Goal: Task Accomplishment & Management: Use online tool/utility

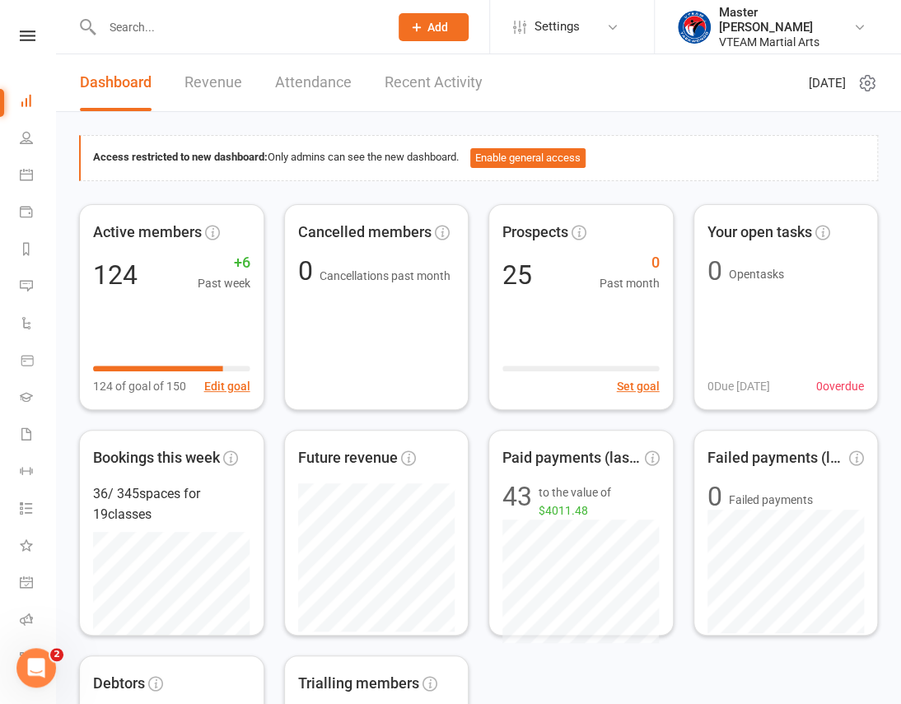
click at [29, 40] on icon at bounding box center [28, 35] width 16 height 11
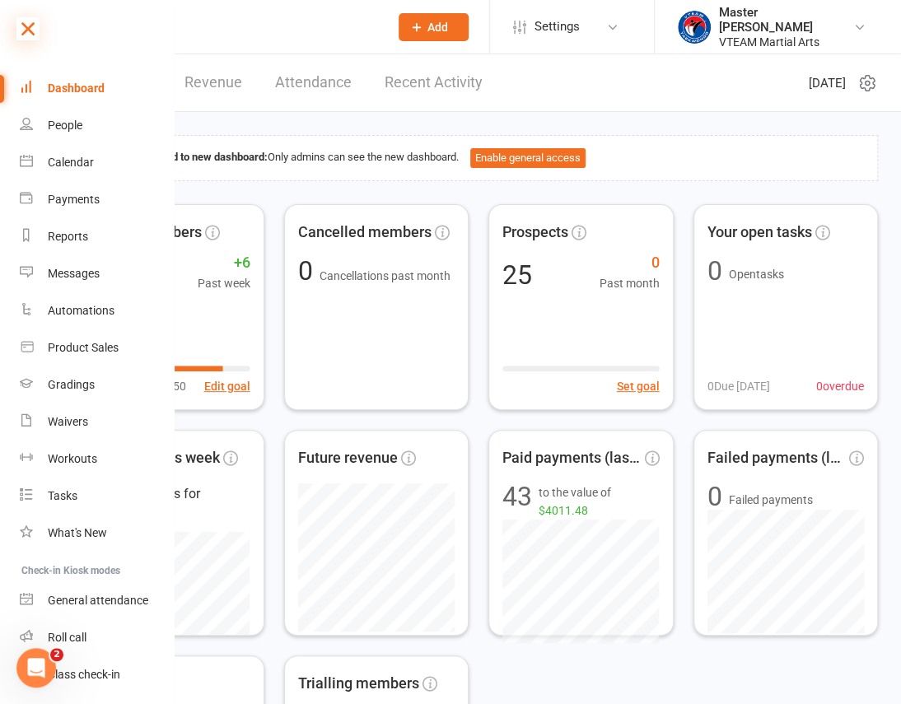
click at [30, 35] on icon at bounding box center [27, 28] width 23 height 23
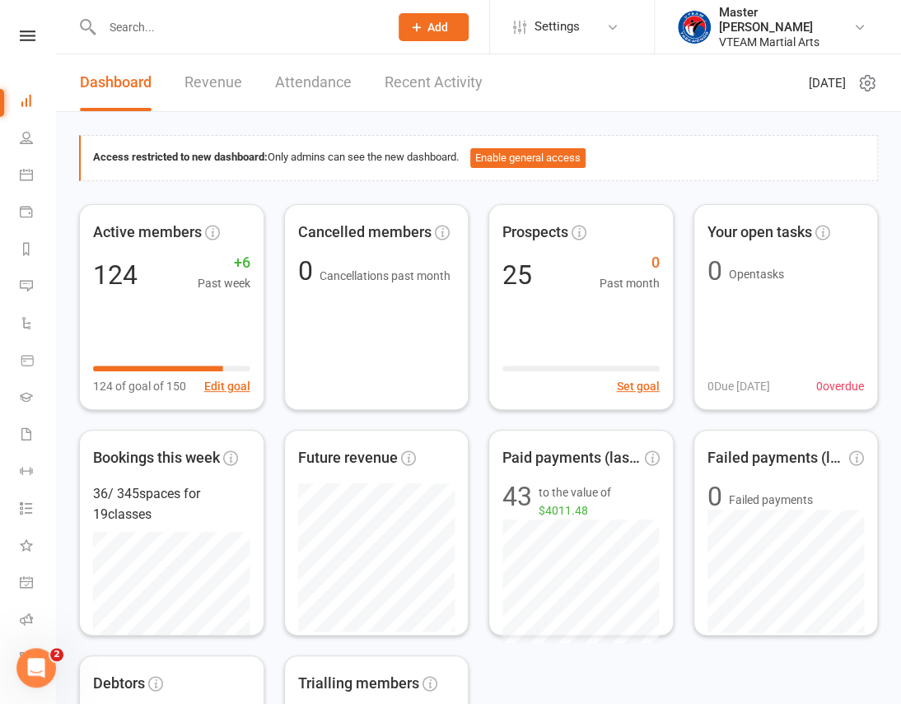
click at [212, 31] on input "text" at bounding box center [237, 27] width 280 height 23
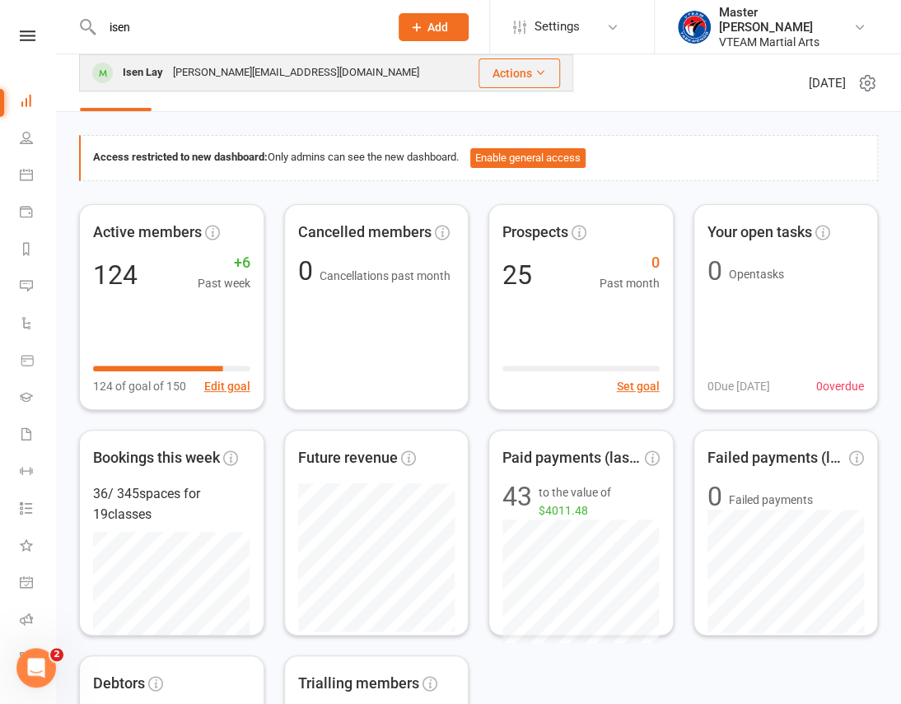
type input "isen"
click at [236, 78] on div "Jacquelinedinh@hotmail.com" at bounding box center [296, 73] width 256 height 24
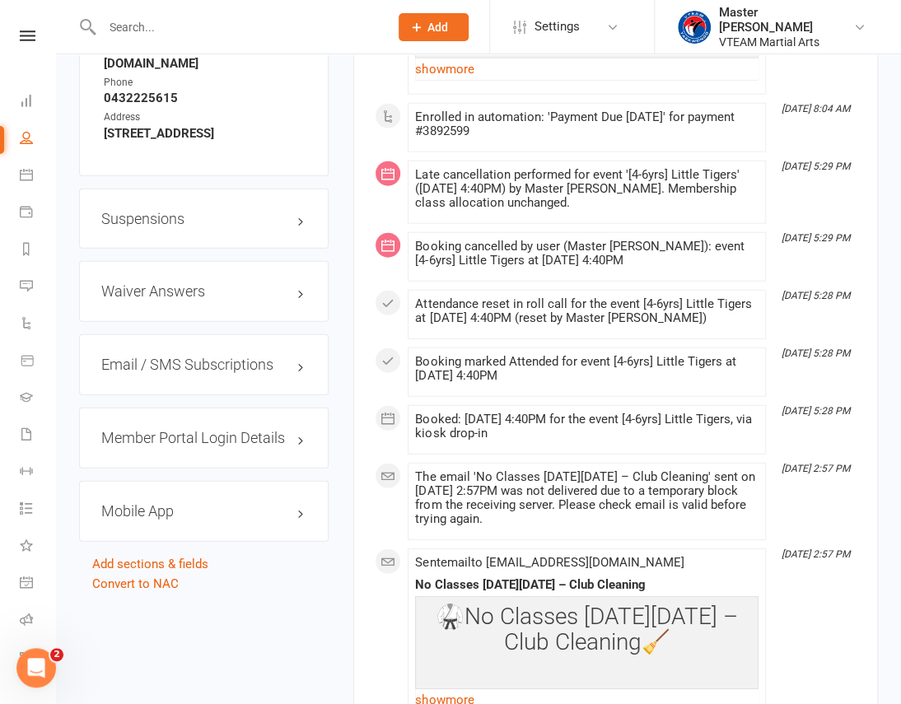
scroll to position [1573, 0]
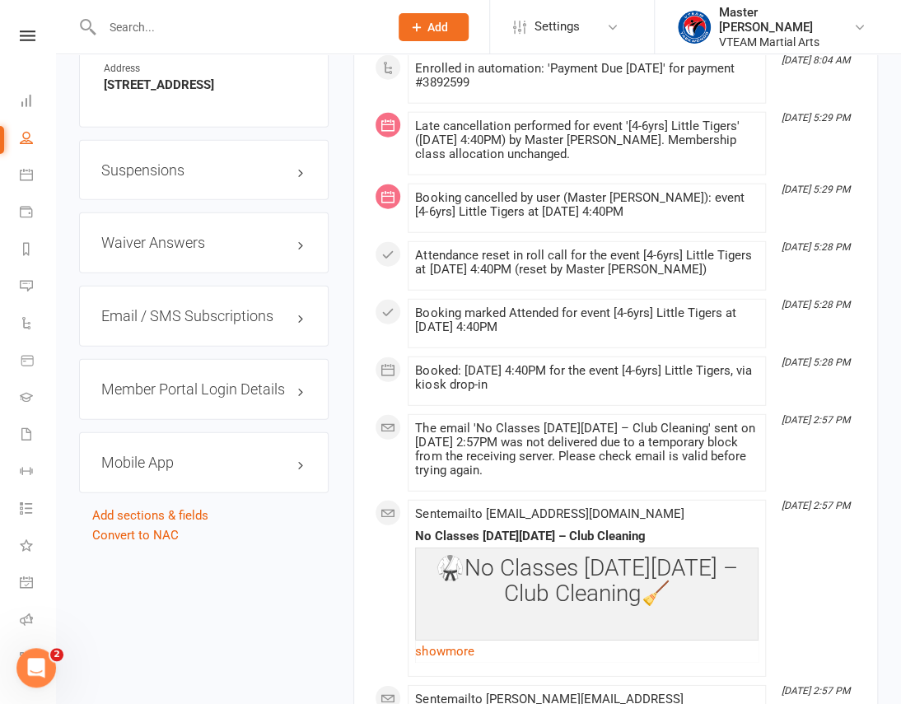
click at [274, 179] on h3 "Suspensions" at bounding box center [203, 170] width 205 height 16
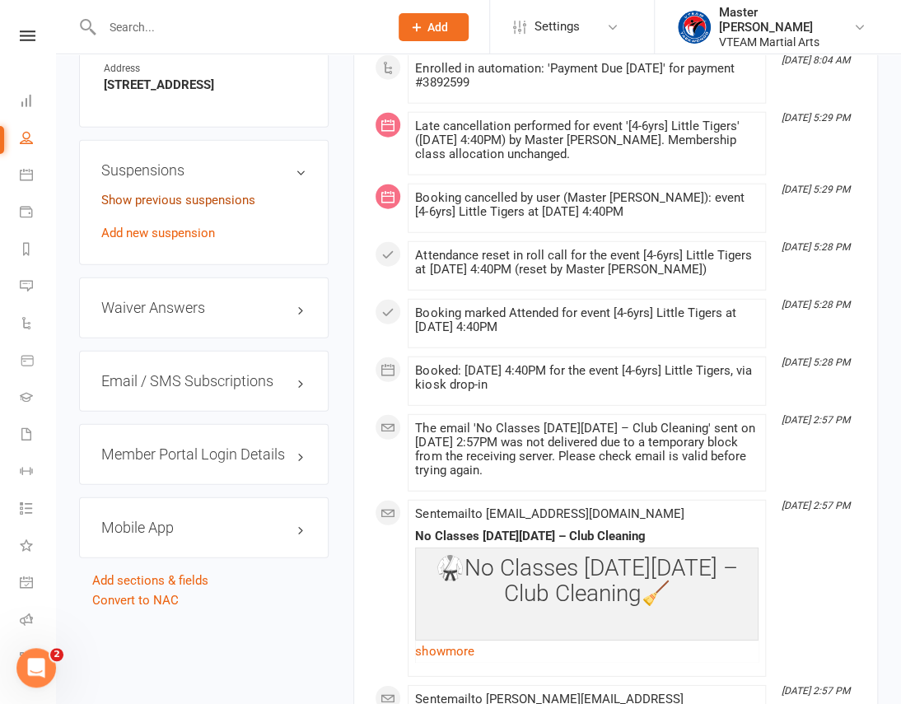
click at [212, 208] on link "Show previous suspensions" at bounding box center [178, 200] width 154 height 15
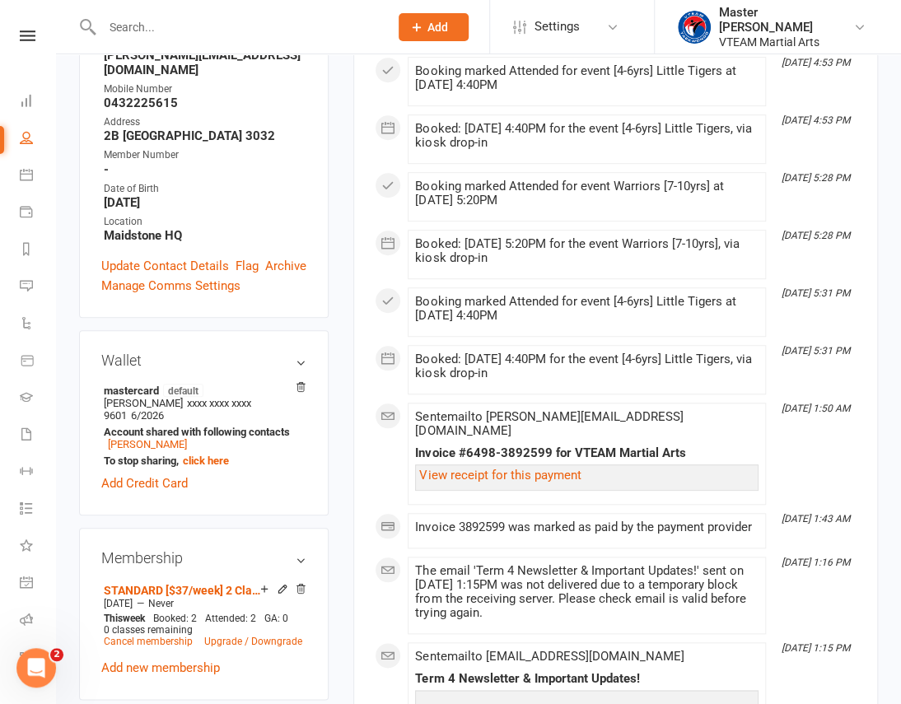
scroll to position [824, 0]
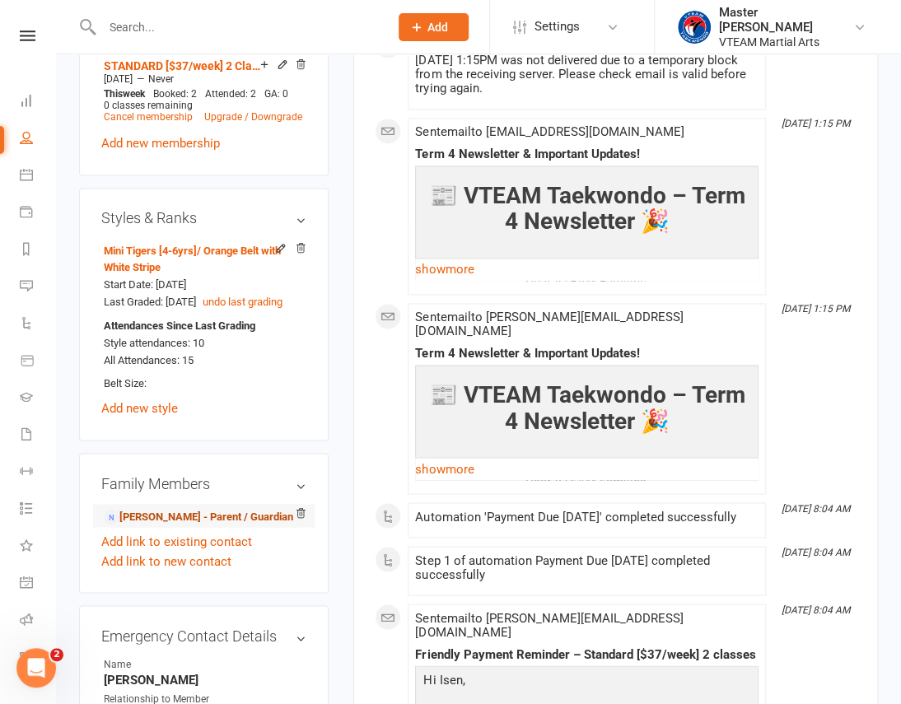
click at [190, 526] on link "Jacqueline Dinh - Parent / Guardian" at bounding box center [198, 516] width 189 height 17
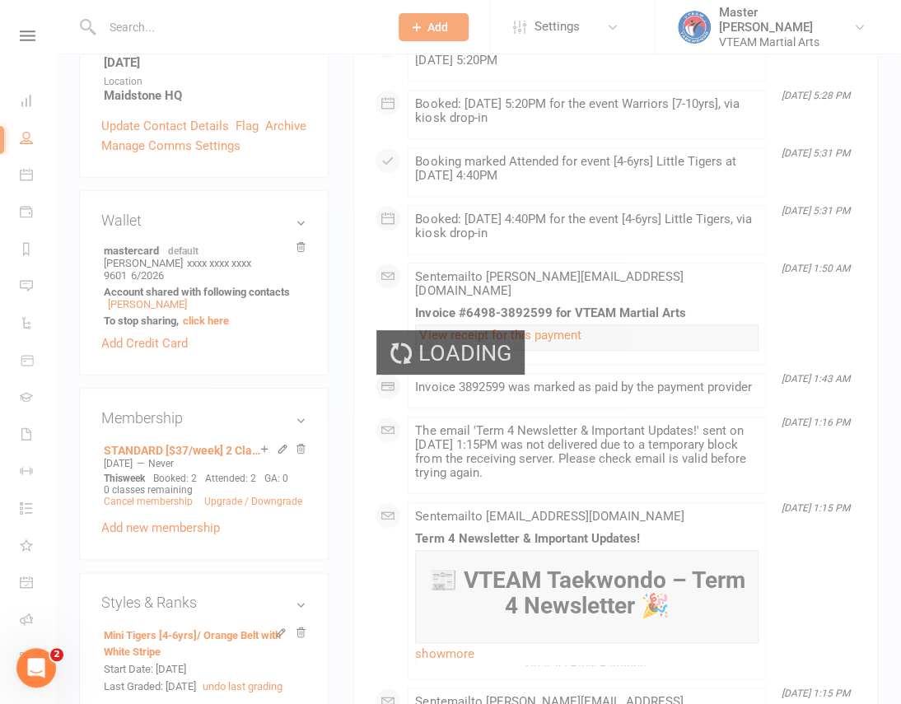
scroll to position [374, 0]
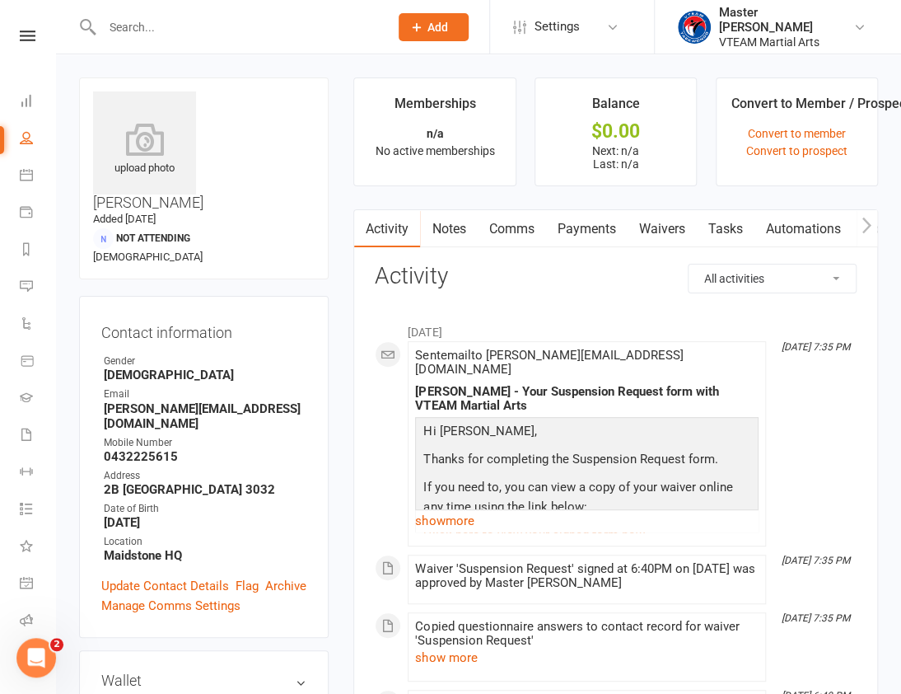
click at [666, 238] on link "Waivers" at bounding box center [661, 229] width 69 height 38
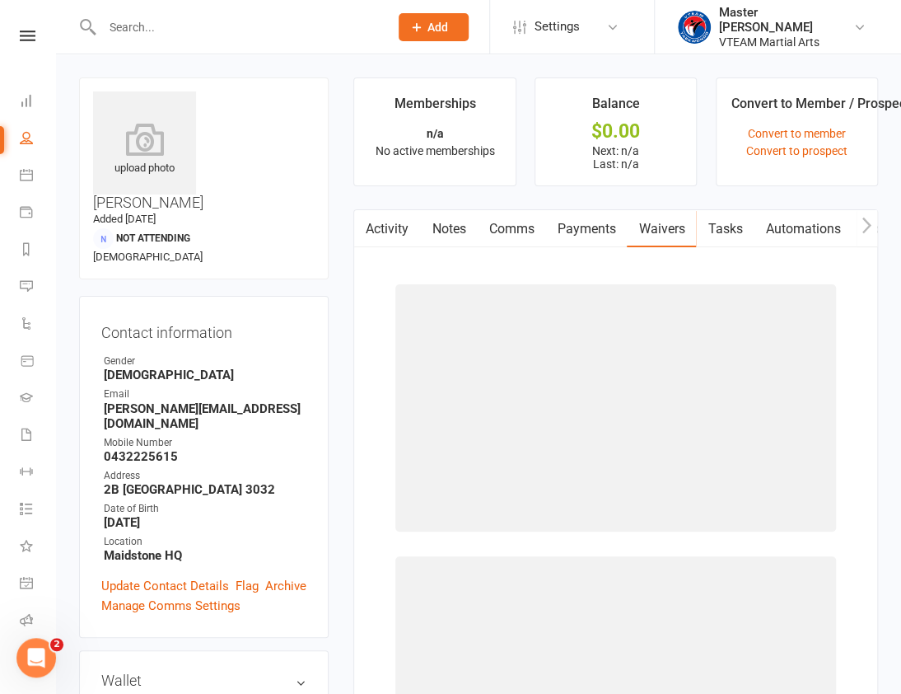
click at [395, 232] on link "Activity" at bounding box center [387, 229] width 66 height 38
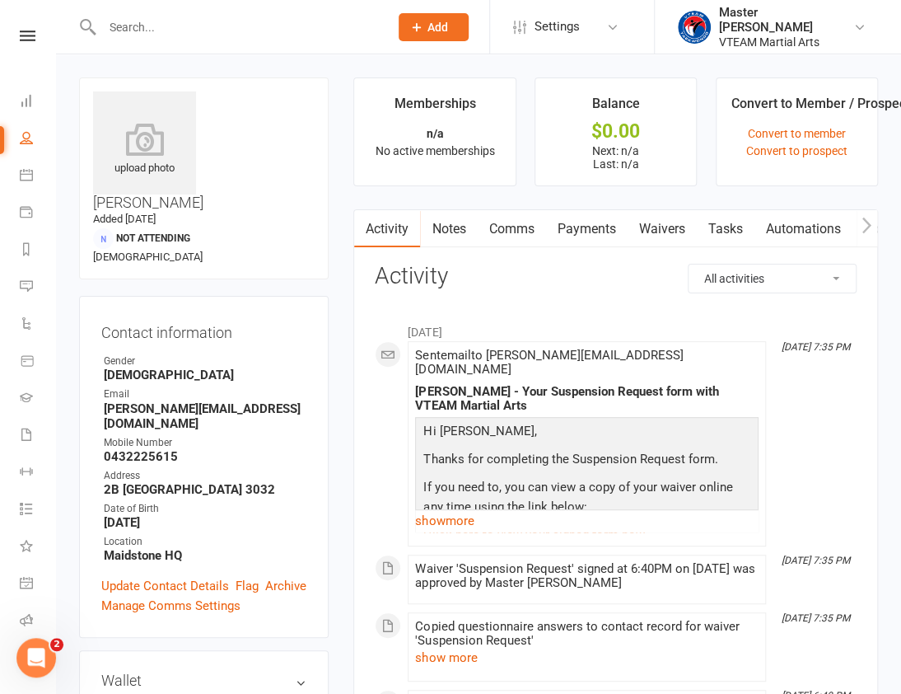
scroll to position [74, 0]
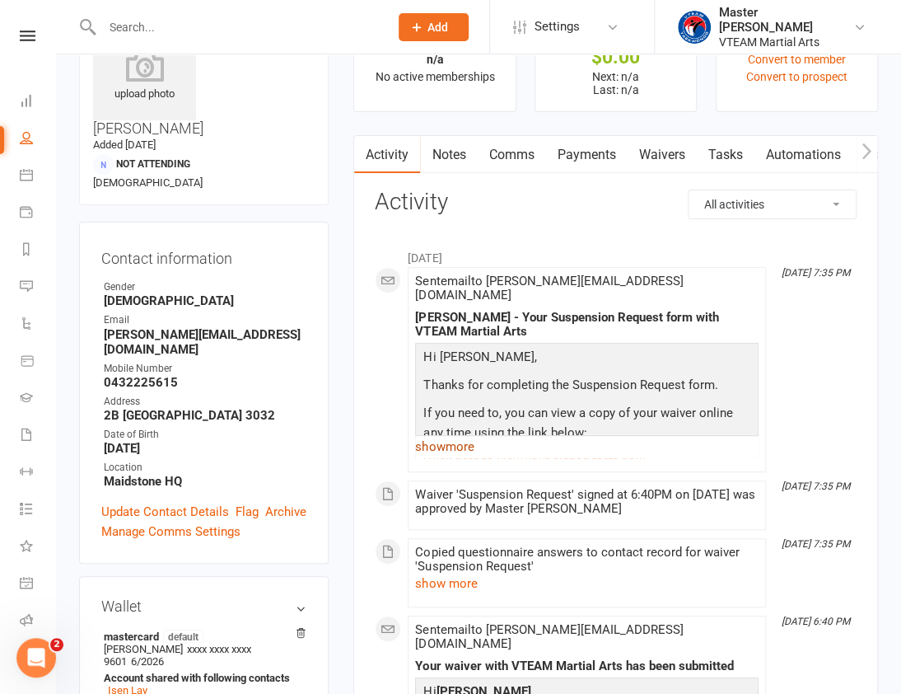
click at [447, 435] on link "show more" at bounding box center [587, 446] width 344 height 23
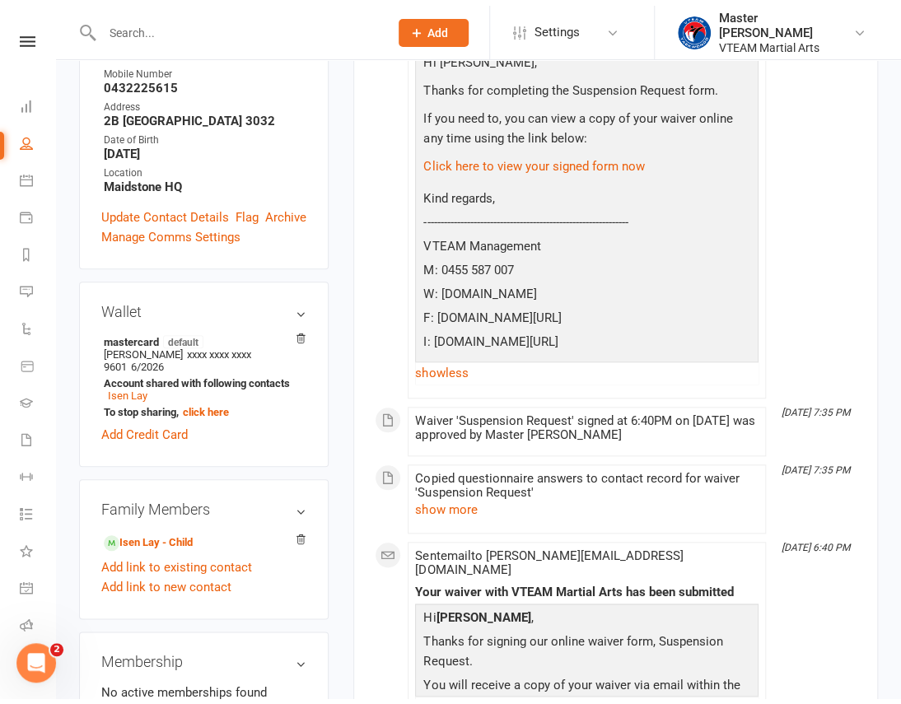
scroll to position [0, 0]
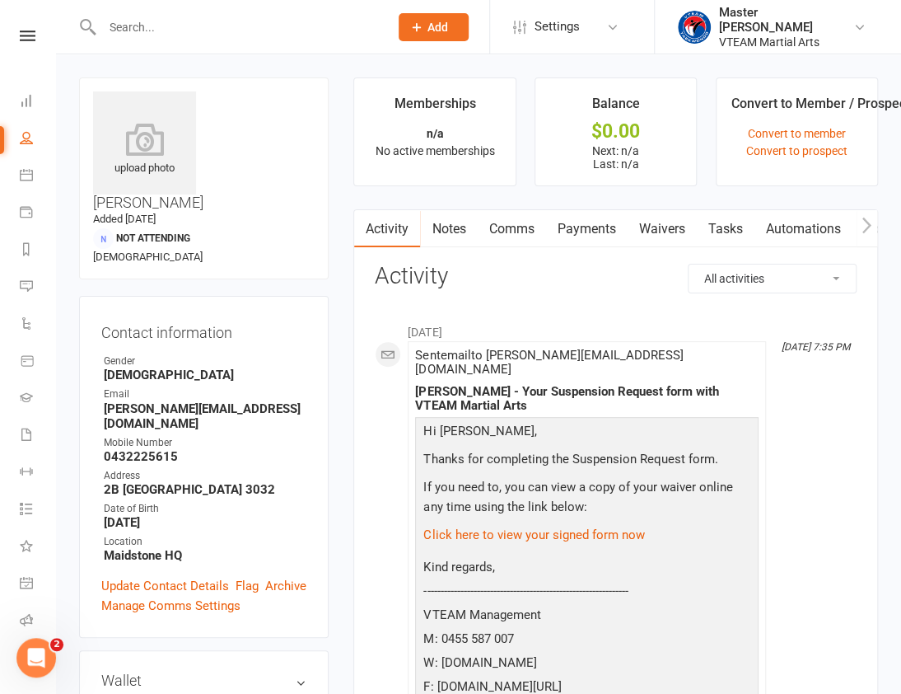
click at [679, 234] on link "Waivers" at bounding box center [661, 229] width 69 height 38
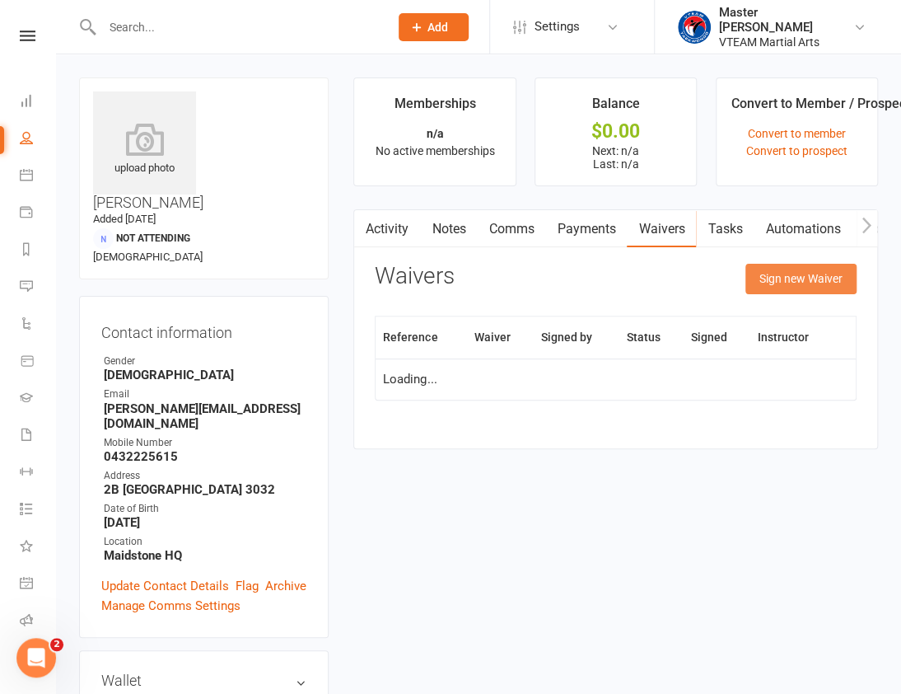
click at [766, 274] on button "Sign new Waiver" at bounding box center [801, 279] width 111 height 30
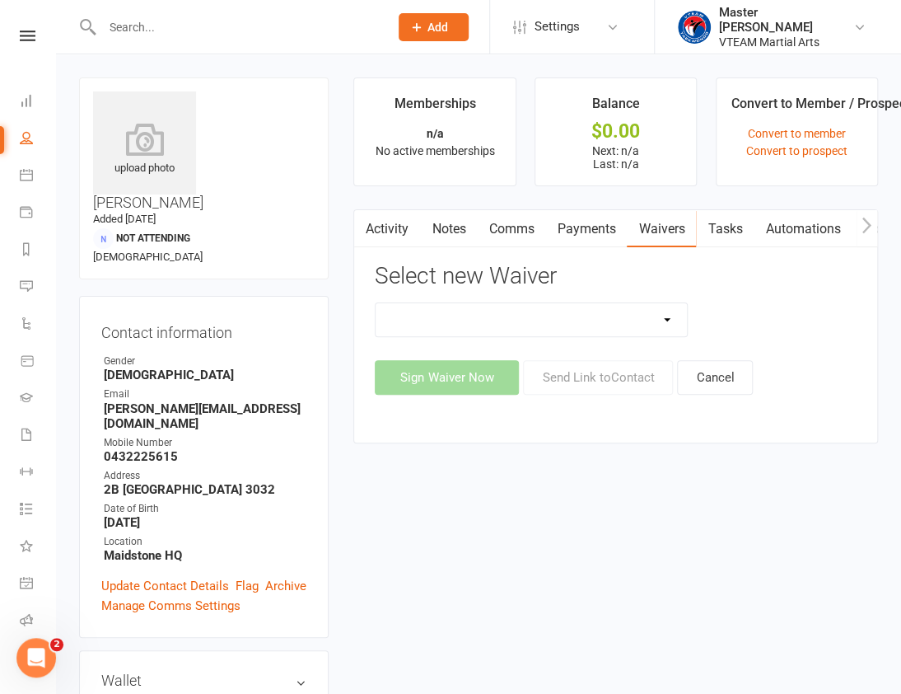
click at [636, 316] on select "Adult Fitness Adult Self Defence Adult Taekwondo Cancellation Advice Competitio…" at bounding box center [531, 319] width 311 height 33
select select "12981"
click at [376, 303] on select "Adult Fitness Adult Self Defence Adult Taekwondo Cancellation Advice Competitio…" at bounding box center [531, 319] width 311 height 33
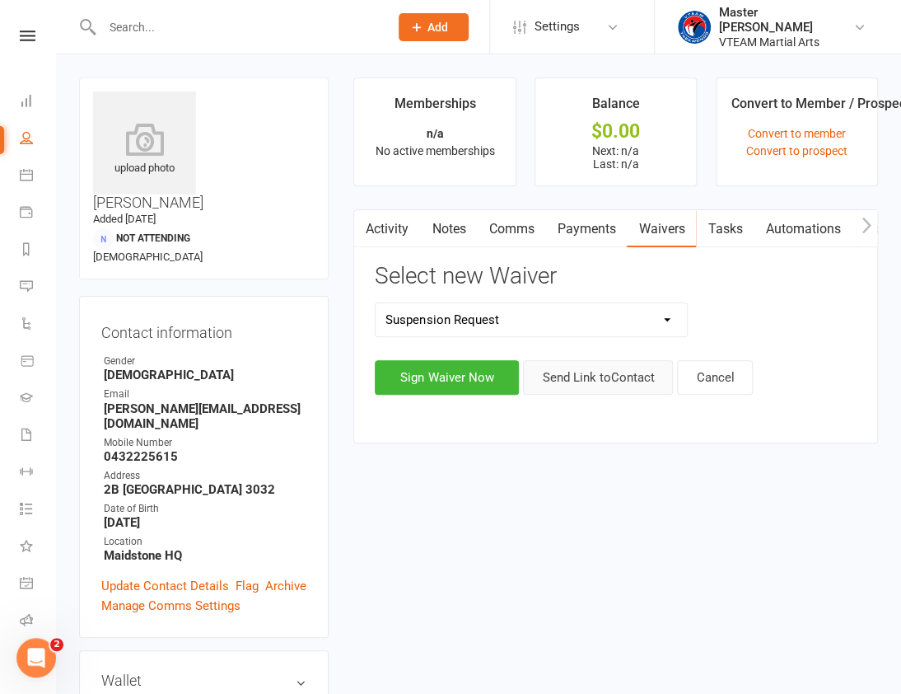
click at [587, 377] on button "Send Link to Contact" at bounding box center [598, 377] width 150 height 35
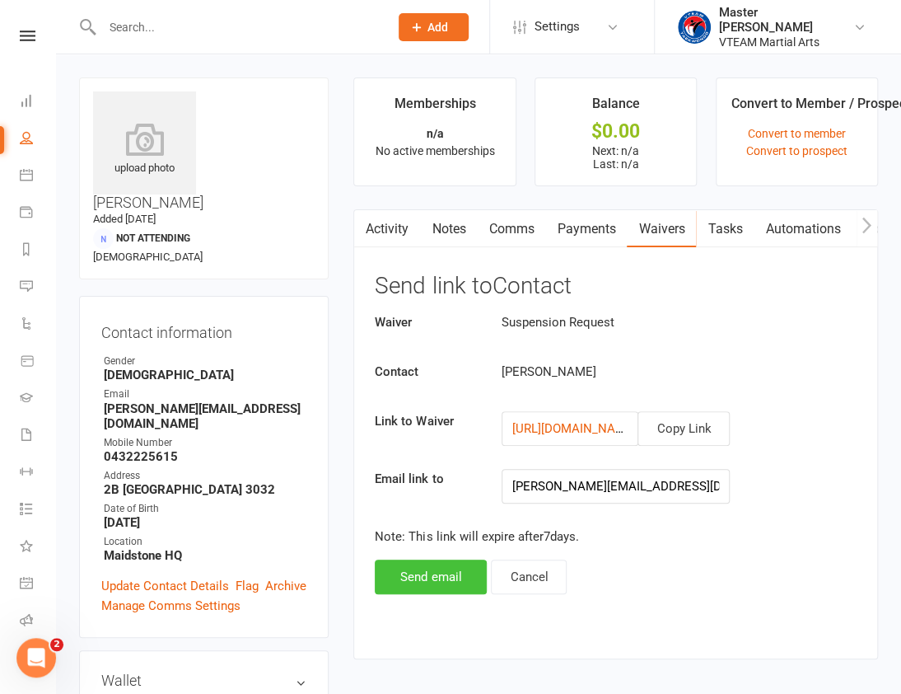
click at [458, 577] on button "Send email" at bounding box center [431, 576] width 112 height 35
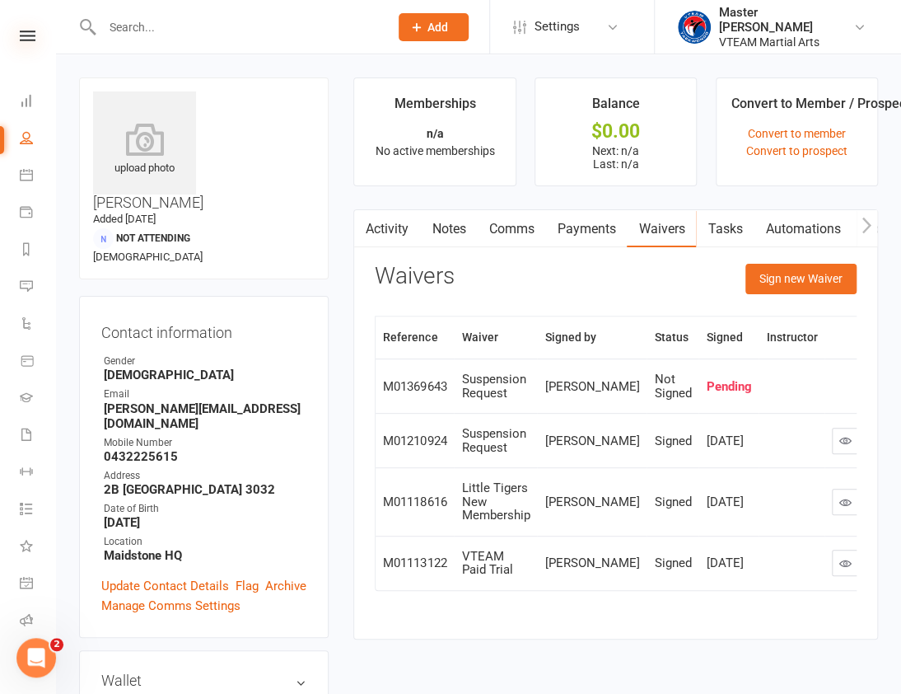
click at [20, 33] on icon at bounding box center [28, 35] width 16 height 11
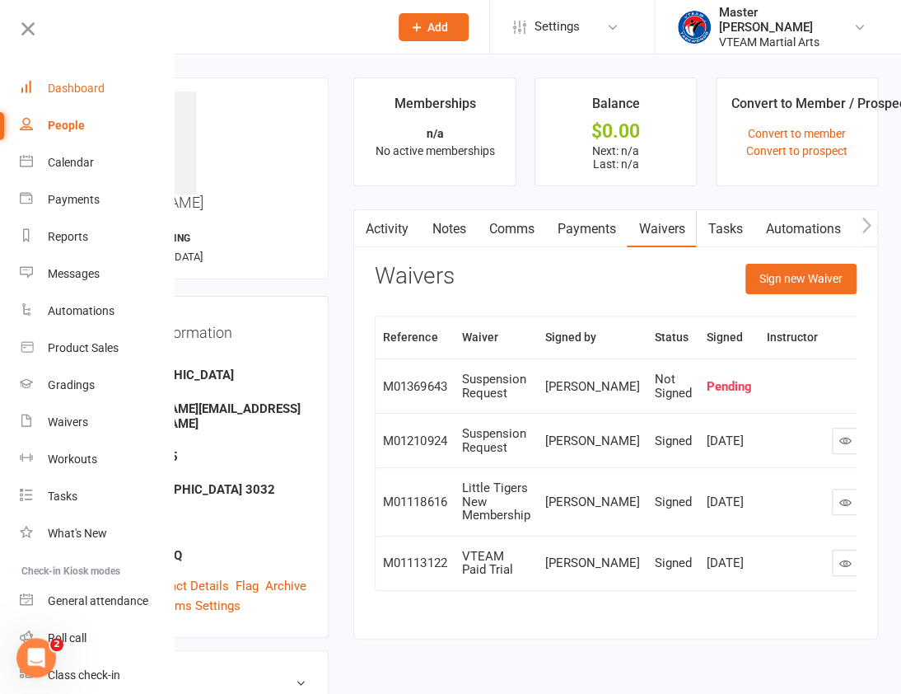
click at [54, 87] on div "Dashboard" at bounding box center [76, 88] width 57 height 13
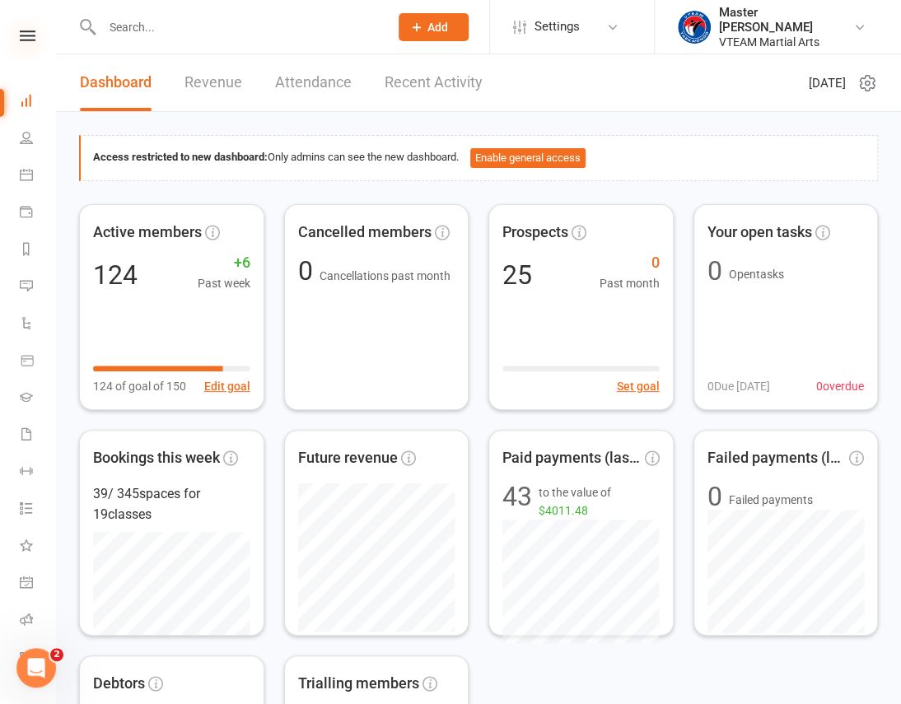
click at [28, 38] on icon at bounding box center [28, 35] width 16 height 11
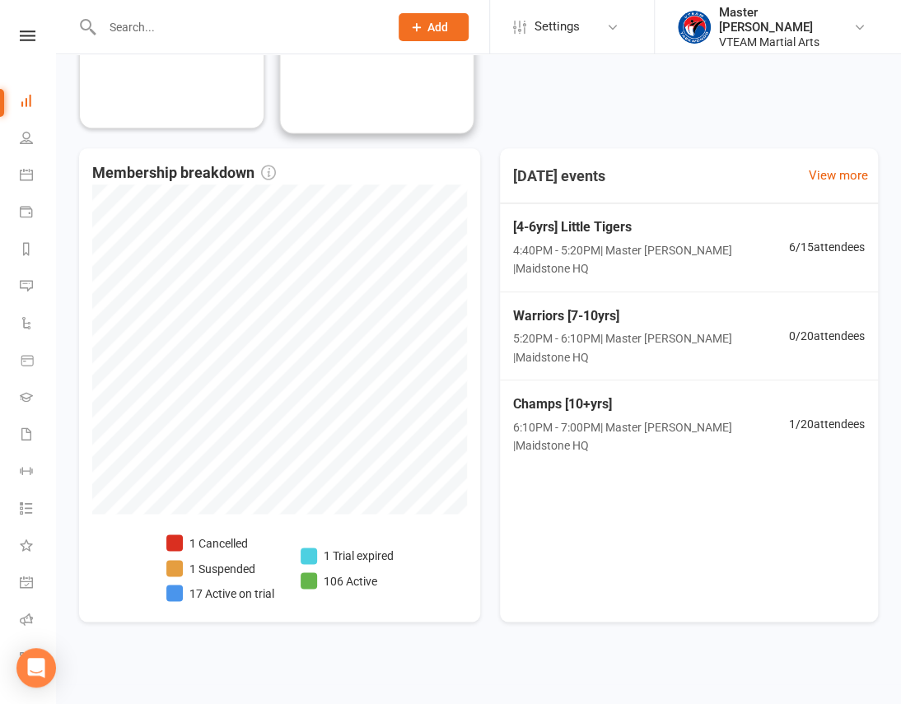
scroll to position [736, 0]
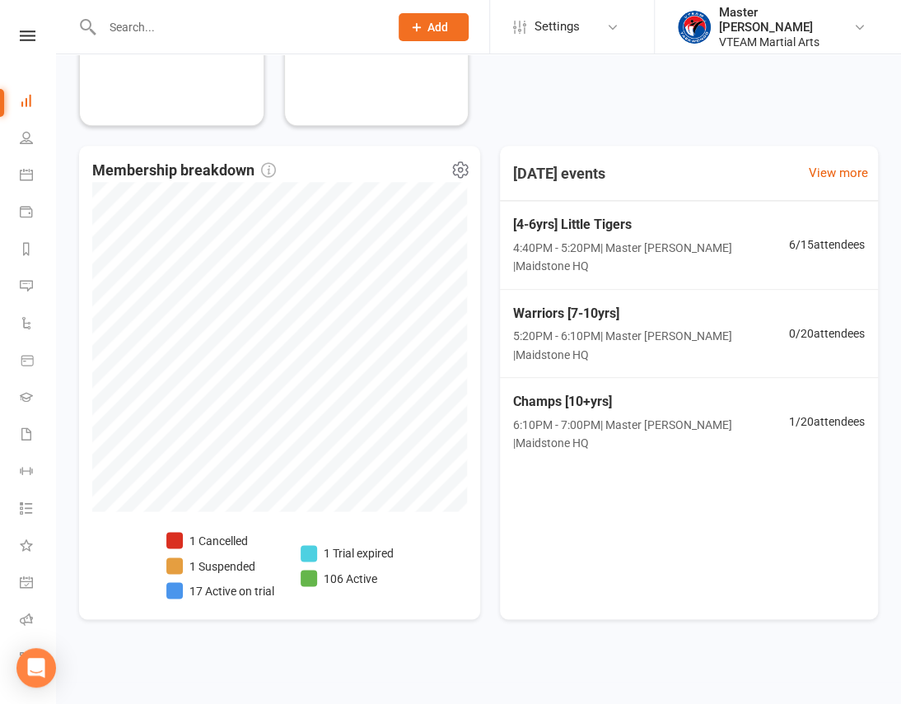
click at [216, 536] on li "1 Cancelled" at bounding box center [220, 540] width 108 height 18
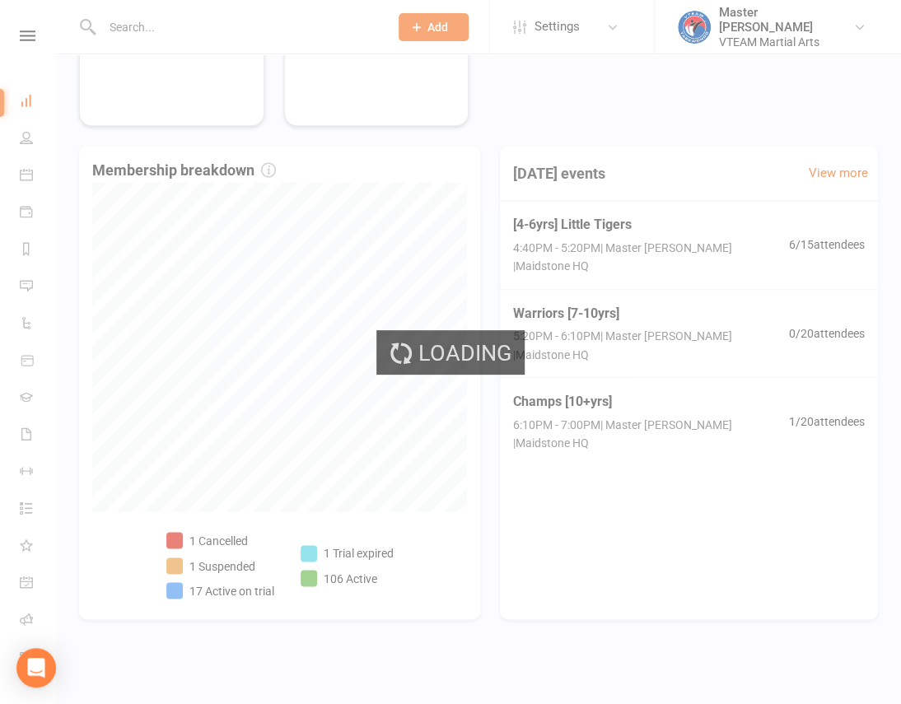
select select "no_trial"
select select "100"
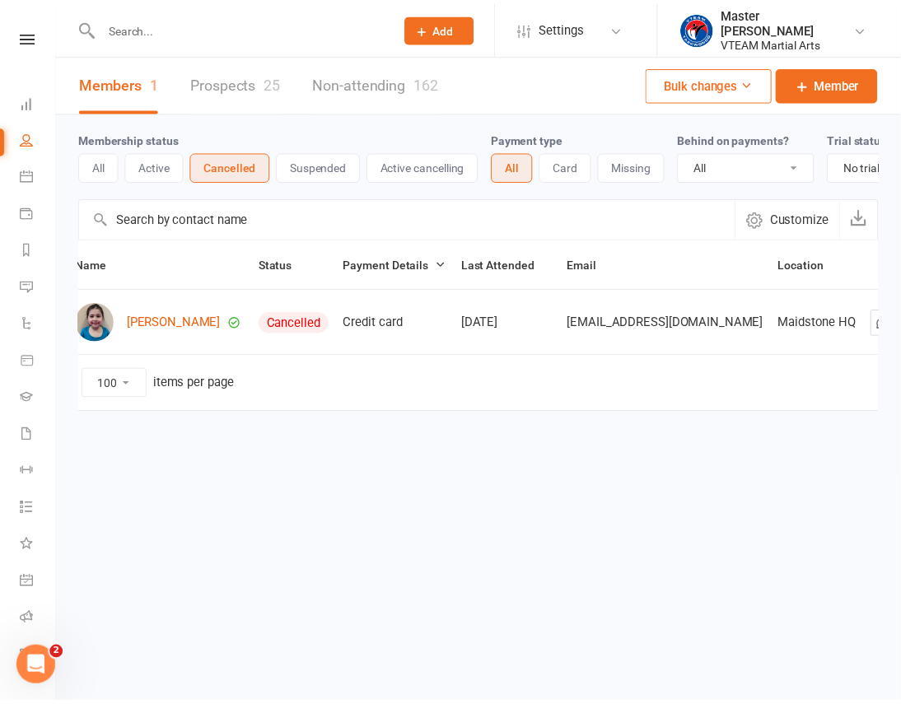
scroll to position [0, 49]
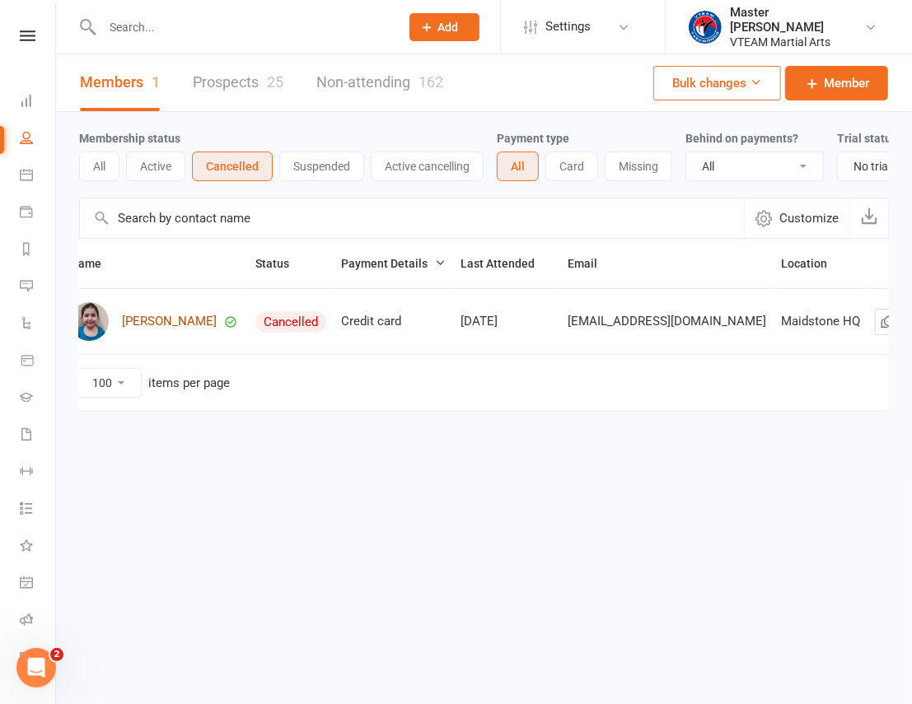
click at [159, 329] on link "Aria Spiteri" at bounding box center [169, 322] width 95 height 14
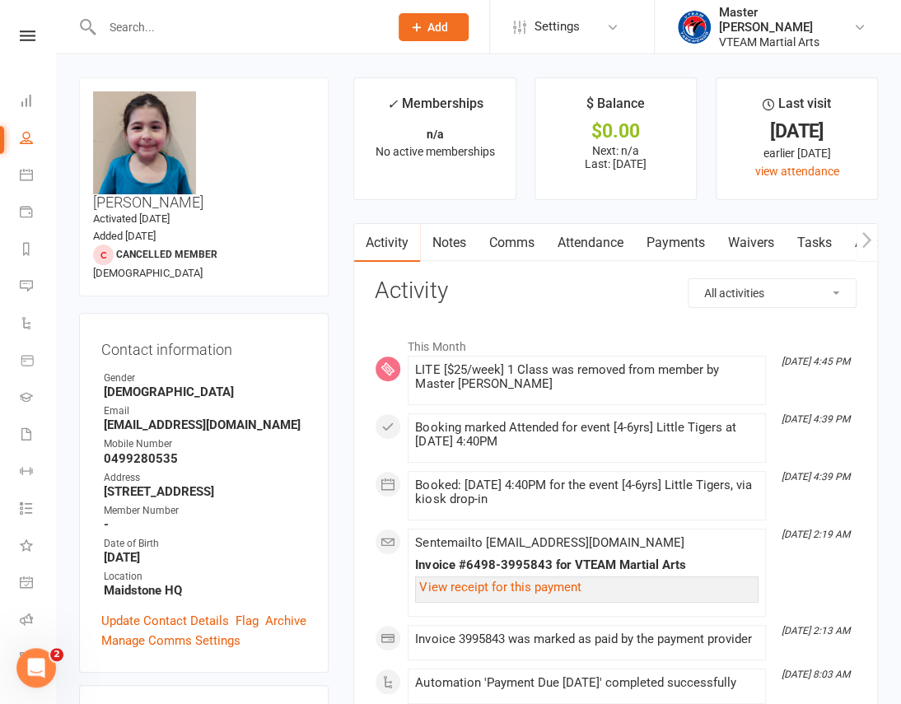
click at [512, 247] on link "Comms" at bounding box center [511, 243] width 68 height 38
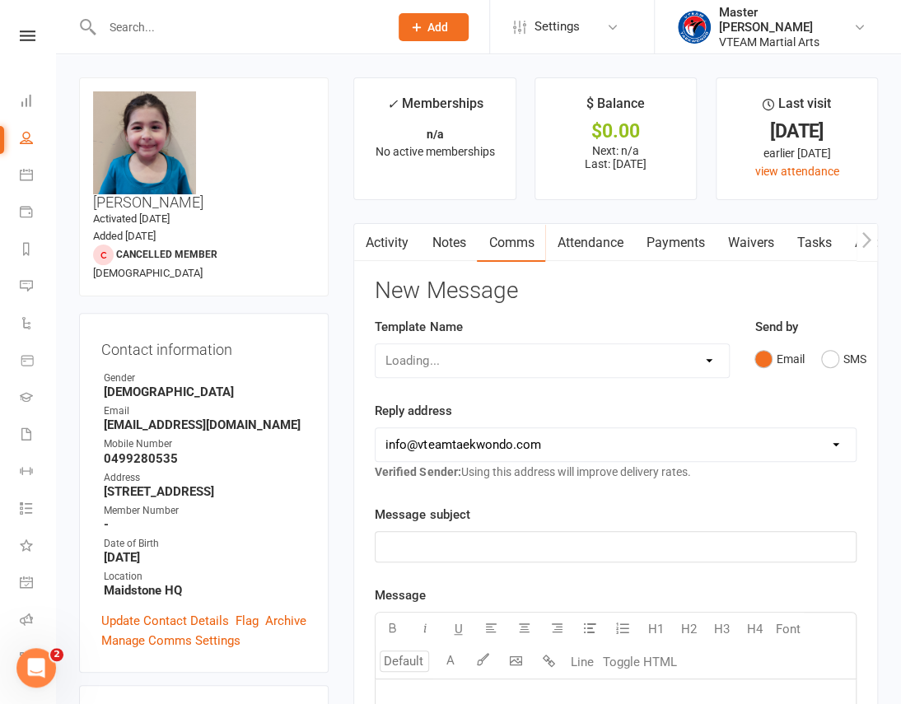
click at [342, 276] on main "✓ Memberships n/a No active memberships $ Balance $0.00 Next: n/a Last: 13 Oct …" at bounding box center [616, 700] width 550 height 1246
click at [22, 32] on icon at bounding box center [28, 35] width 16 height 11
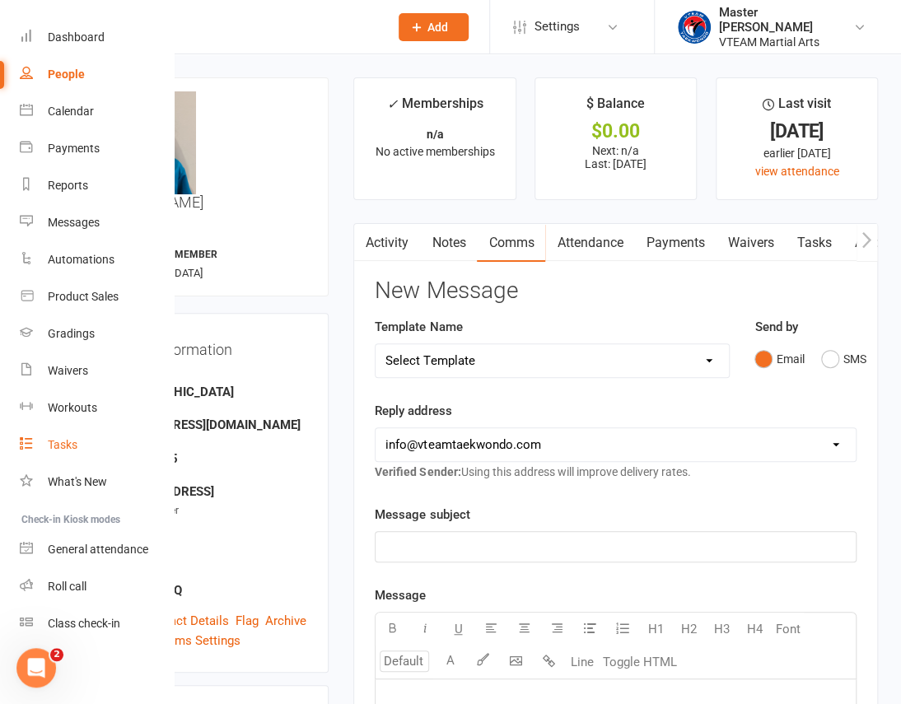
scroll to position [61, 0]
click at [87, 568] on link "Roll call" at bounding box center [98, 586] width 156 height 37
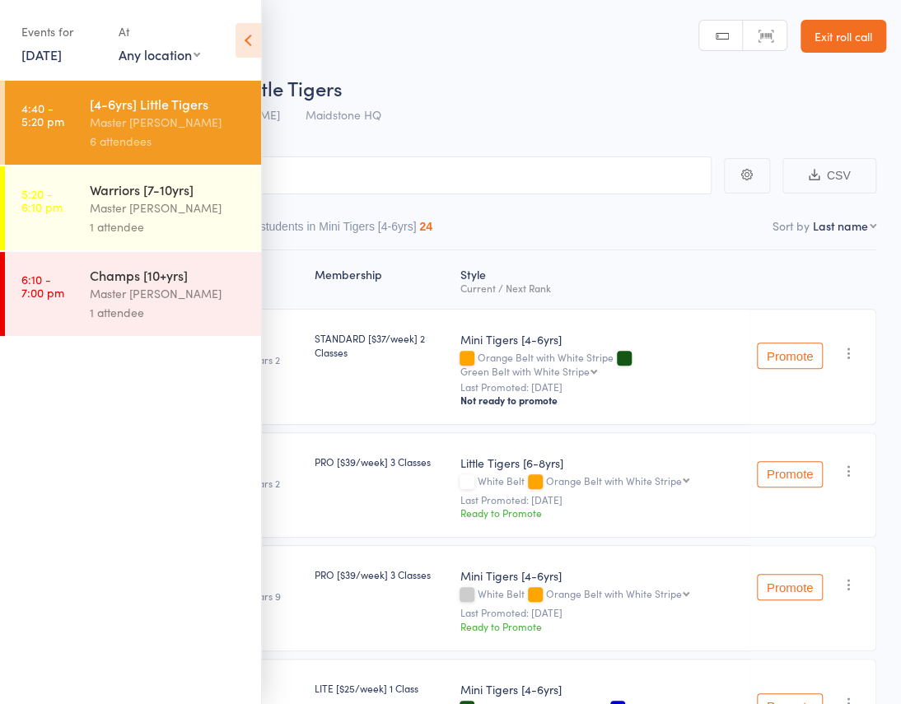
click at [187, 212] on div "Master [PERSON_NAME]" at bounding box center [168, 208] width 157 height 19
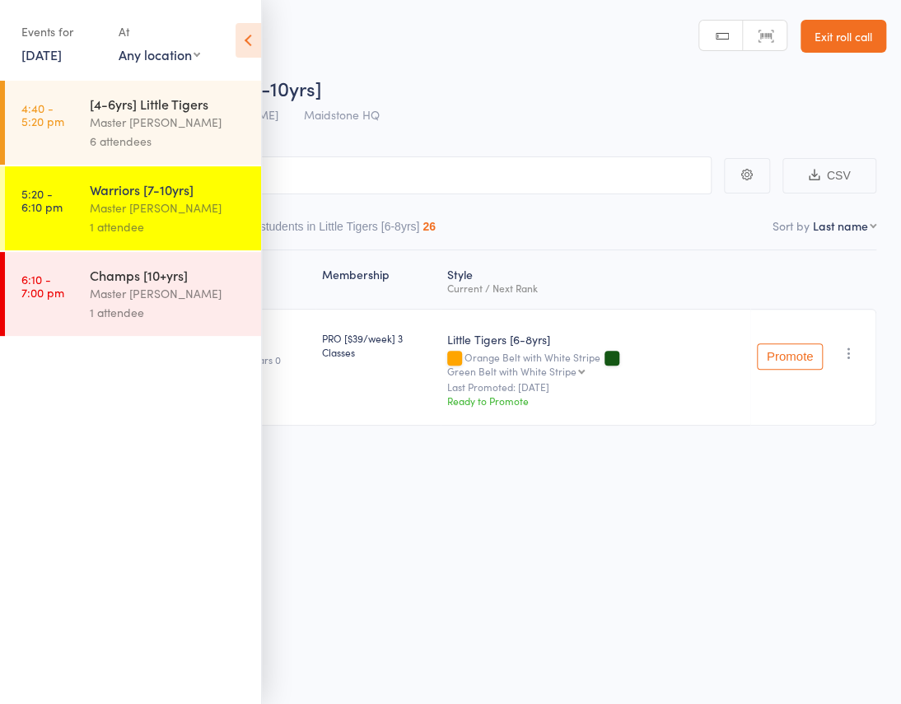
click at [241, 34] on icon at bounding box center [249, 40] width 26 height 35
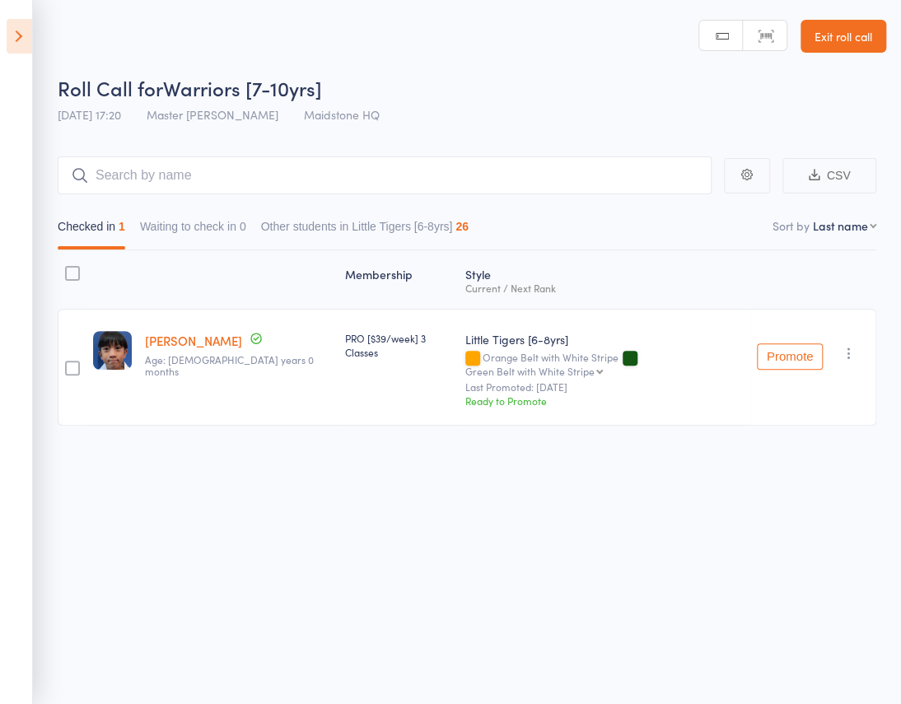
click at [14, 38] on icon at bounding box center [20, 36] width 26 height 35
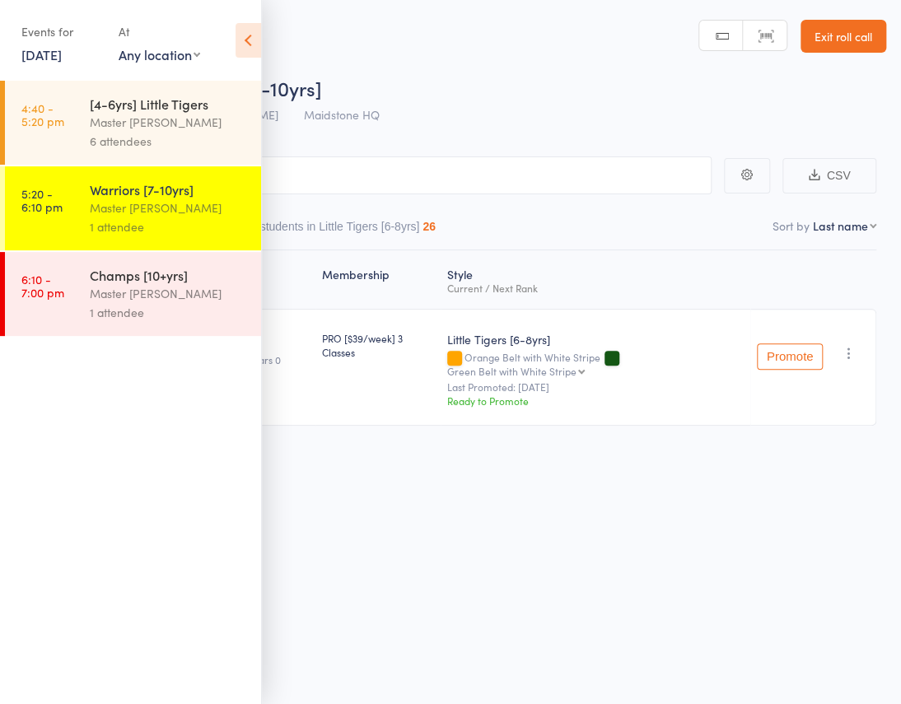
click at [62, 59] on link "14 Oct, 2025" at bounding box center [41, 54] width 40 height 18
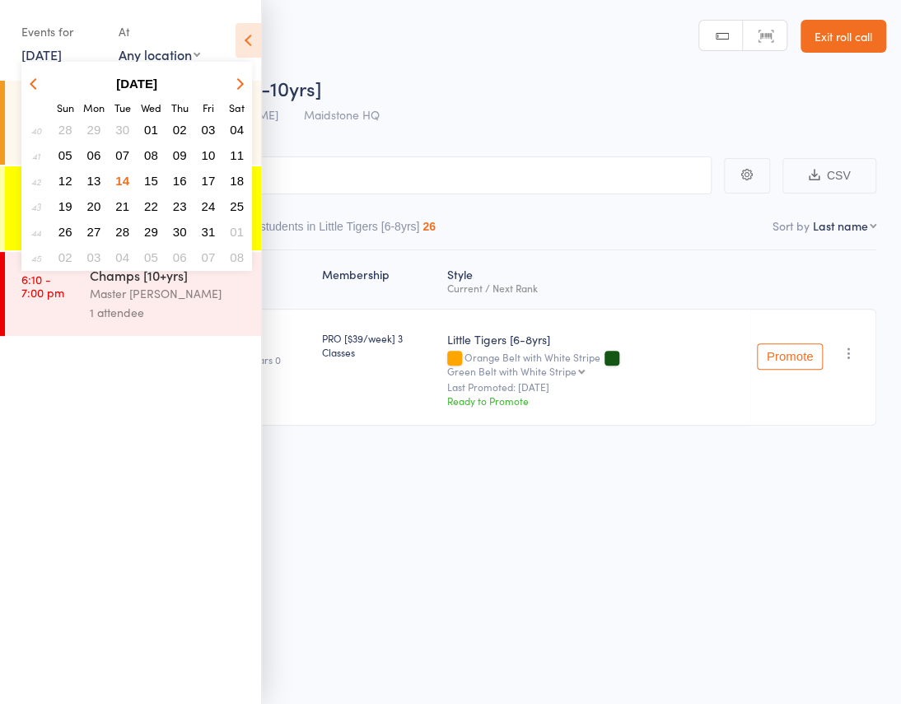
click at [96, 176] on span "13" at bounding box center [94, 181] width 14 height 14
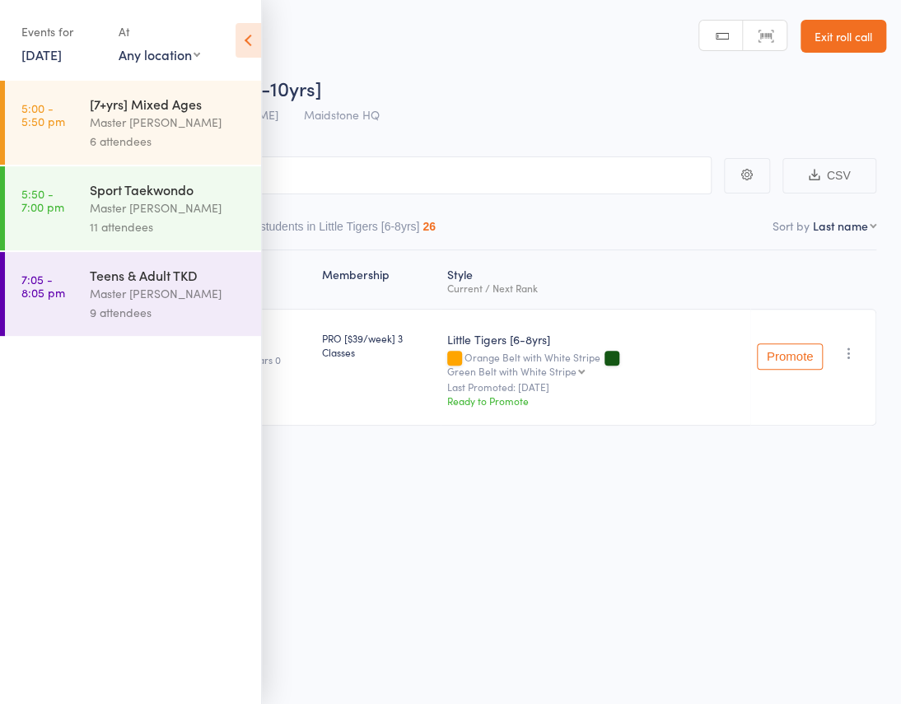
click at [165, 133] on div "6 attendees" at bounding box center [168, 141] width 157 height 19
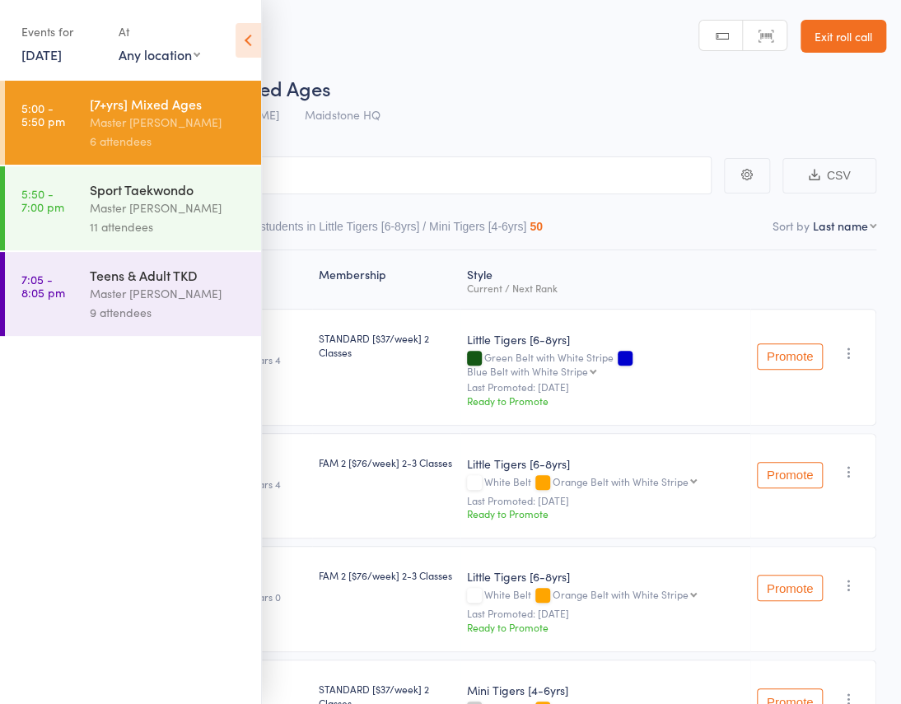
click at [249, 32] on icon at bounding box center [249, 40] width 26 height 35
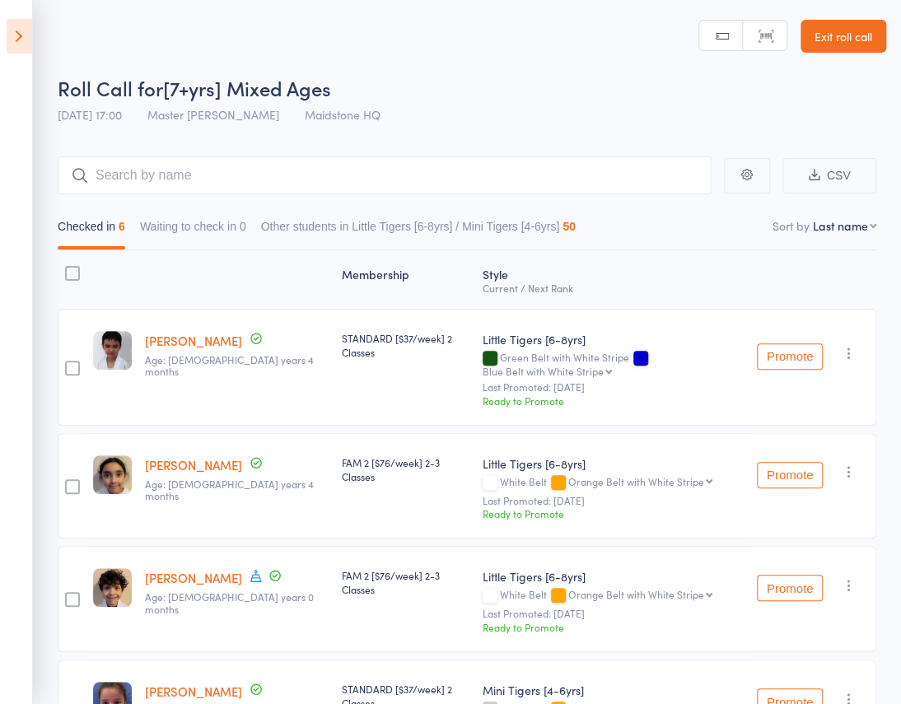
click at [420, 80] on header "Roll Call for [7+yrs] Mixed Ages 13 Oct 17:00 Master Eric Phan Maidstone HQ Man…" at bounding box center [450, 66] width 901 height 132
click at [27, 40] on icon at bounding box center [20, 36] width 26 height 35
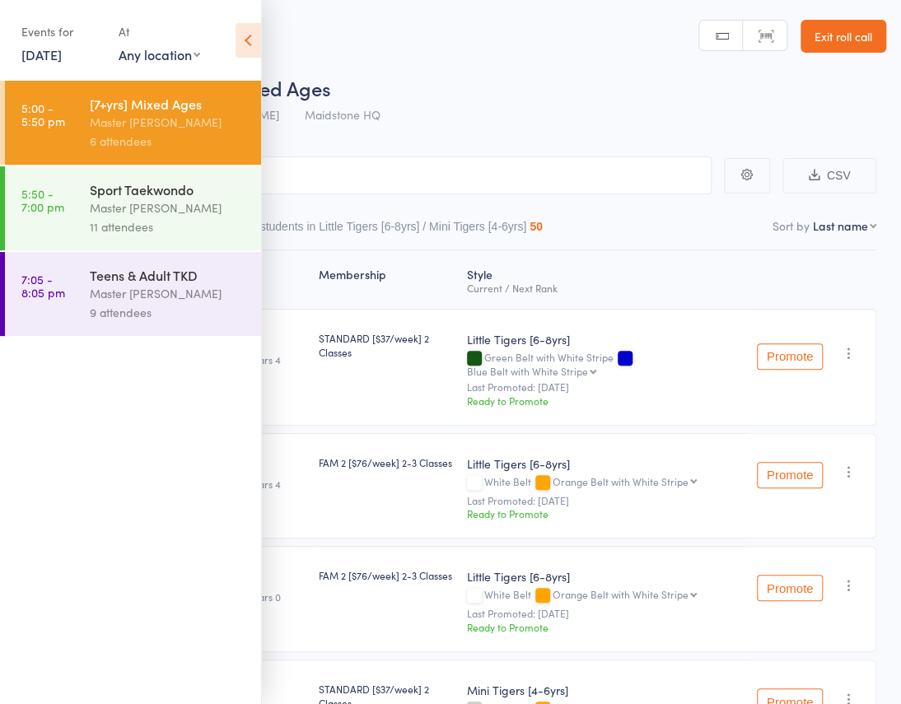
click at [246, 38] on icon at bounding box center [249, 40] width 26 height 35
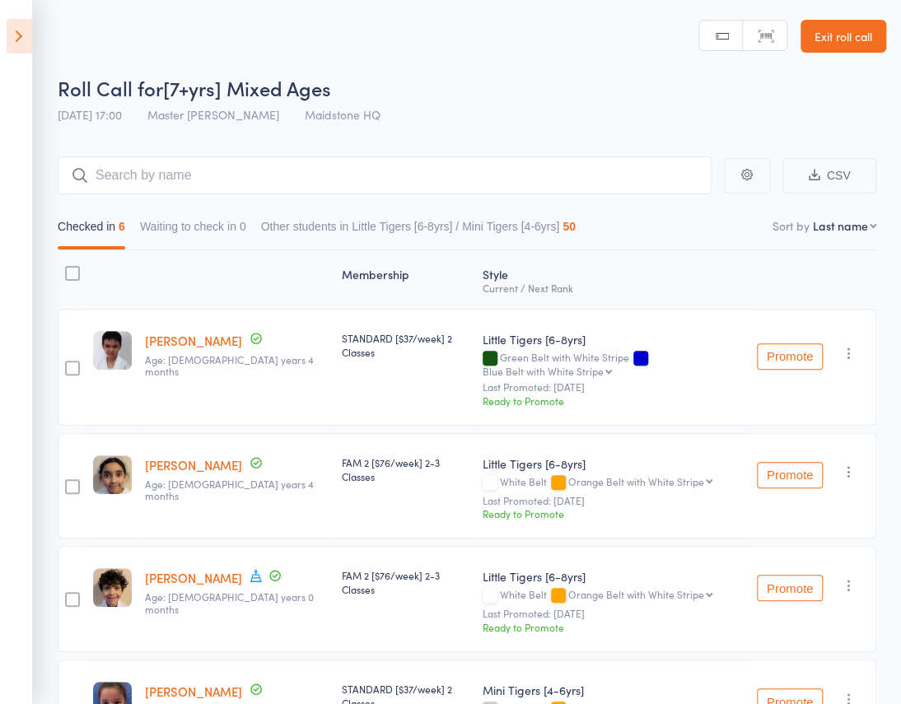
click at [28, 42] on icon at bounding box center [20, 36] width 26 height 35
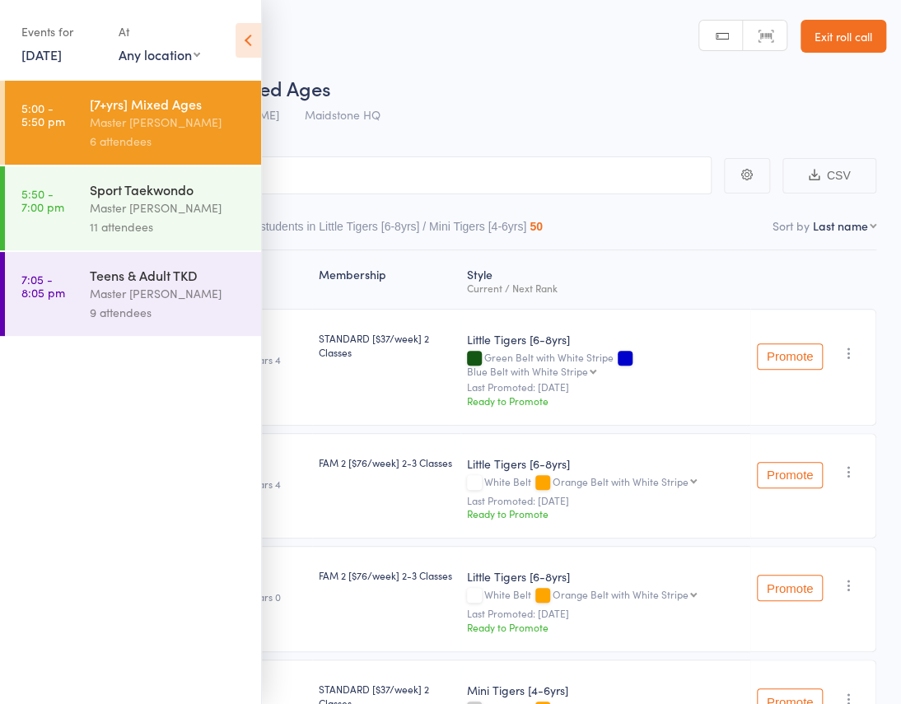
click at [250, 40] on icon at bounding box center [249, 40] width 26 height 35
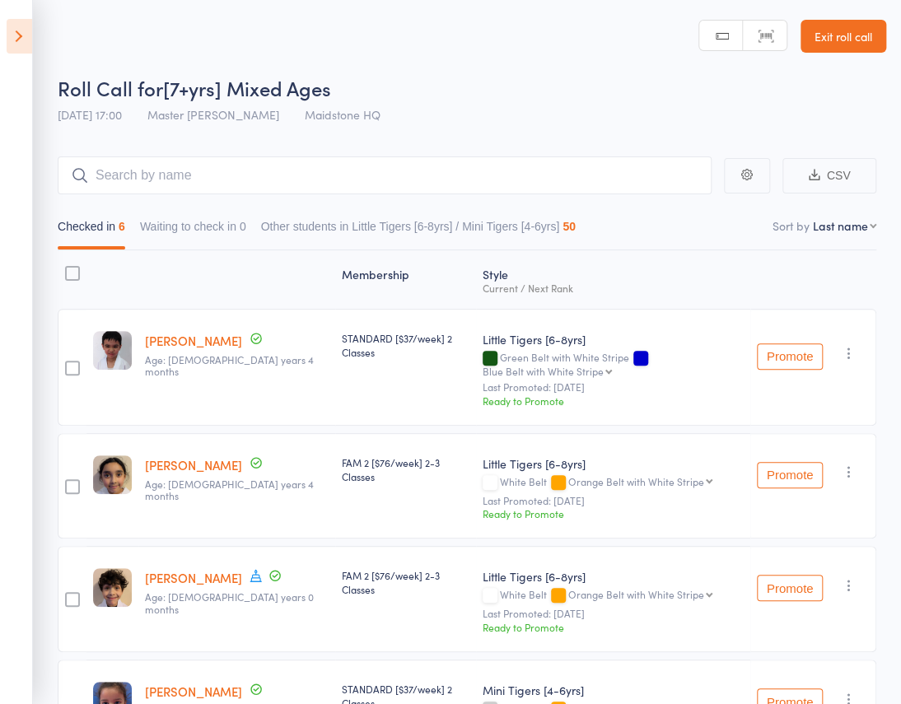
click at [21, 42] on icon at bounding box center [20, 36] width 26 height 35
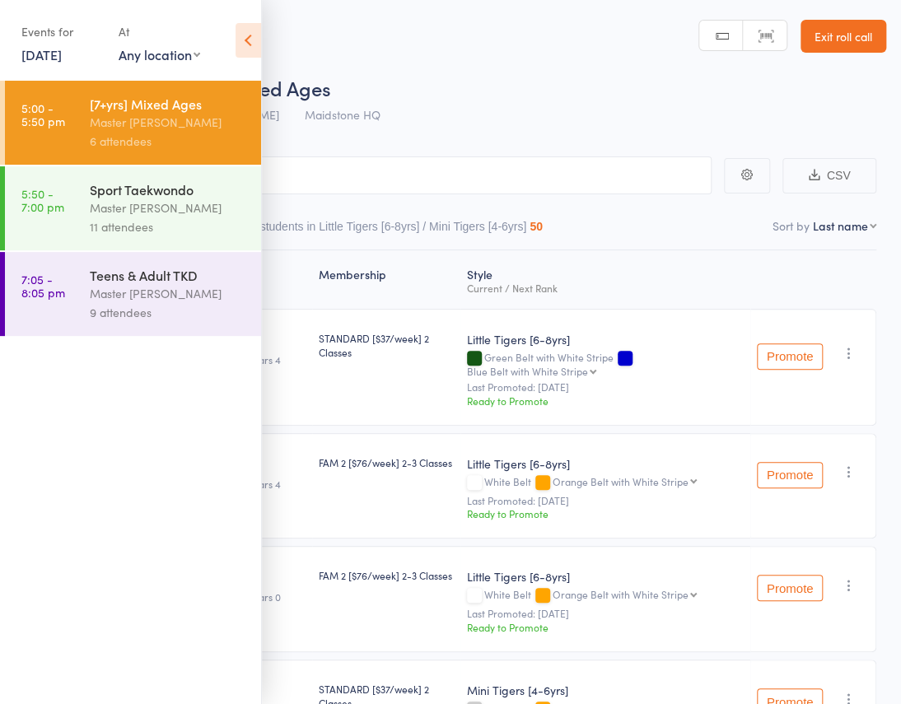
click at [119, 232] on div "11 attendees" at bounding box center [168, 226] width 157 height 19
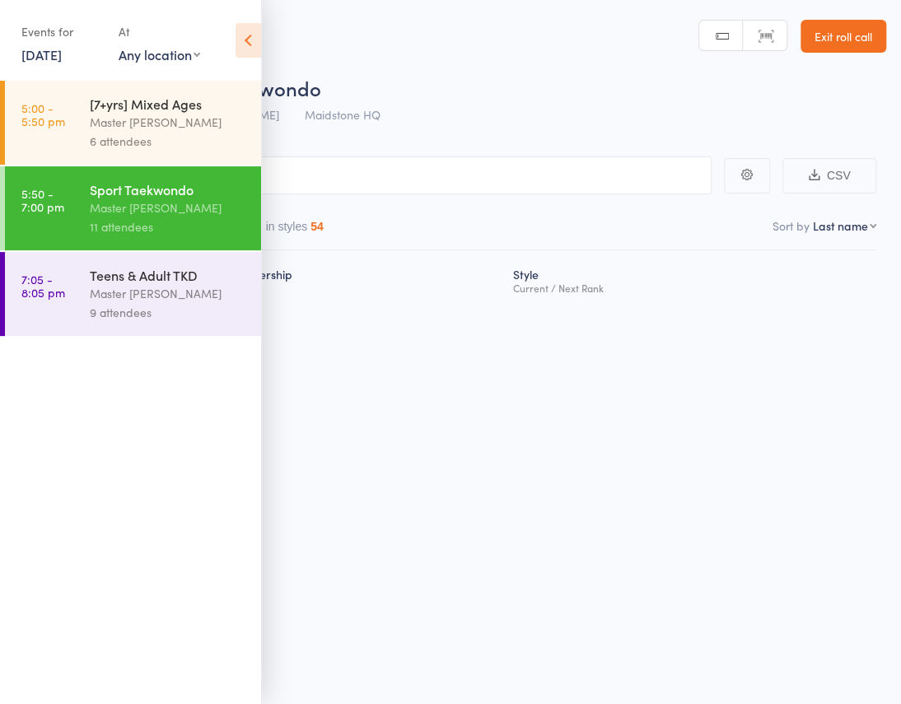
click at [111, 119] on div "Master [PERSON_NAME]" at bounding box center [168, 122] width 157 height 19
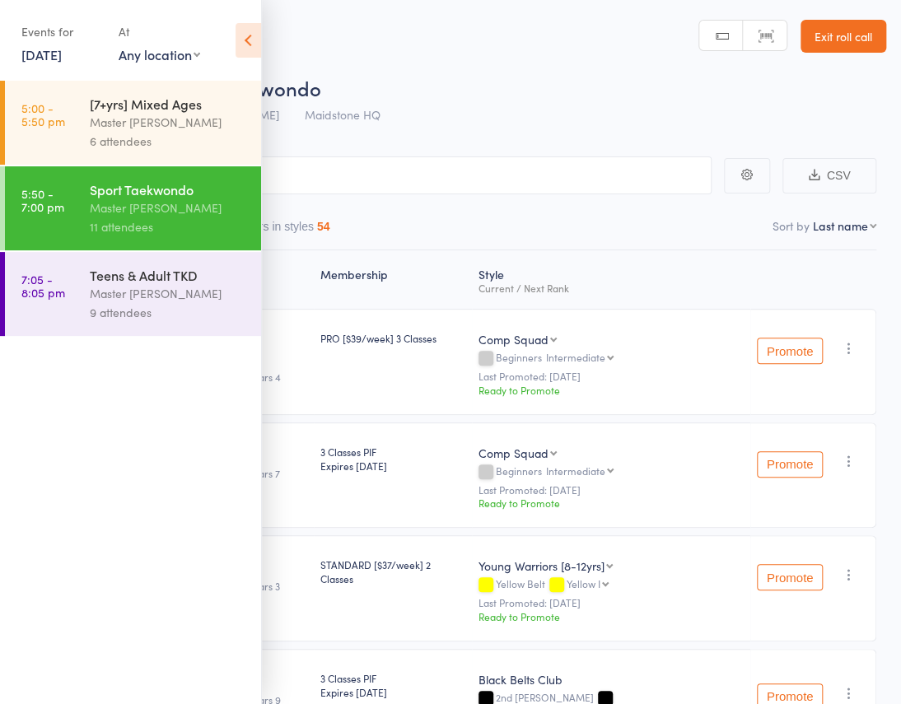
click at [239, 35] on icon at bounding box center [249, 40] width 26 height 35
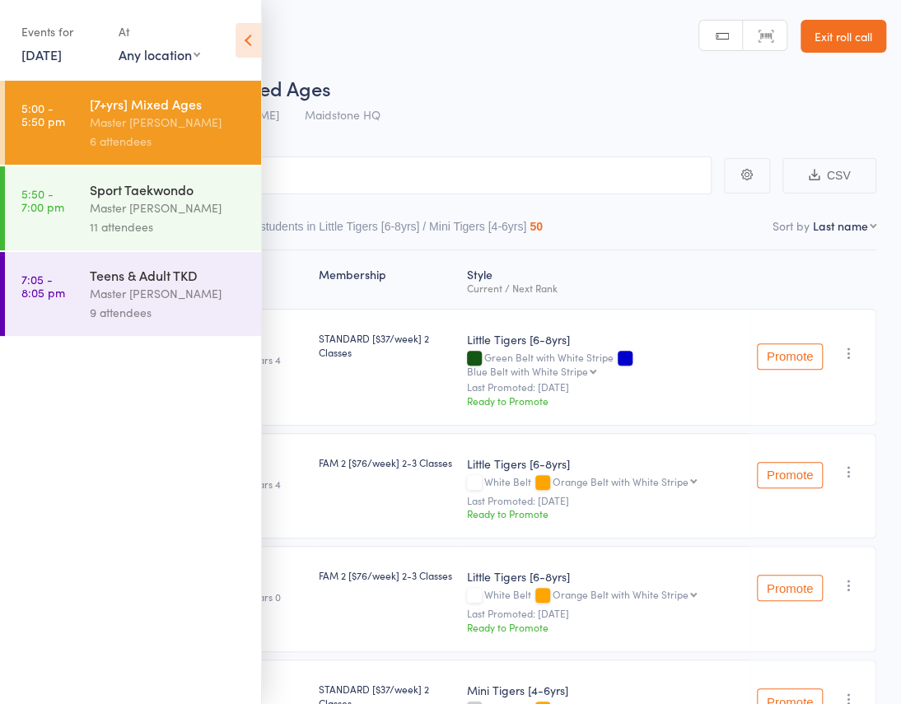
click at [254, 46] on icon at bounding box center [249, 40] width 26 height 35
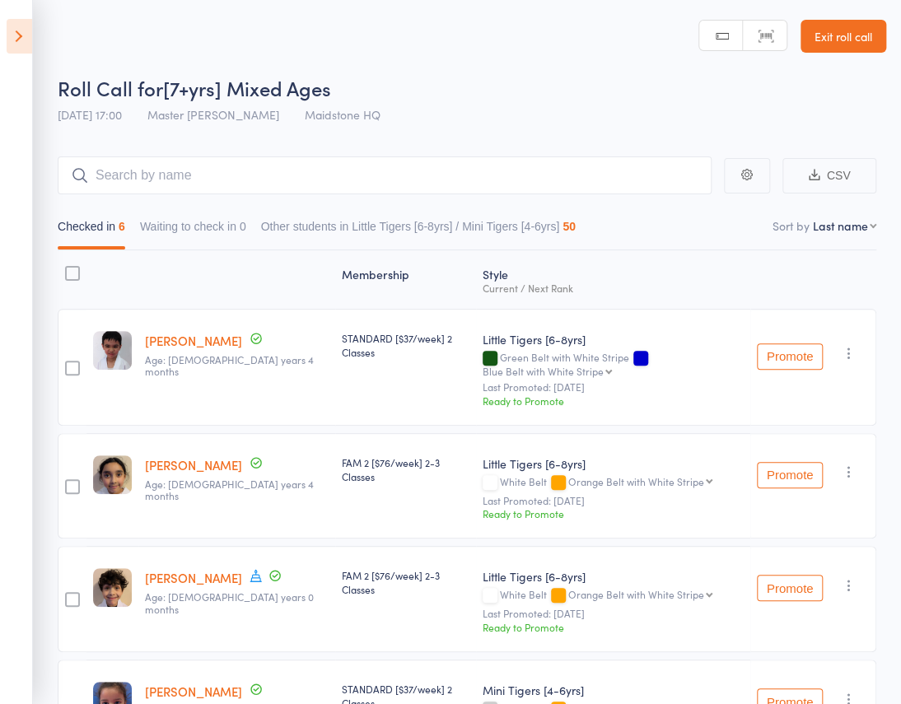
click at [854, 345] on icon "button" at bounding box center [849, 353] width 16 height 16
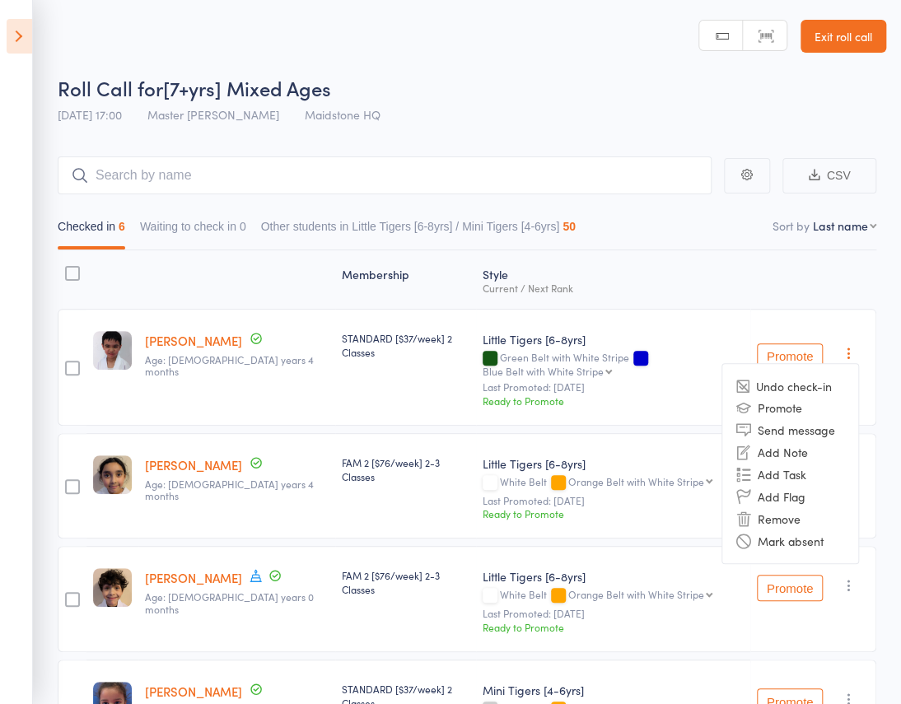
click at [11, 33] on icon at bounding box center [20, 36] width 26 height 35
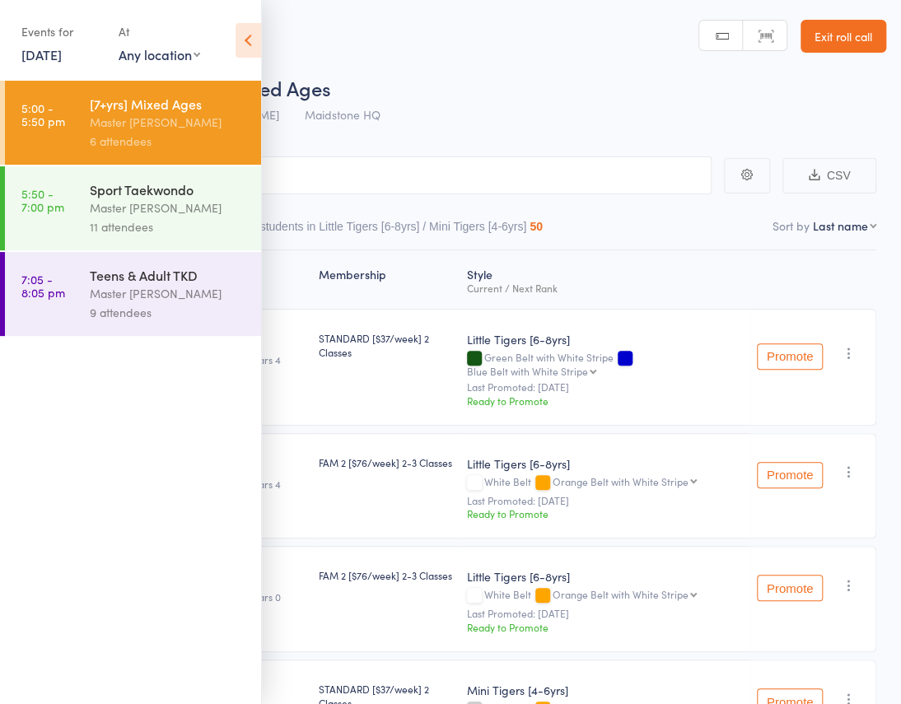
click at [57, 51] on link "13 Oct, 2025" at bounding box center [41, 54] width 40 height 18
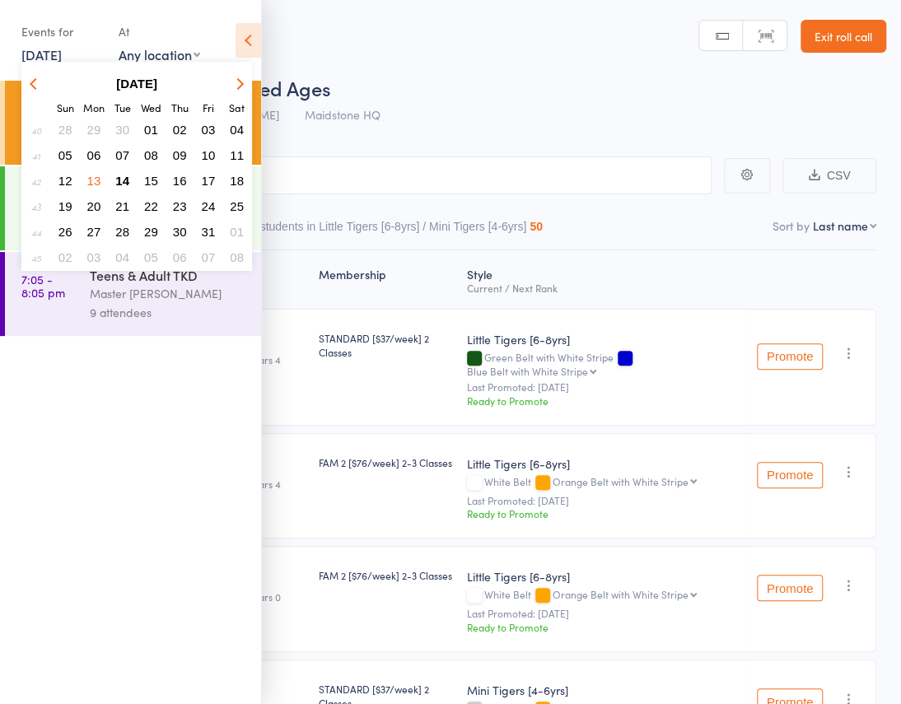
click at [129, 178] on button "14" at bounding box center [123, 181] width 26 height 22
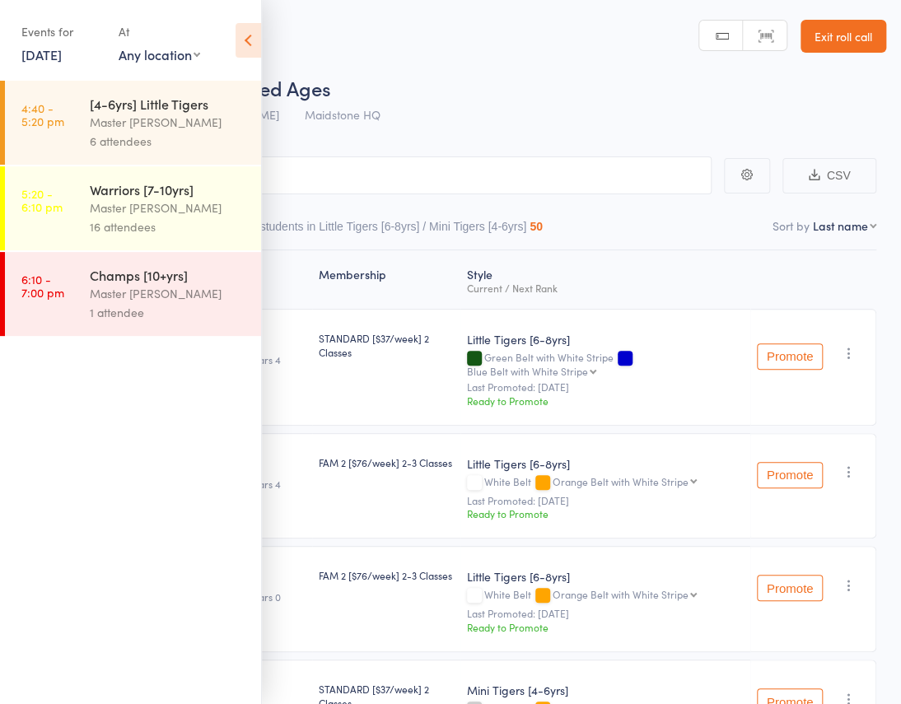
click at [119, 115] on div "Master [PERSON_NAME]" at bounding box center [168, 122] width 157 height 19
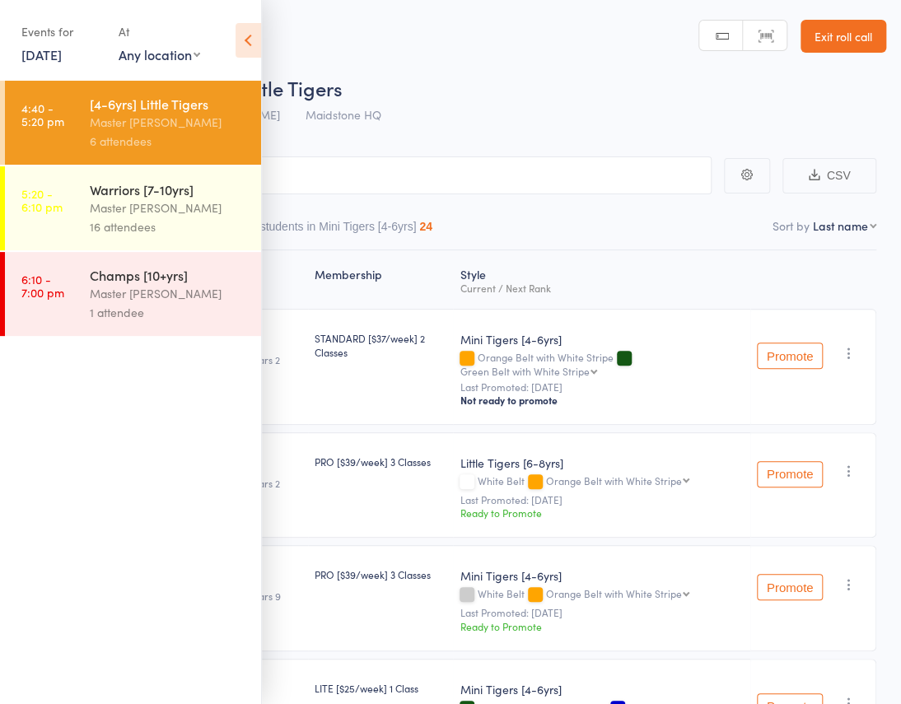
click at [154, 203] on div "Master [PERSON_NAME]" at bounding box center [168, 208] width 157 height 19
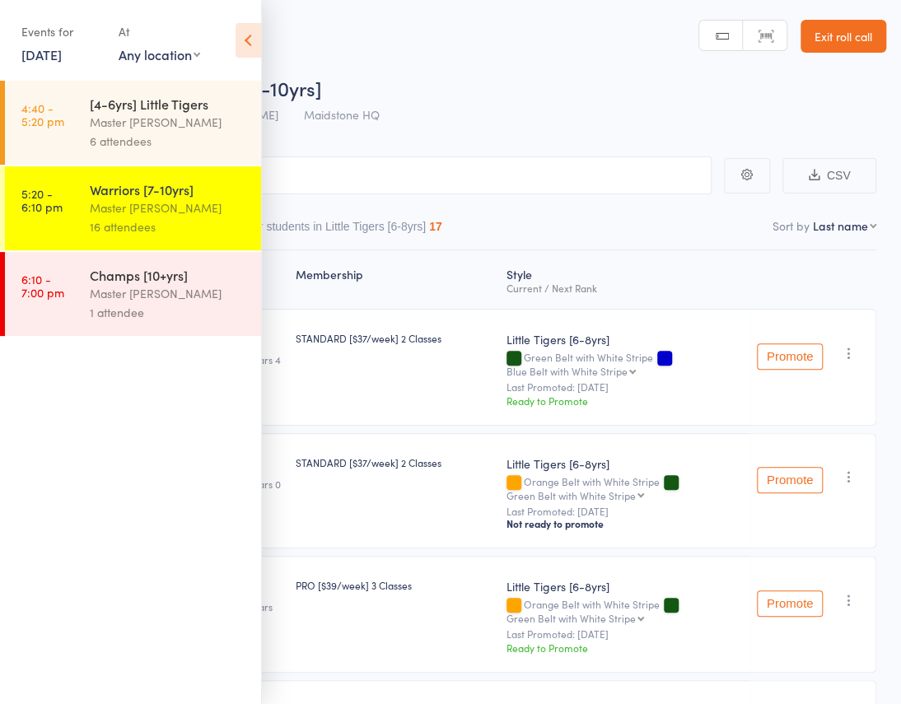
click at [242, 35] on icon at bounding box center [249, 40] width 26 height 35
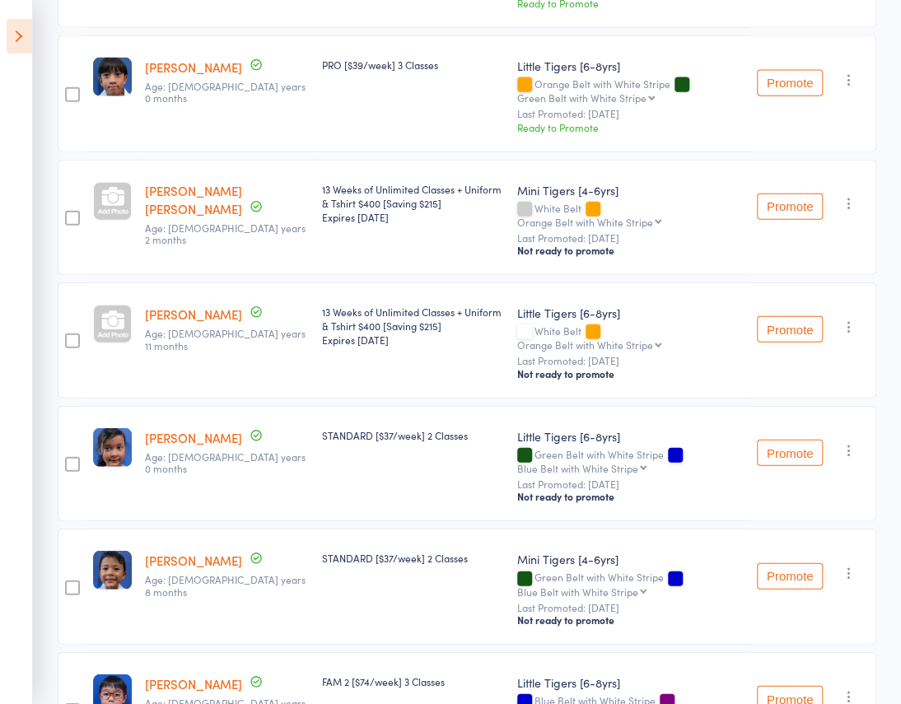
scroll to position [1530, 0]
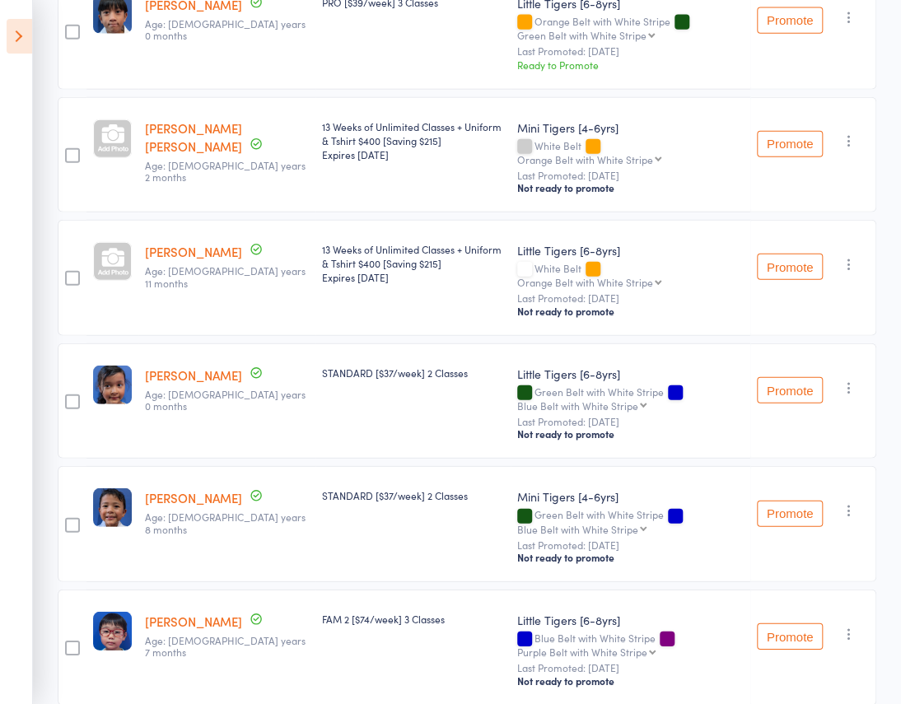
click at [14, 38] on icon at bounding box center [20, 36] width 26 height 35
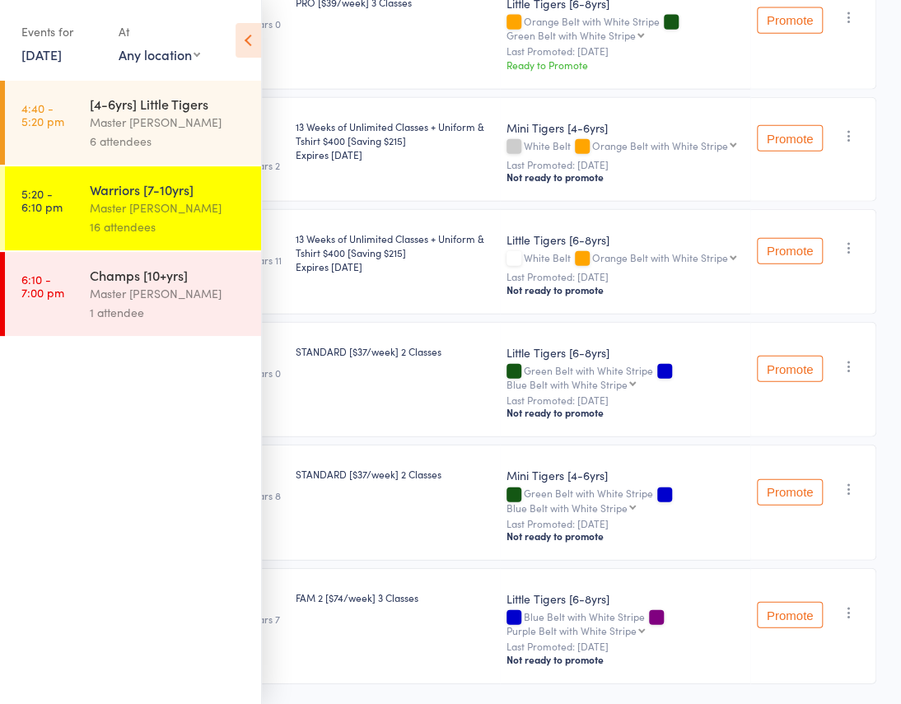
click at [85, 316] on link "6:10 - 7:00 pm Champs [10+yrs] Master Eric Phan 1 attendee" at bounding box center [133, 294] width 256 height 84
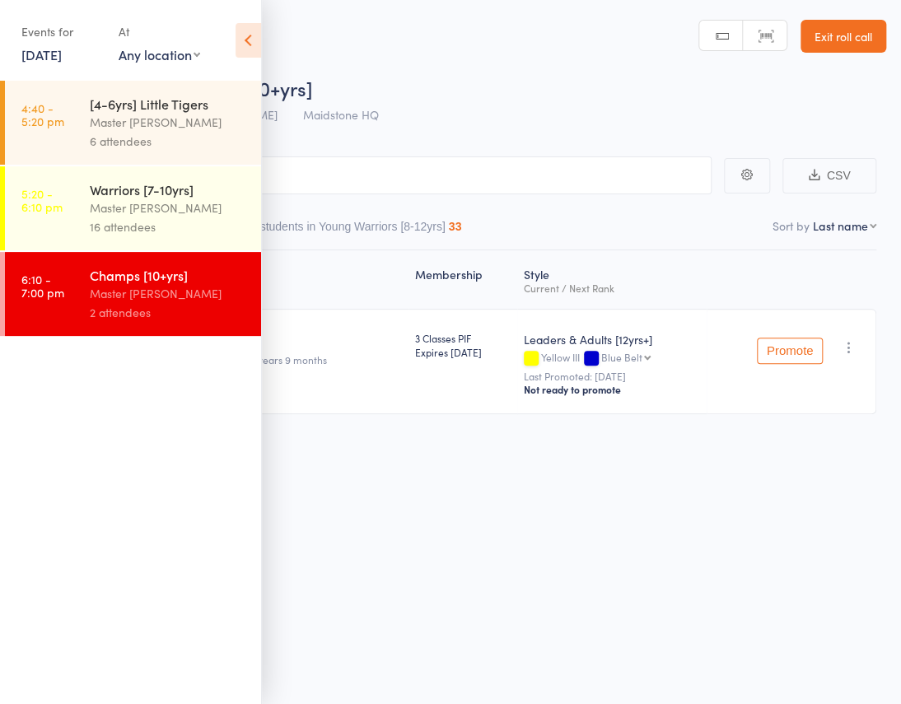
click at [249, 33] on icon at bounding box center [249, 40] width 26 height 35
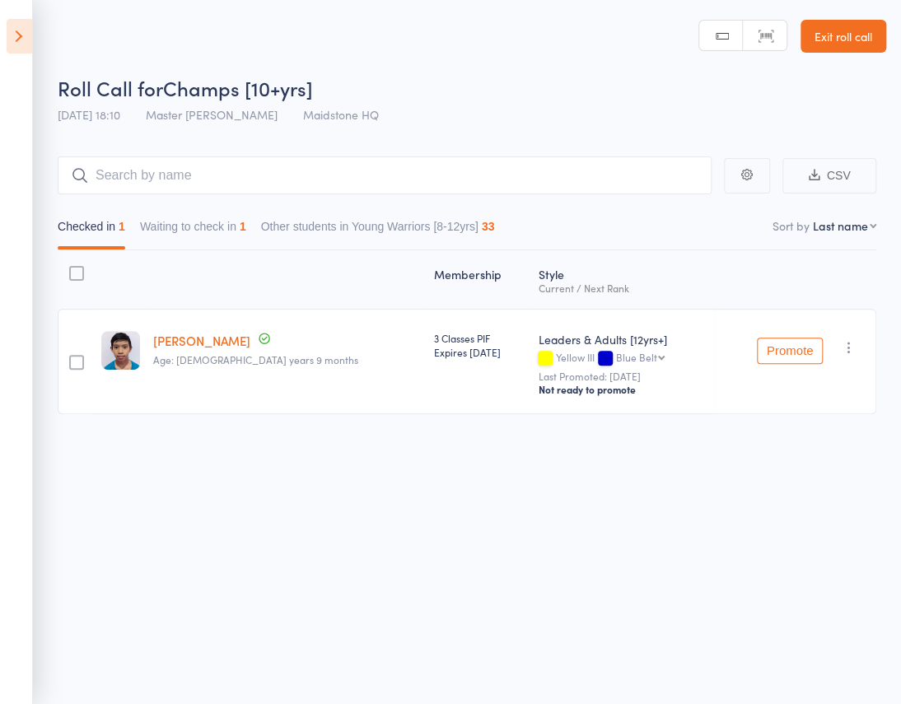
click at [246, 212] on button "Waiting to check in 1" at bounding box center [193, 231] width 106 height 38
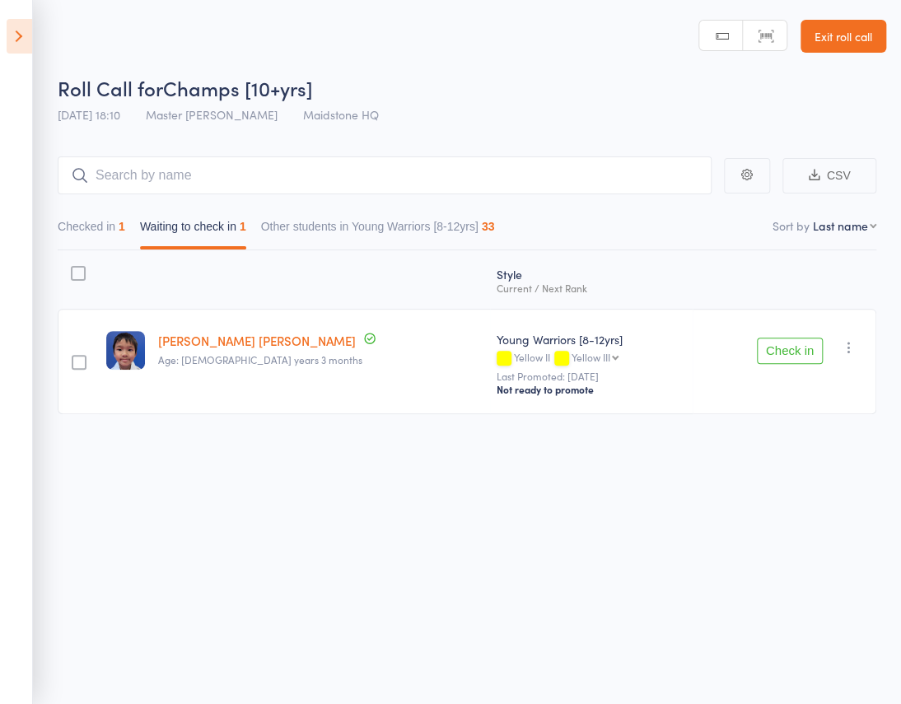
click at [673, 264] on div "Style Current / Next Rank edit Ethan Thanh Nguyen Age: 9 years 3 months Young W…" at bounding box center [467, 335] width 819 height 171
click at [774, 338] on button "Check in" at bounding box center [790, 351] width 66 height 26
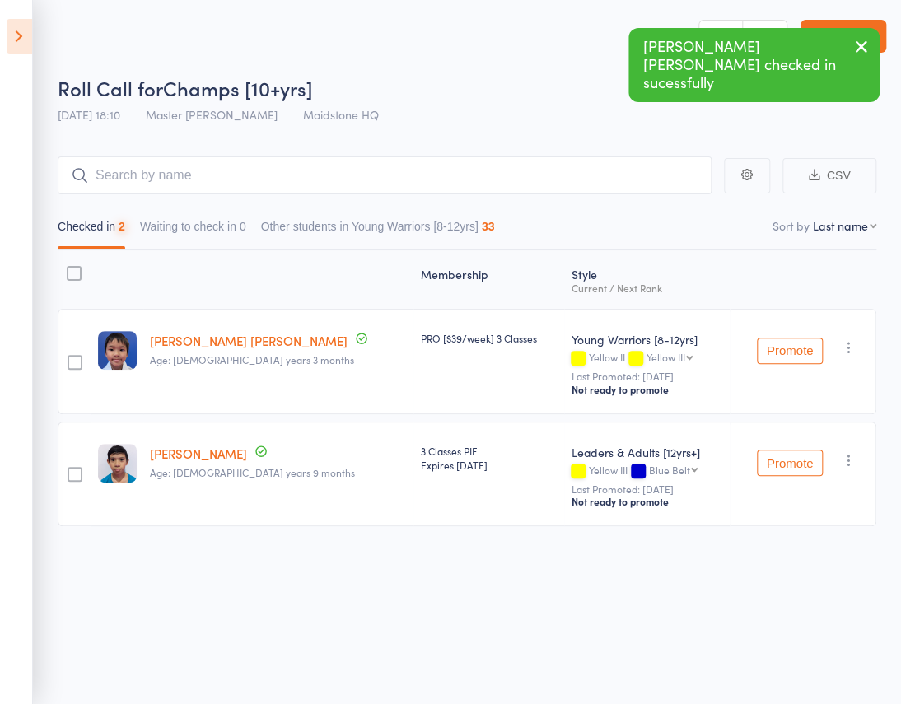
click at [124, 212] on button "Checked in 2" at bounding box center [92, 231] width 68 height 38
click at [7, 35] on icon at bounding box center [20, 36] width 26 height 35
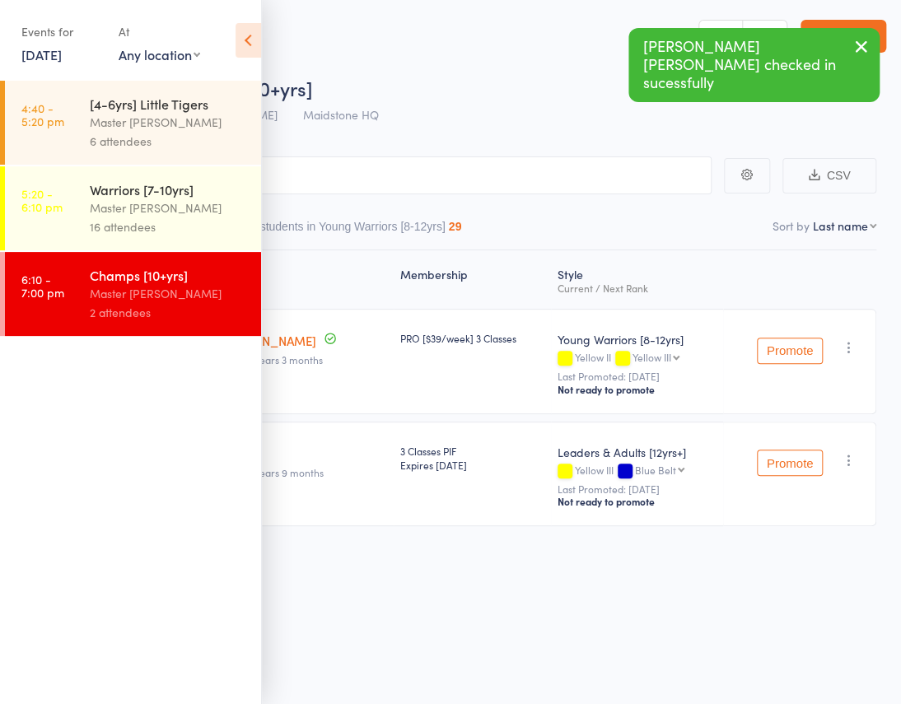
click at [87, 235] on link "5:20 - 6:10 pm Warriors [7-10yrs] Master Eric Phan 16 attendees" at bounding box center [133, 208] width 256 height 84
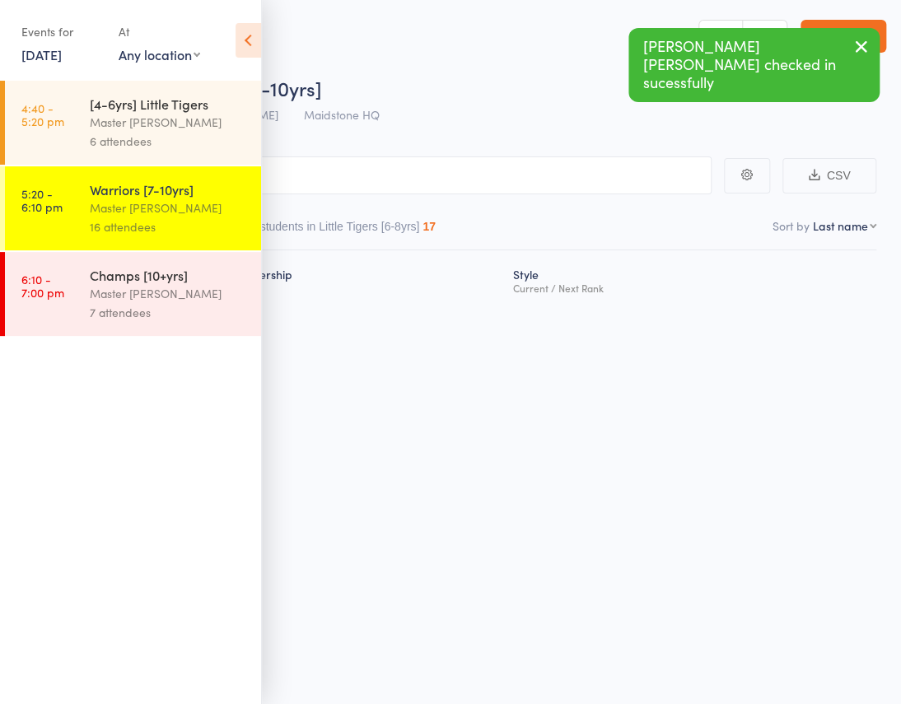
drag, startPoint x: 155, startPoint y: 288, endPoint x: 165, endPoint y: 298, distance: 14.0
click at [165, 298] on div "Master [PERSON_NAME]" at bounding box center [168, 293] width 157 height 19
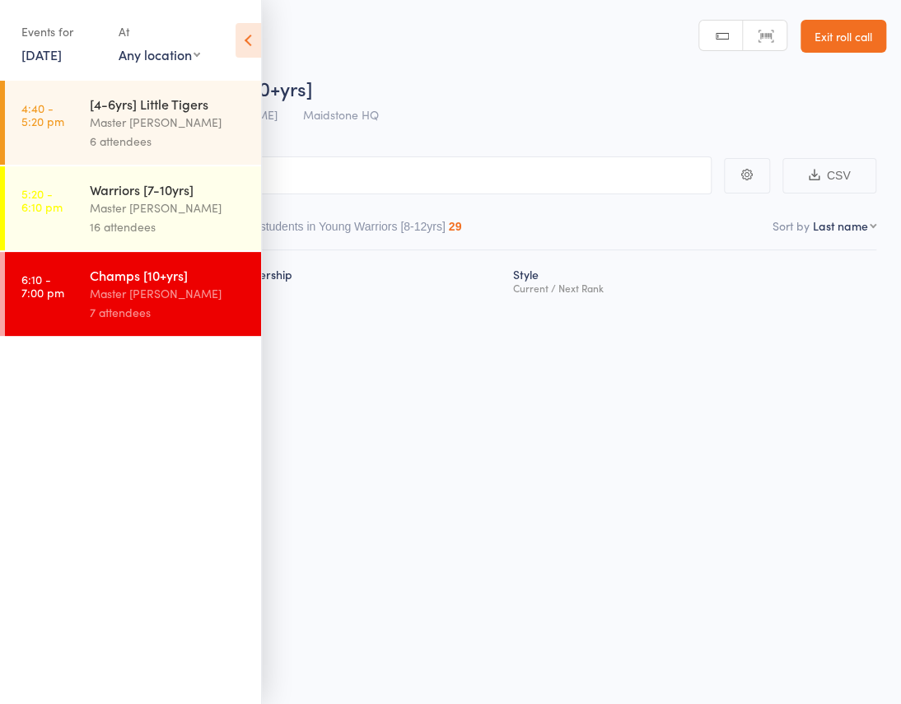
click at [250, 47] on icon at bounding box center [249, 40] width 26 height 35
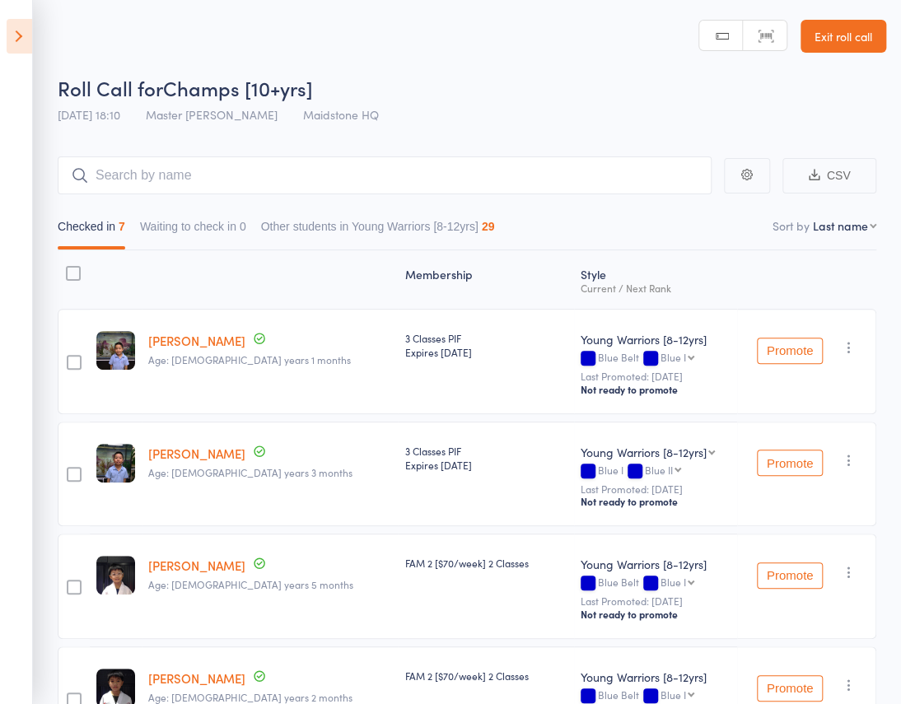
click at [20, 41] on icon at bounding box center [20, 36] width 26 height 35
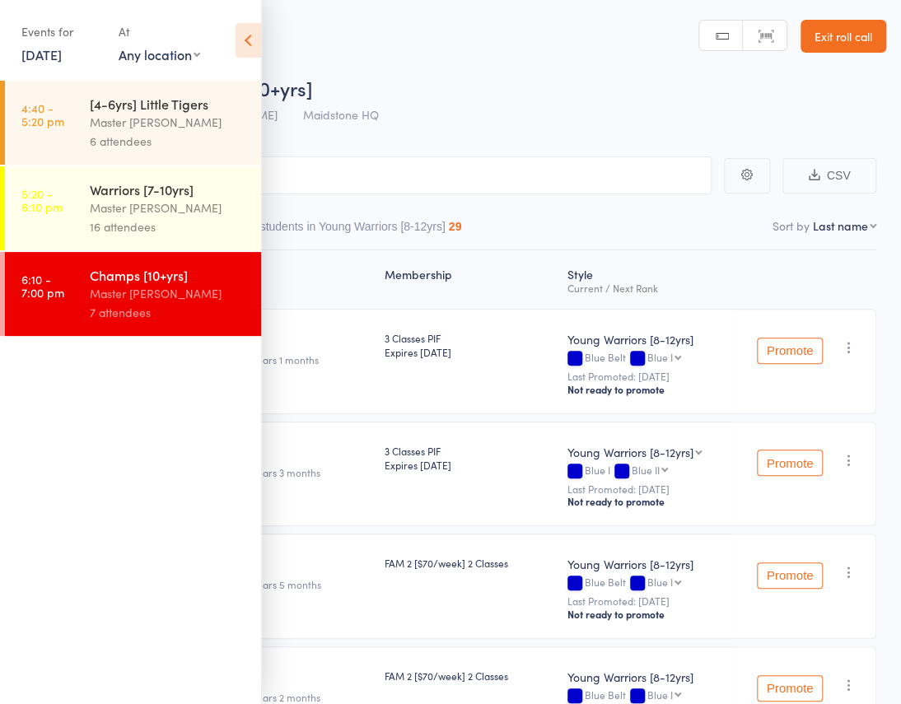
click at [133, 305] on div "7 attendees" at bounding box center [168, 312] width 157 height 19
drag, startPoint x: 247, startPoint y: 40, endPoint x: 253, endPoint y: 80, distance: 40.8
click at [247, 40] on icon at bounding box center [249, 40] width 26 height 35
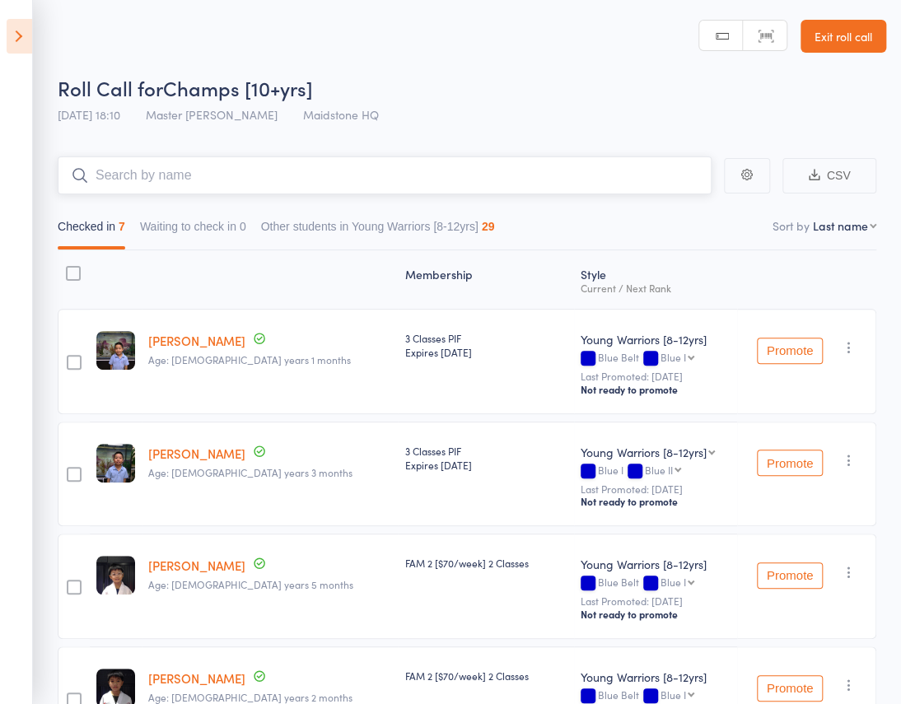
click at [239, 157] on input "search" at bounding box center [385, 176] width 654 height 38
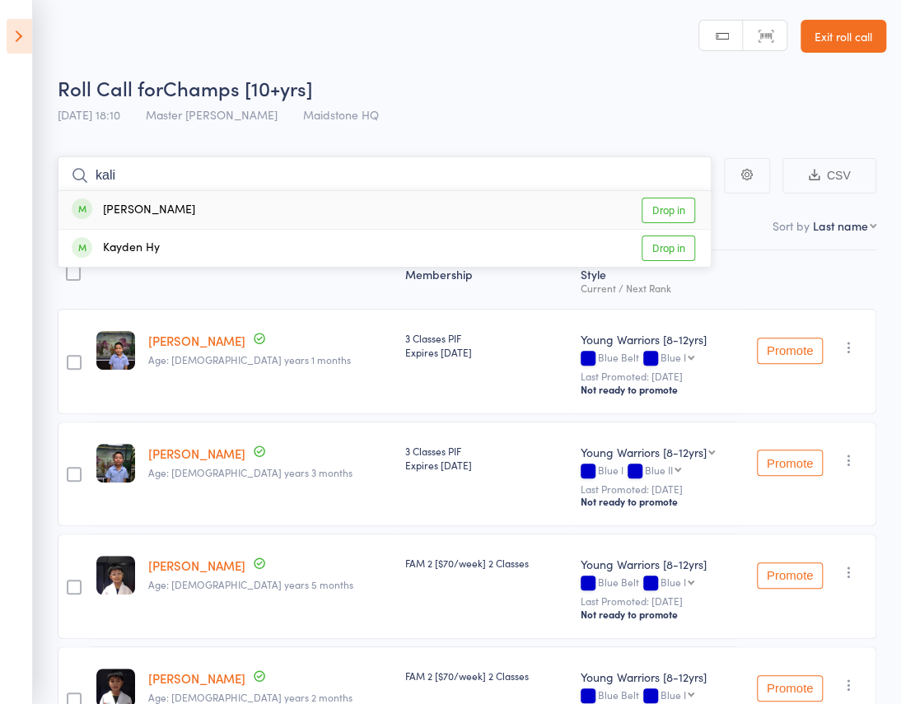
type input "kali"
click at [241, 191] on div "Kalin Stojcevski Drop in" at bounding box center [384, 210] width 652 height 38
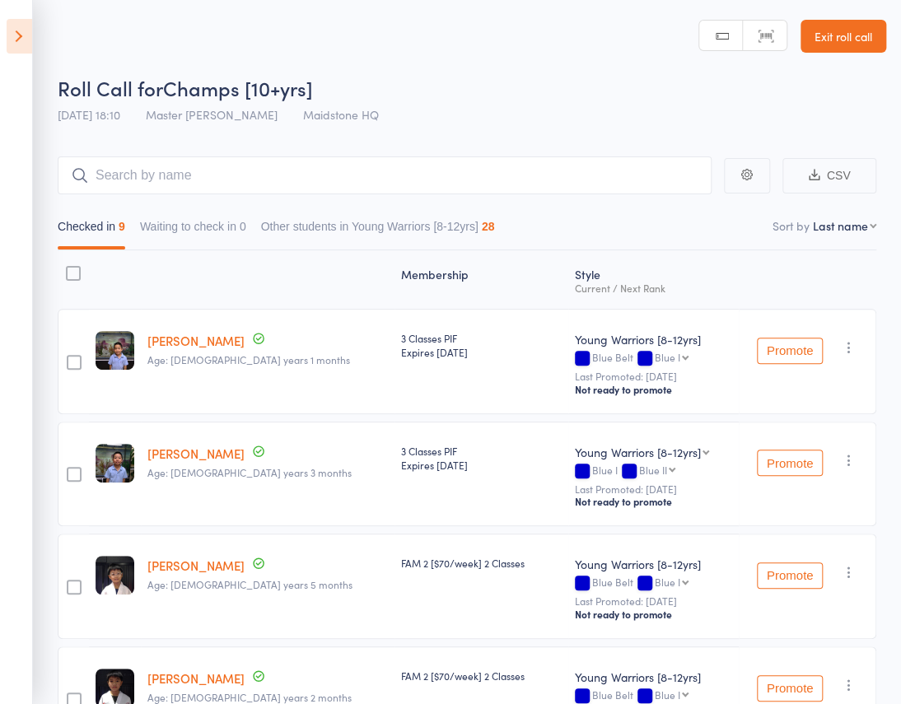
click at [25, 34] on icon at bounding box center [20, 36] width 26 height 35
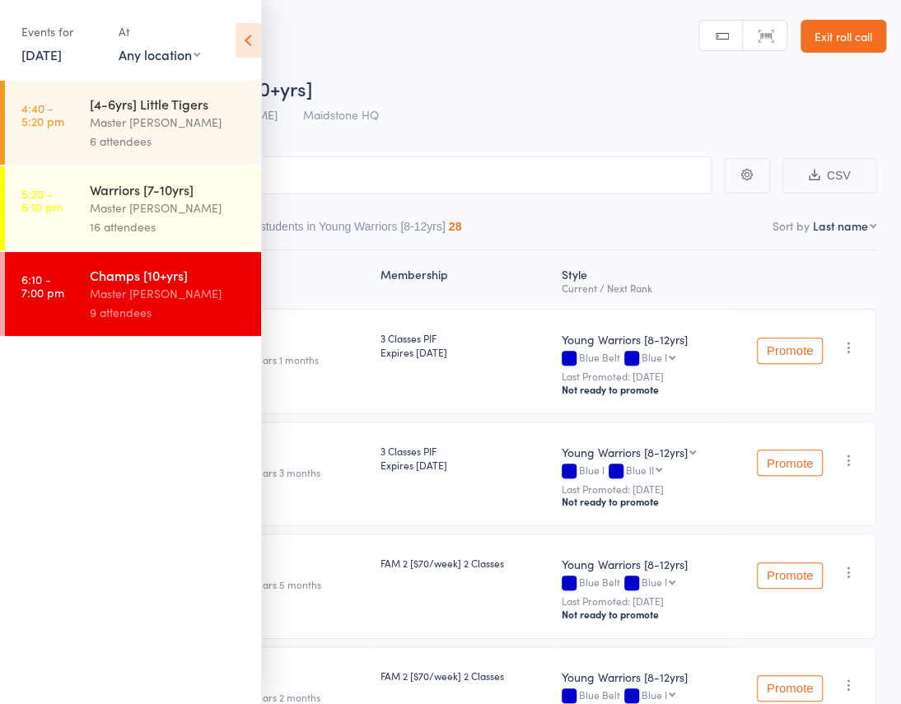
click at [239, 41] on icon at bounding box center [249, 40] width 26 height 35
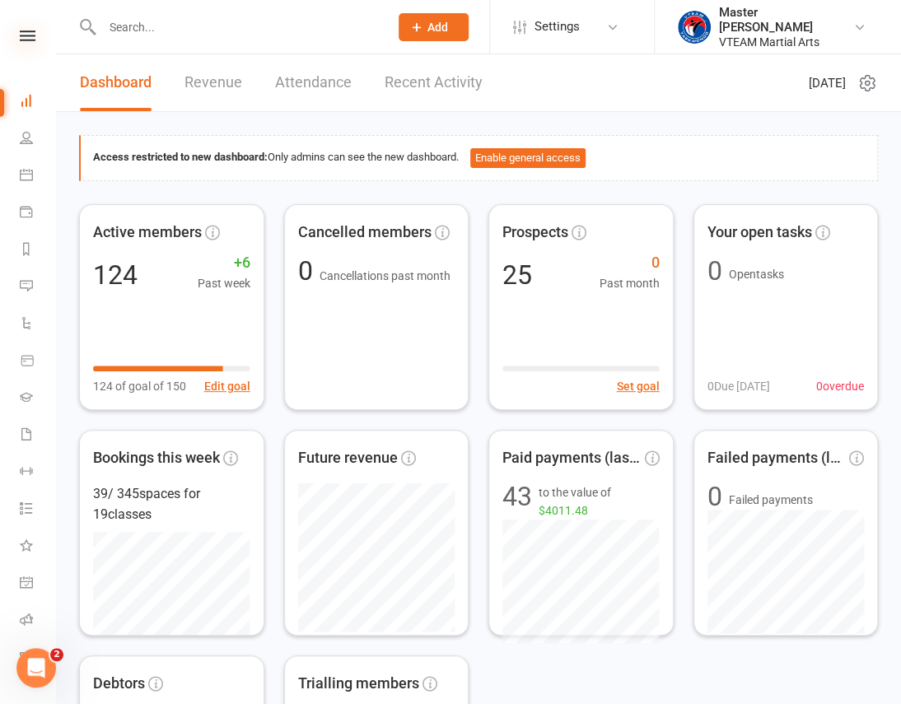
click at [26, 40] on icon at bounding box center [28, 35] width 16 height 11
click at [20, 34] on icon at bounding box center [28, 35] width 16 height 11
click at [149, 34] on input "text" at bounding box center [237, 27] width 280 height 23
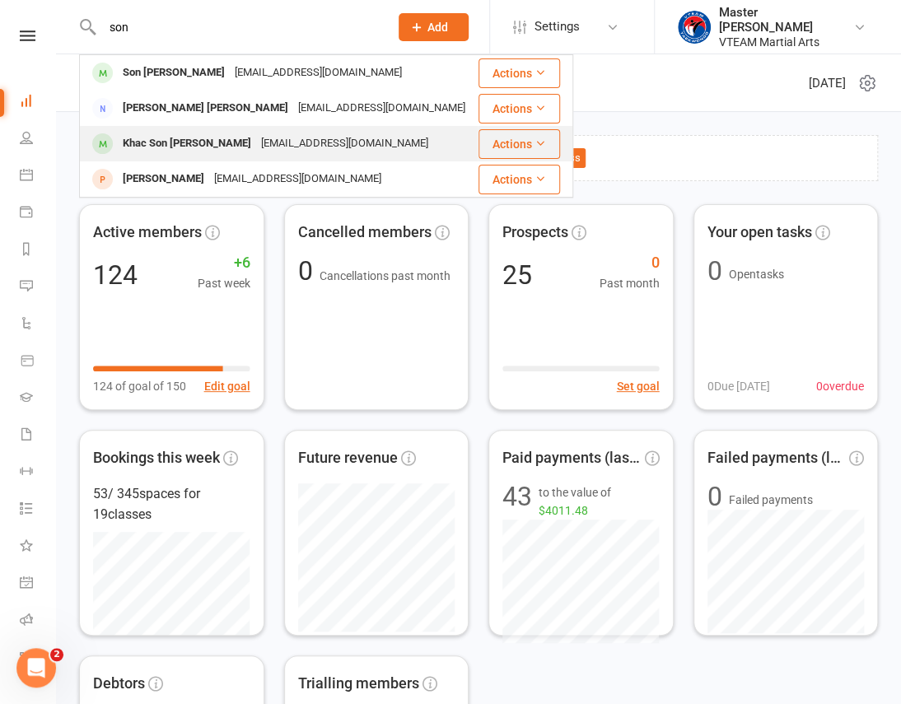
type input "son"
click at [256, 146] on div "[EMAIL_ADDRESS][DOMAIN_NAME]" at bounding box center [344, 144] width 177 height 24
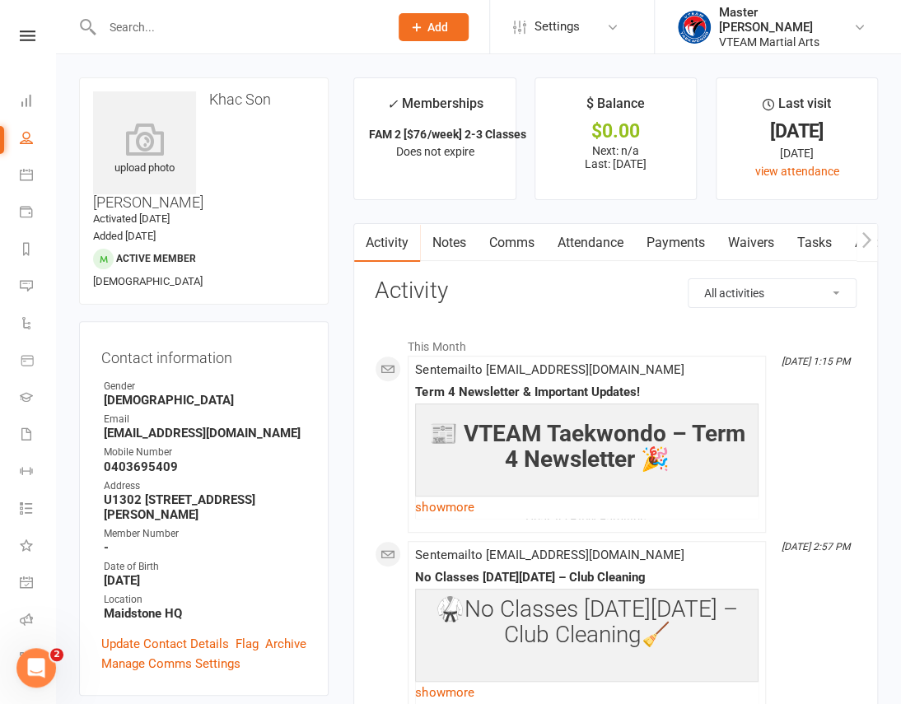
click at [19, 29] on nav "Clubworx Dashboard People Calendar Payments Reports Messages Automations Produc…" at bounding box center [28, 356] width 56 height 704
click at [24, 34] on icon at bounding box center [28, 35] width 16 height 11
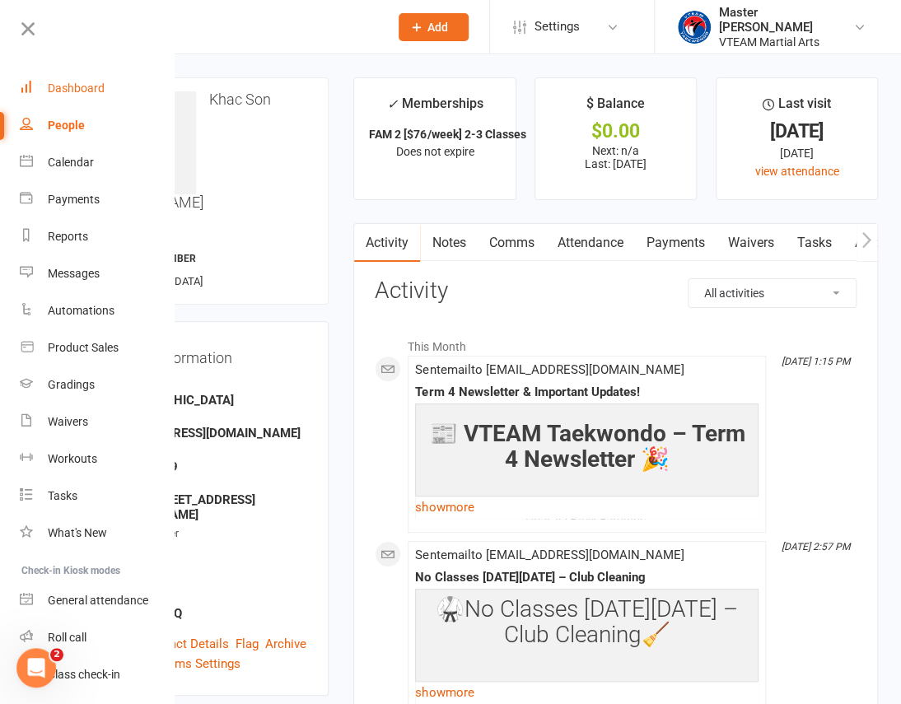
click at [78, 86] on div "Dashboard" at bounding box center [76, 88] width 57 height 13
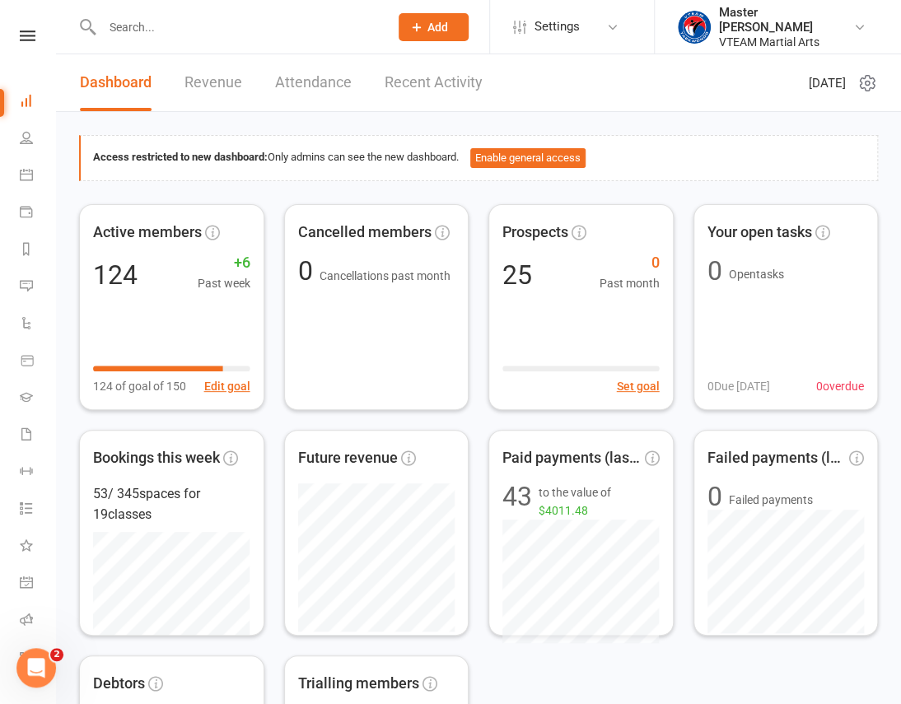
click at [21, 26] on nav "Clubworx Dashboard People Calendar Payments Reports Messages Automations Produc…" at bounding box center [28, 356] width 56 height 704
click at [21, 39] on icon at bounding box center [28, 35] width 16 height 11
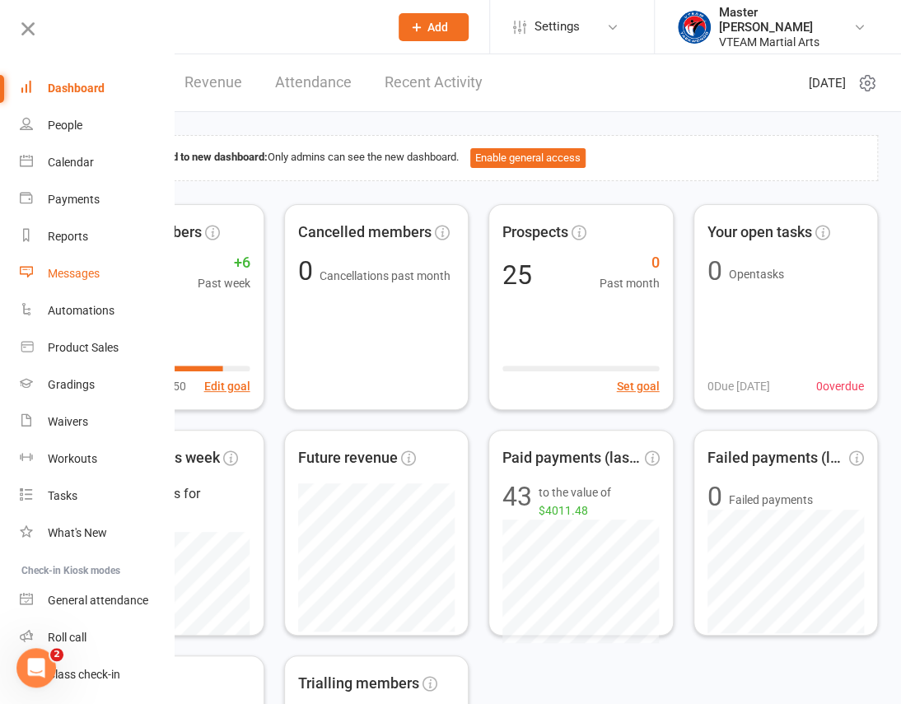
click at [68, 280] on link "Messages" at bounding box center [98, 273] width 156 height 37
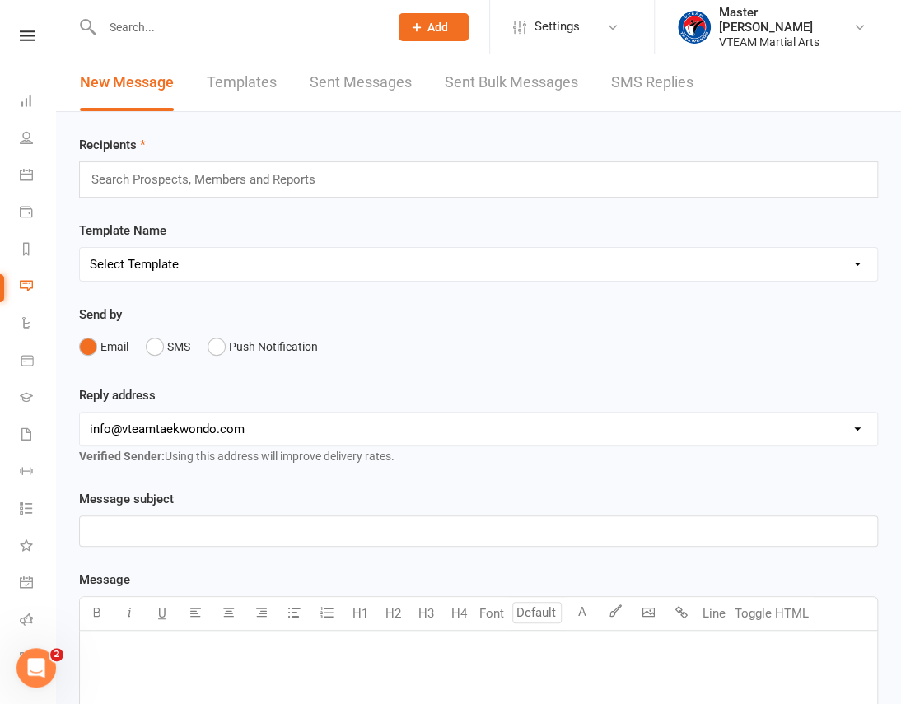
click at [634, 82] on link "SMS Replies" at bounding box center [652, 82] width 82 height 57
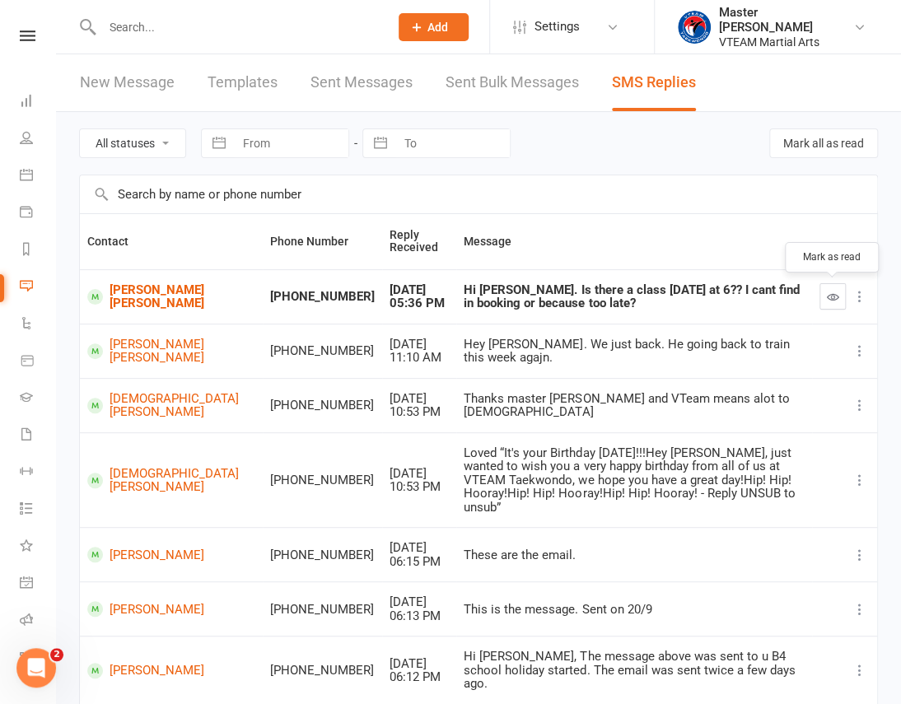
click at [831, 297] on icon "button" at bounding box center [833, 297] width 12 height 12
click at [131, 297] on link "[PERSON_NAME] [PERSON_NAME]" at bounding box center [171, 296] width 168 height 27
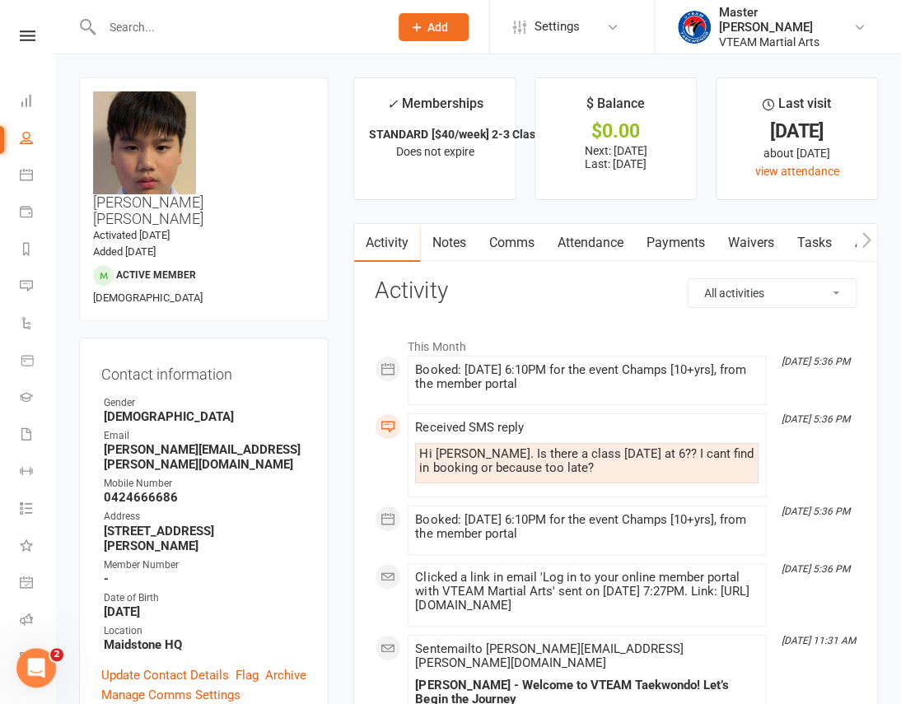
click at [513, 239] on link "Comms" at bounding box center [511, 243] width 68 height 38
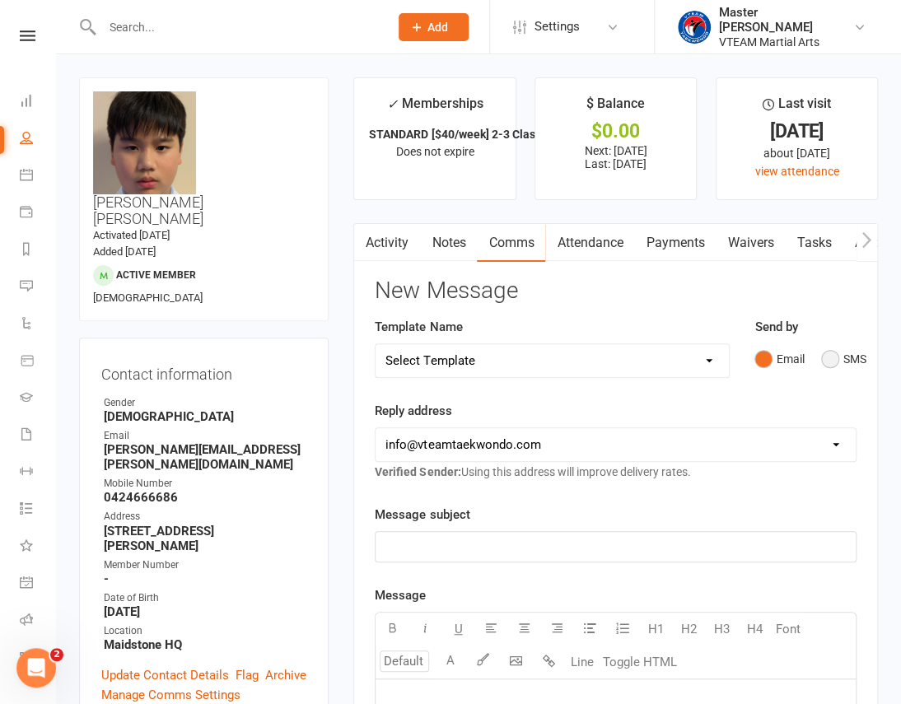
click at [831, 368] on button "SMS" at bounding box center [843, 359] width 44 height 31
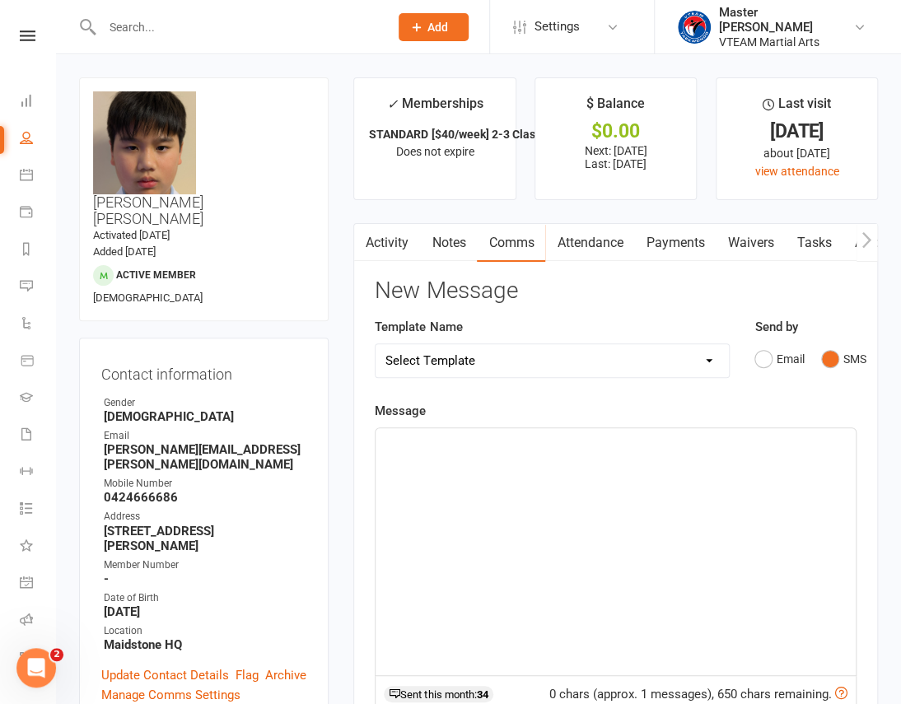
click at [676, 472] on div "﻿" at bounding box center [616, 551] width 480 height 247
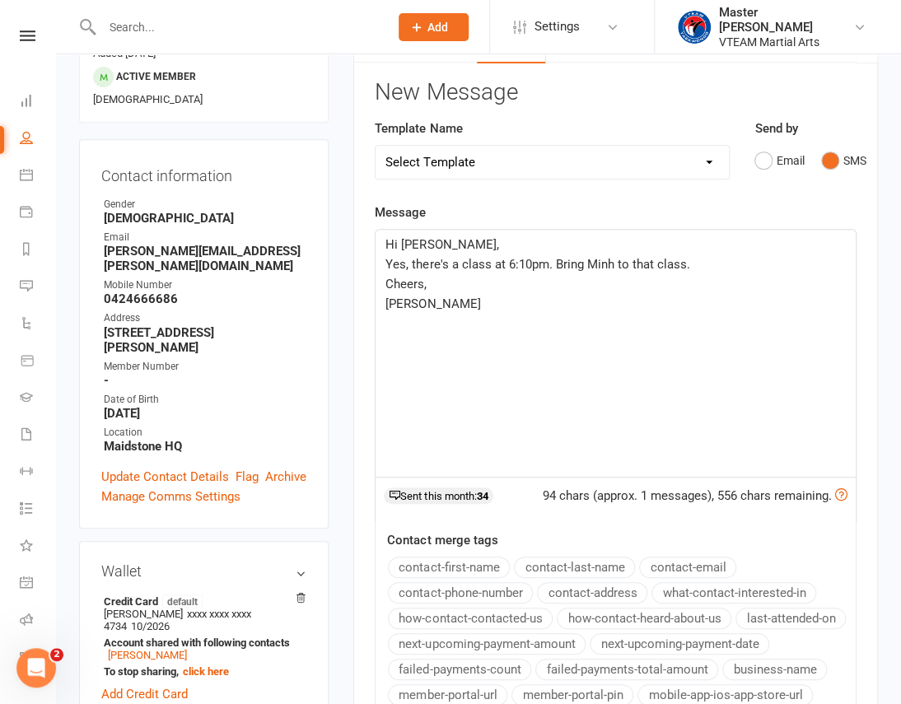
scroll to position [449, 0]
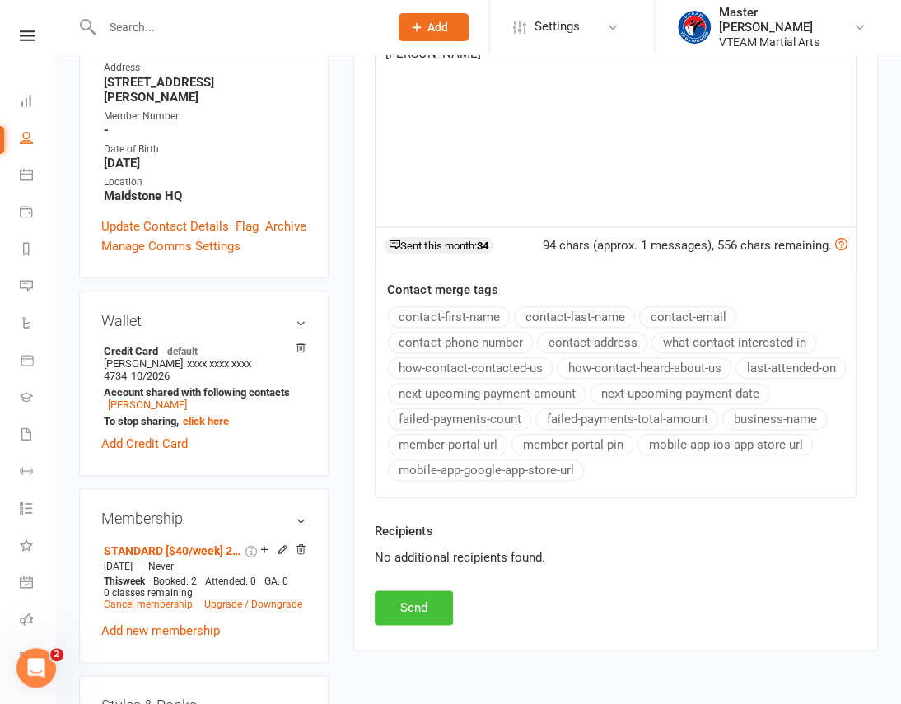
click at [430, 610] on button "Send" at bounding box center [414, 608] width 78 height 35
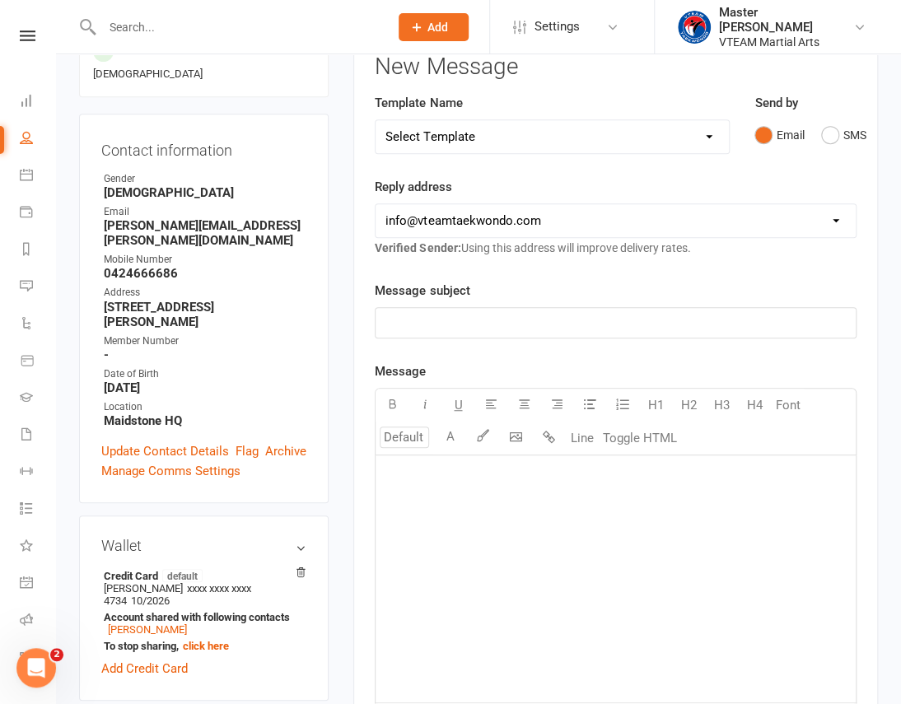
scroll to position [0, 0]
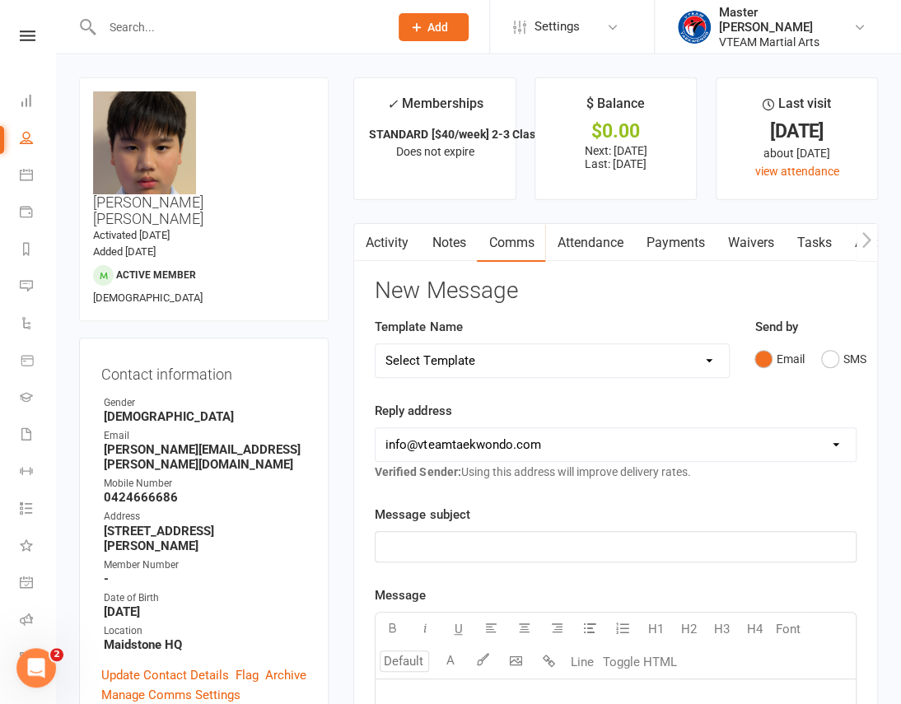
click at [21, 35] on icon at bounding box center [28, 35] width 16 height 11
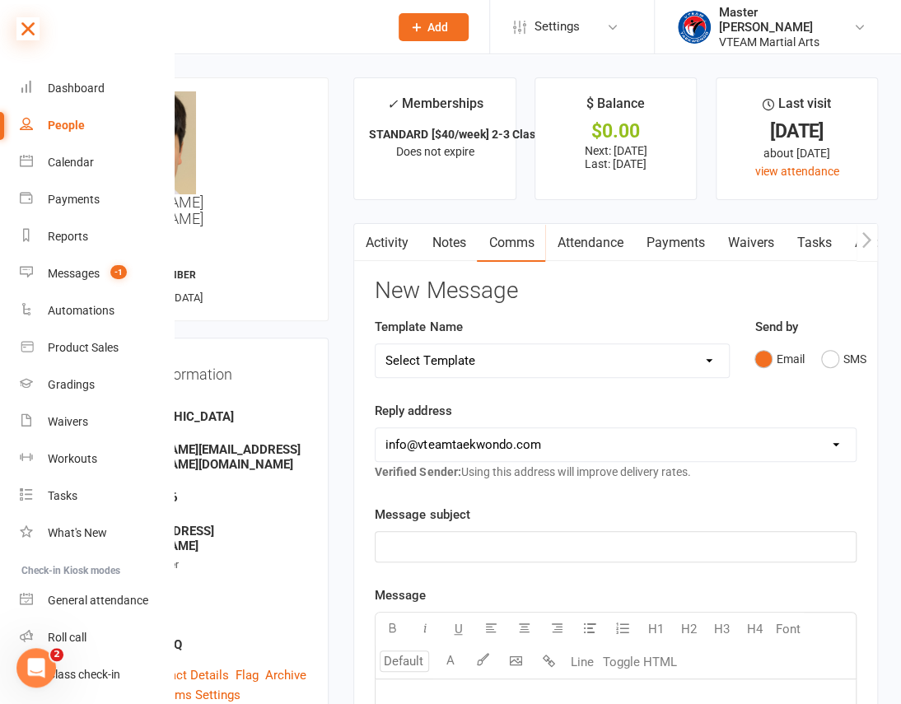
click at [30, 26] on icon at bounding box center [27, 28] width 23 height 23
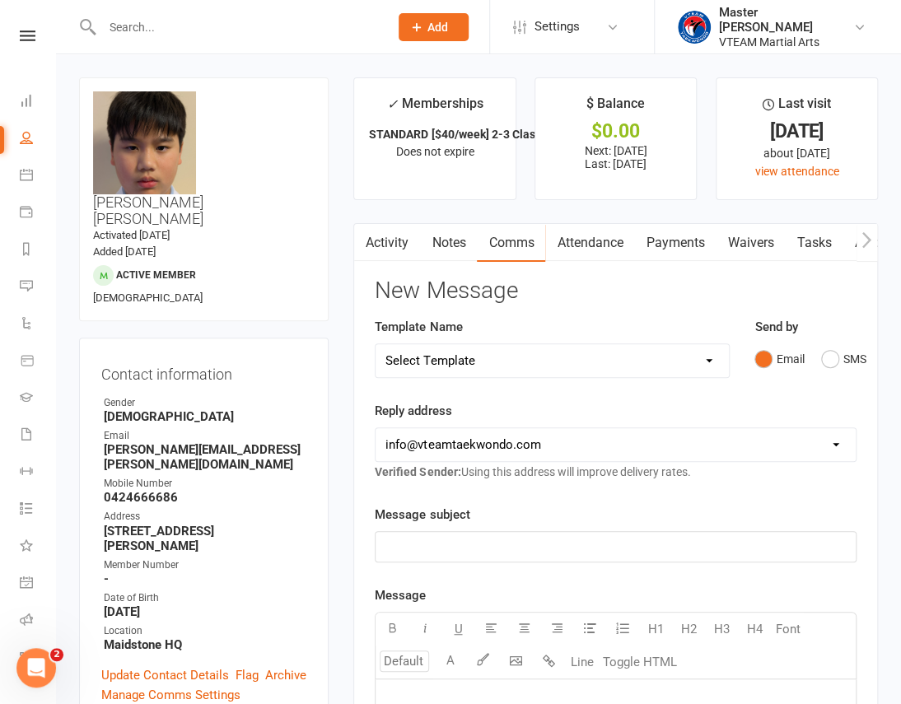
click at [395, 241] on link "Activity" at bounding box center [387, 243] width 66 height 38
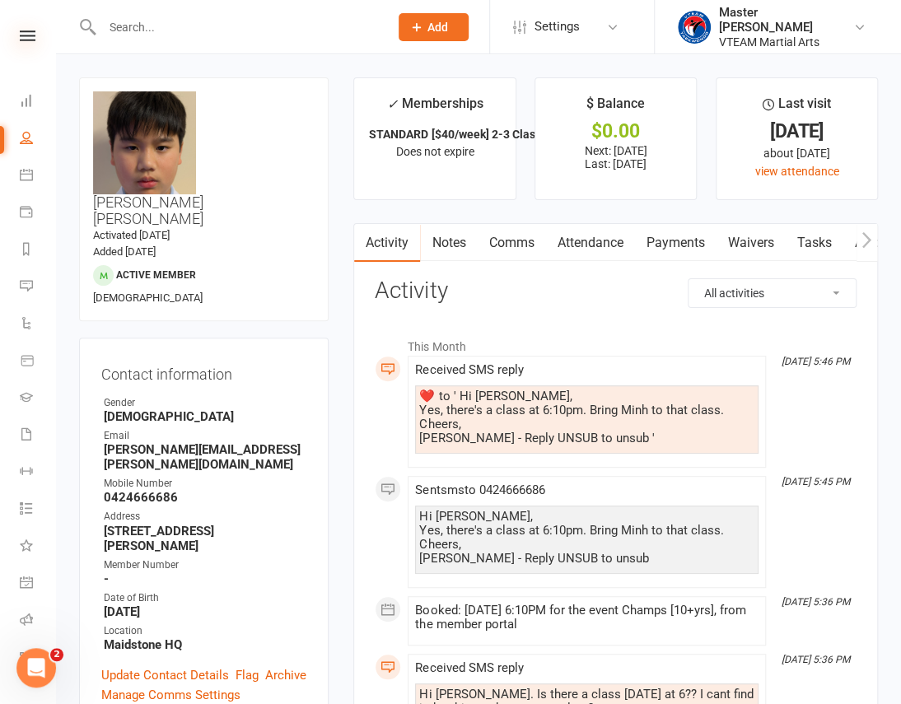
click at [20, 30] on icon at bounding box center [28, 35] width 16 height 11
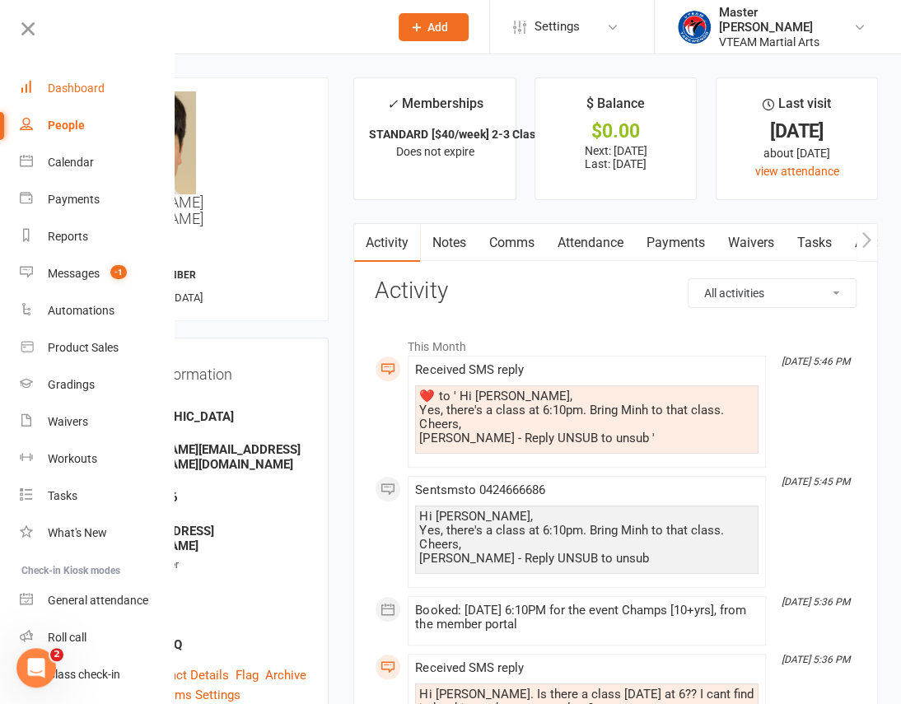
click at [81, 97] on link "Dashboard" at bounding box center [98, 88] width 156 height 37
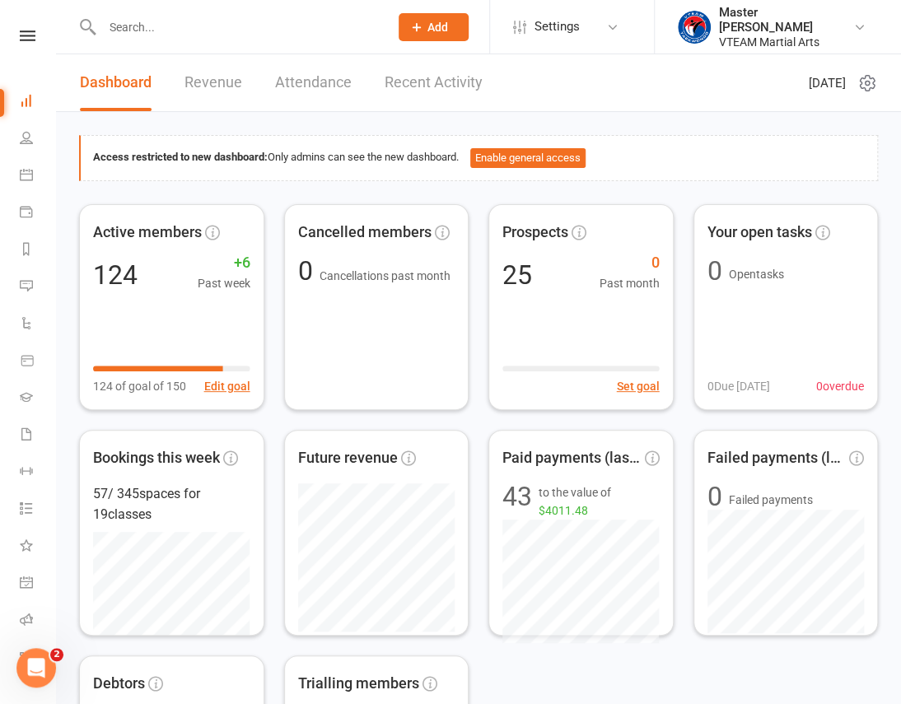
click at [30, 36] on link at bounding box center [27, 35] width 58 height 11
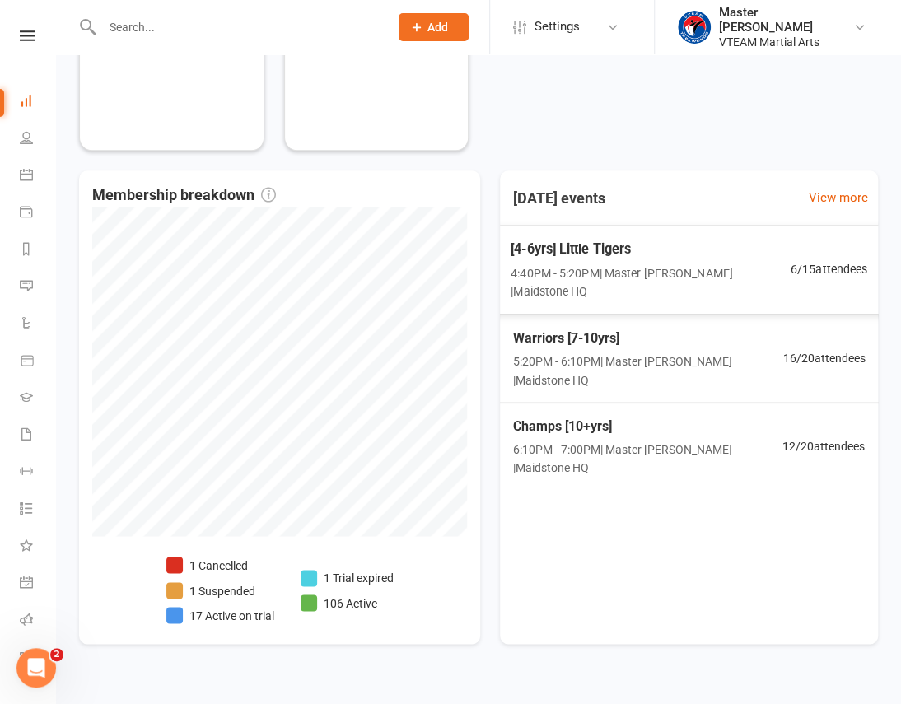
scroll to position [736, 0]
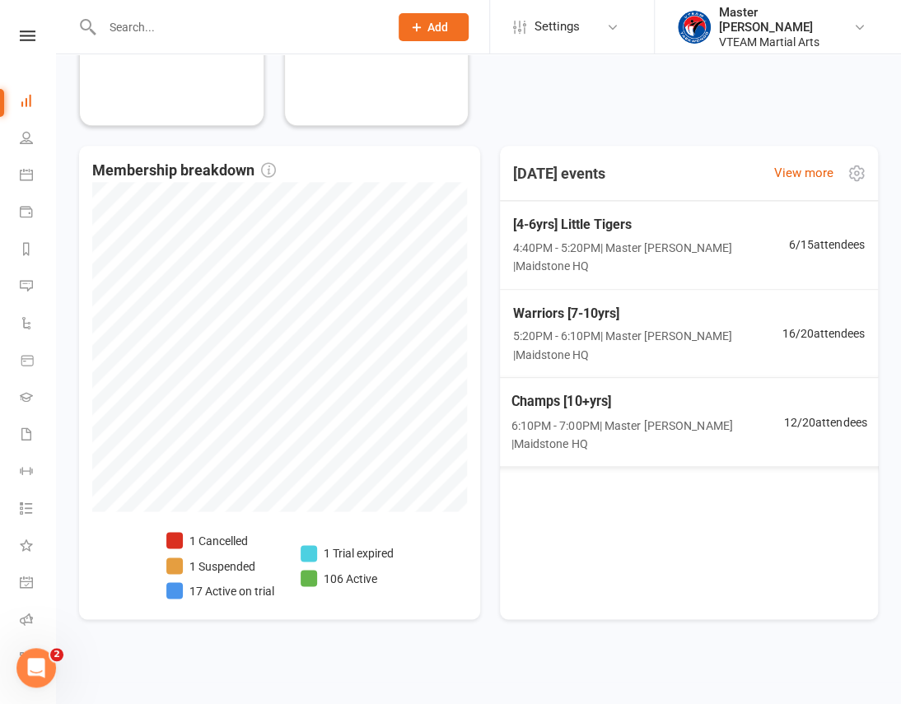
click at [699, 391] on span "Champs [10+yrs]" at bounding box center [647, 401] width 273 height 21
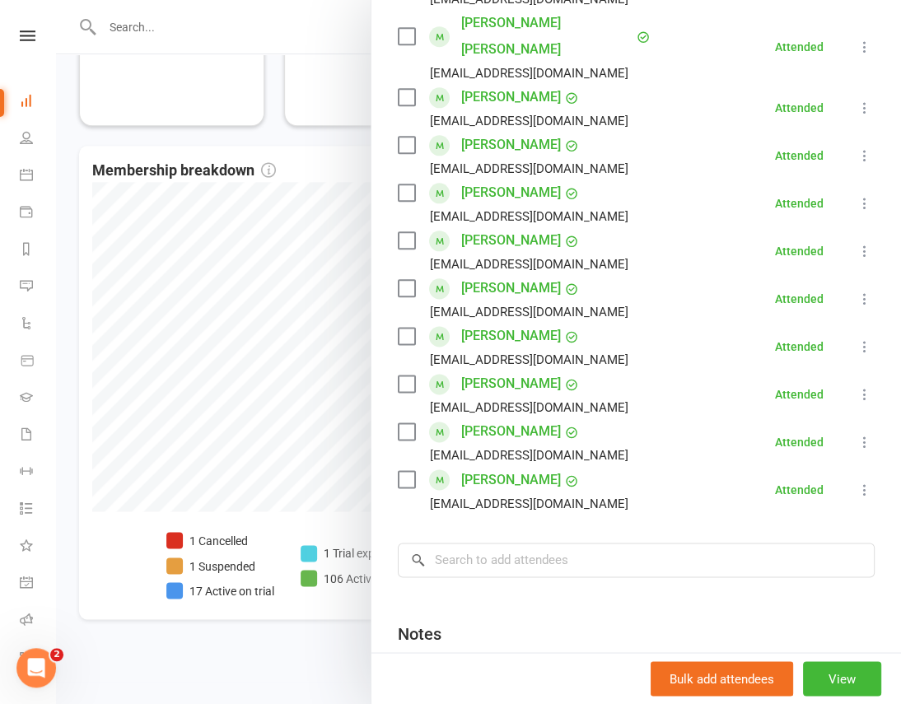
scroll to position [674, 0]
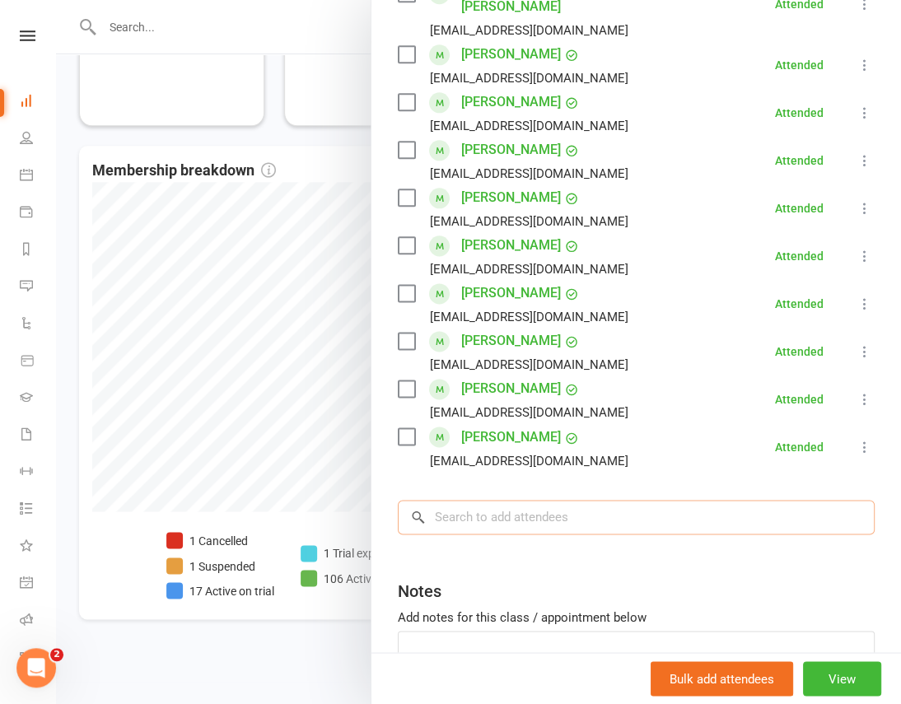
click at [544, 500] on input "search" at bounding box center [636, 517] width 477 height 35
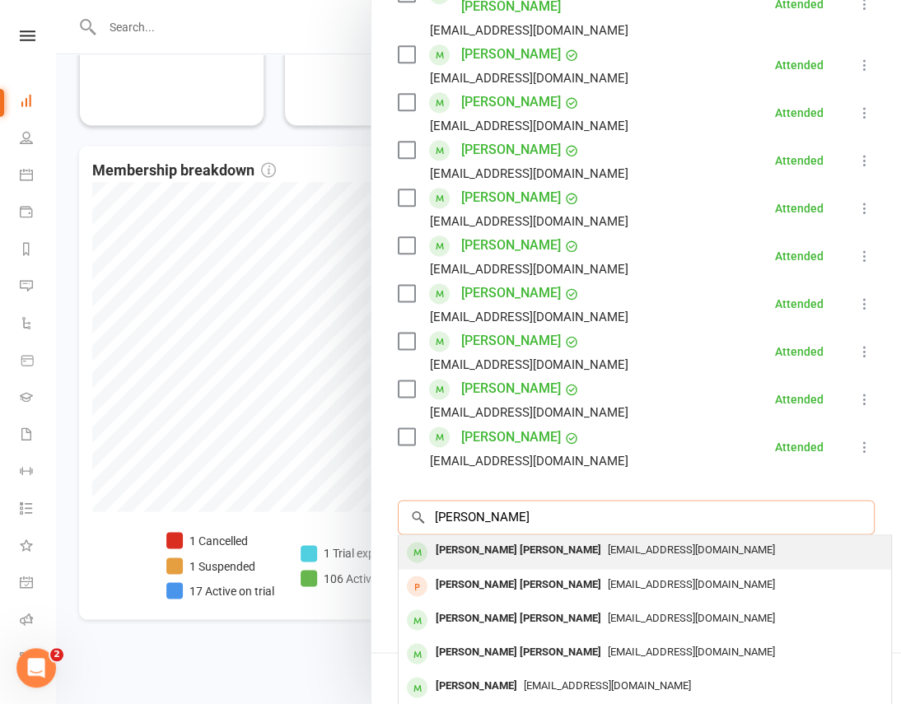
type input "[PERSON_NAME]"
click at [608, 544] on span "[EMAIL_ADDRESS][DOMAIN_NAME]" at bounding box center [691, 550] width 167 height 12
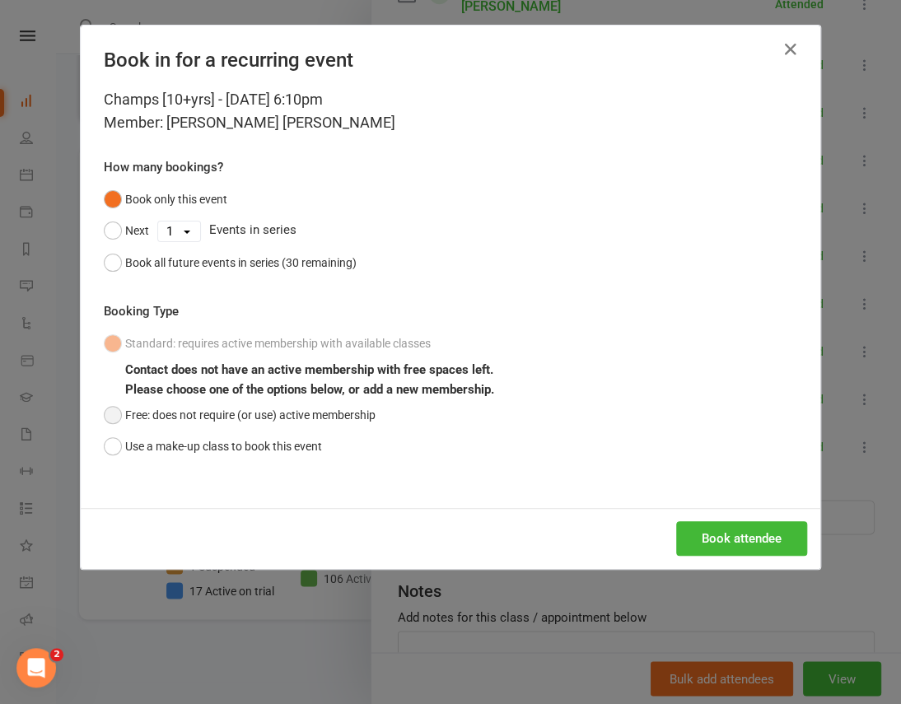
click at [147, 411] on button "Free: does not require (or use) active membership" at bounding box center [240, 415] width 272 height 31
click at [693, 541] on button "Book attendee" at bounding box center [741, 539] width 131 height 35
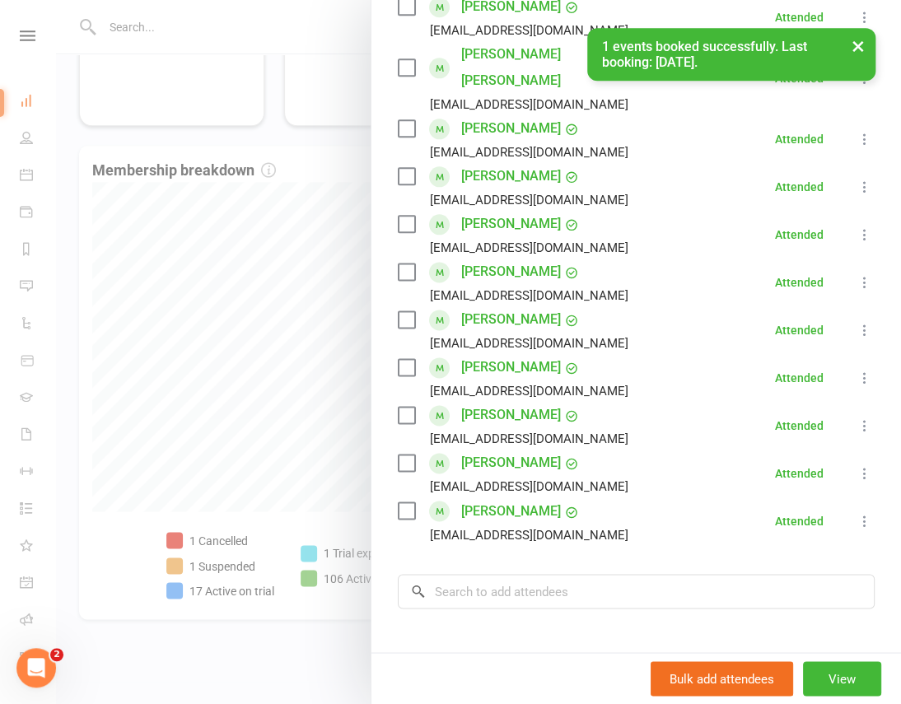
scroll to position [722, 0]
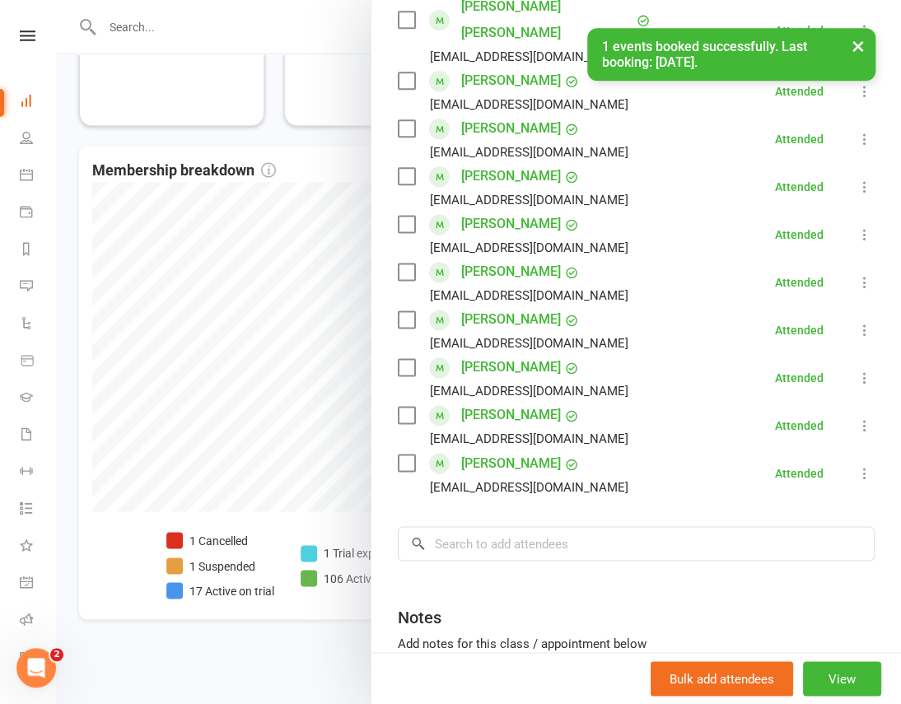
click at [109, 495] on div at bounding box center [478, 352] width 845 height 704
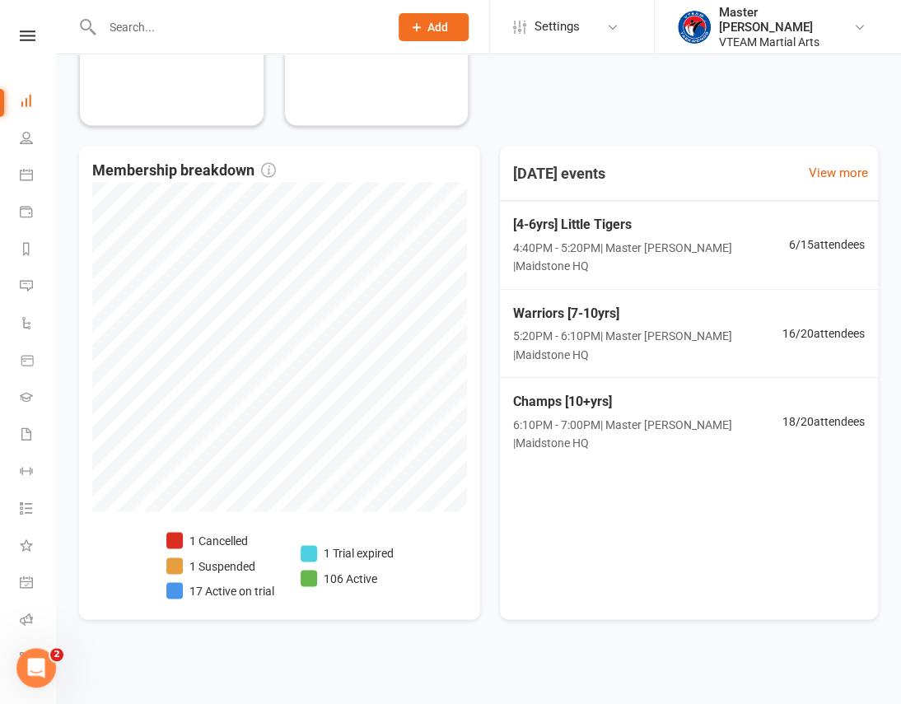
click at [250, 583] on li "17 Active on trial" at bounding box center [220, 591] width 108 height 18
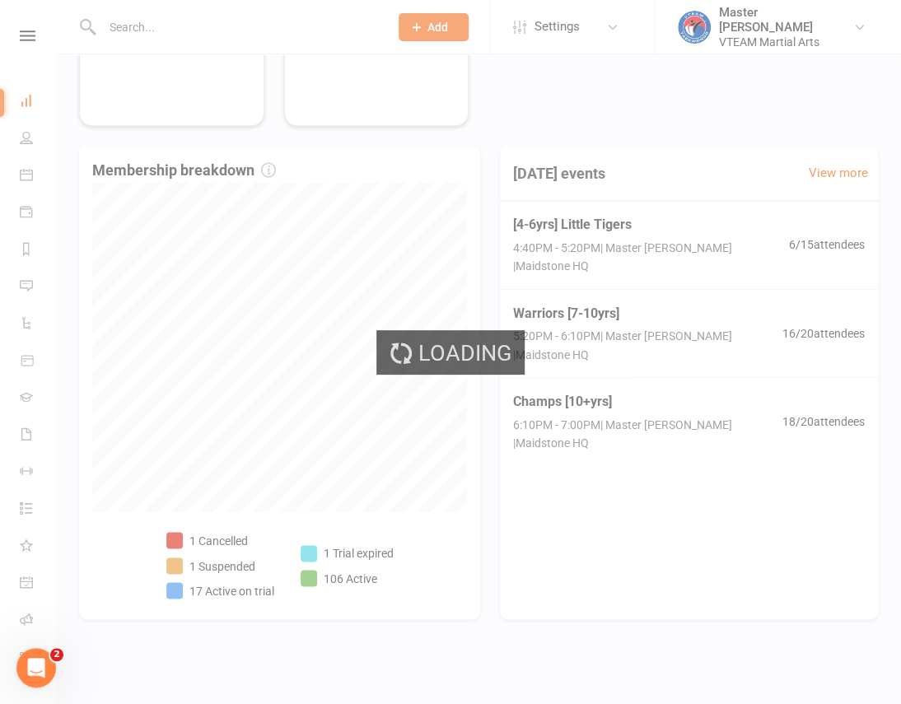
select select "active_trial"
select select "100"
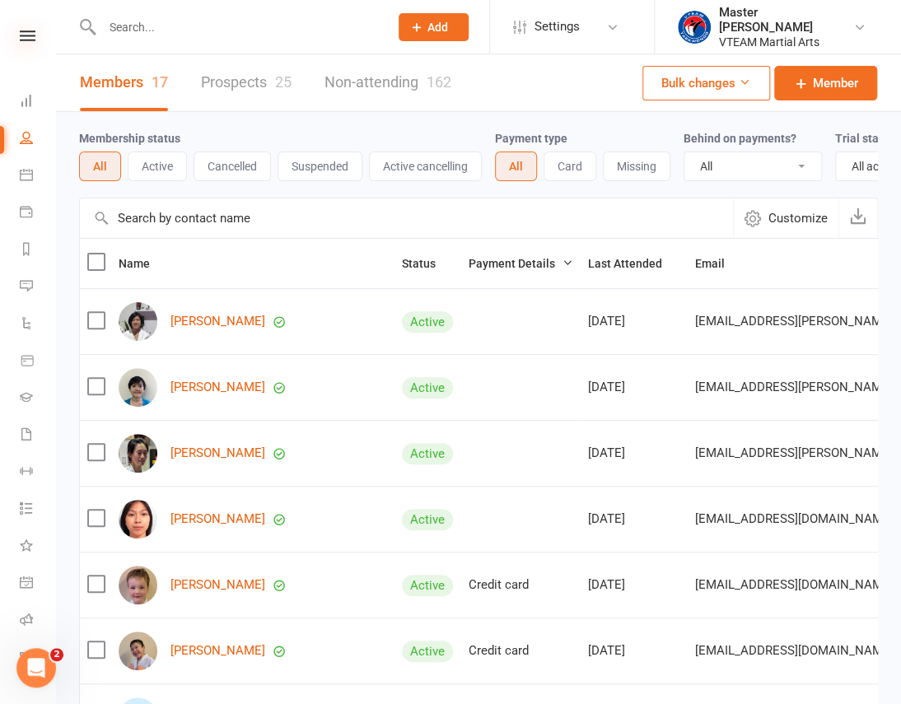
click at [25, 37] on icon at bounding box center [28, 35] width 16 height 11
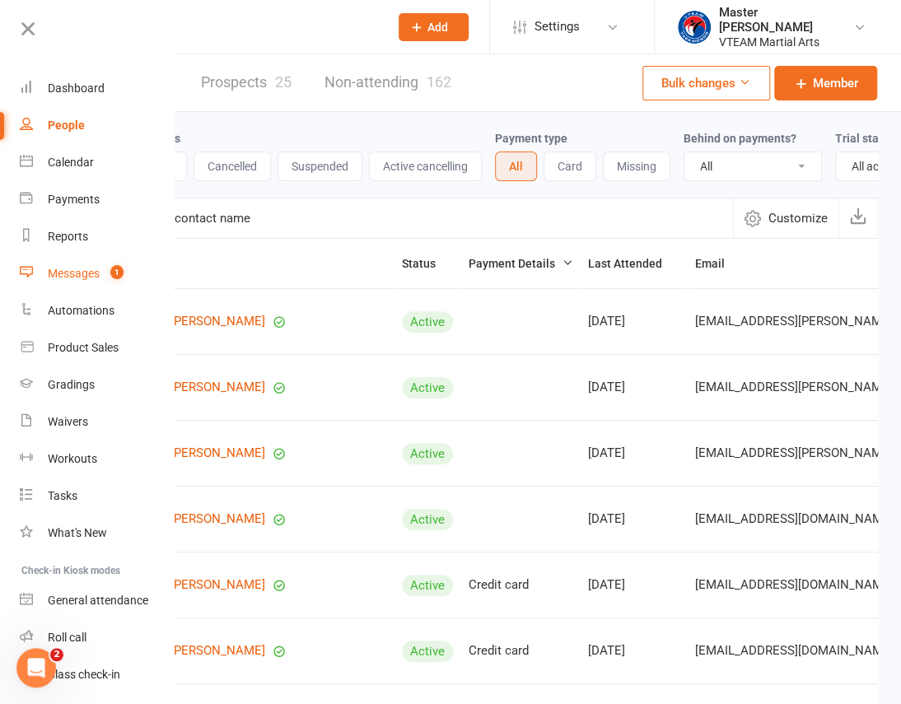
click at [95, 271] on div "Messages" at bounding box center [74, 273] width 52 height 13
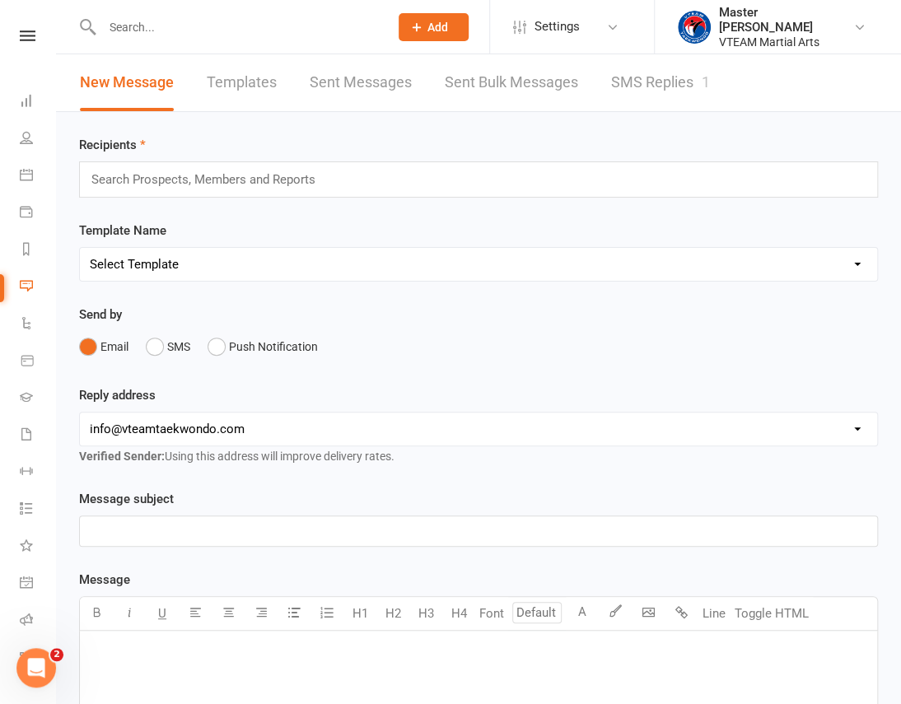
click at [637, 80] on link "SMS Replies 1" at bounding box center [660, 82] width 99 height 57
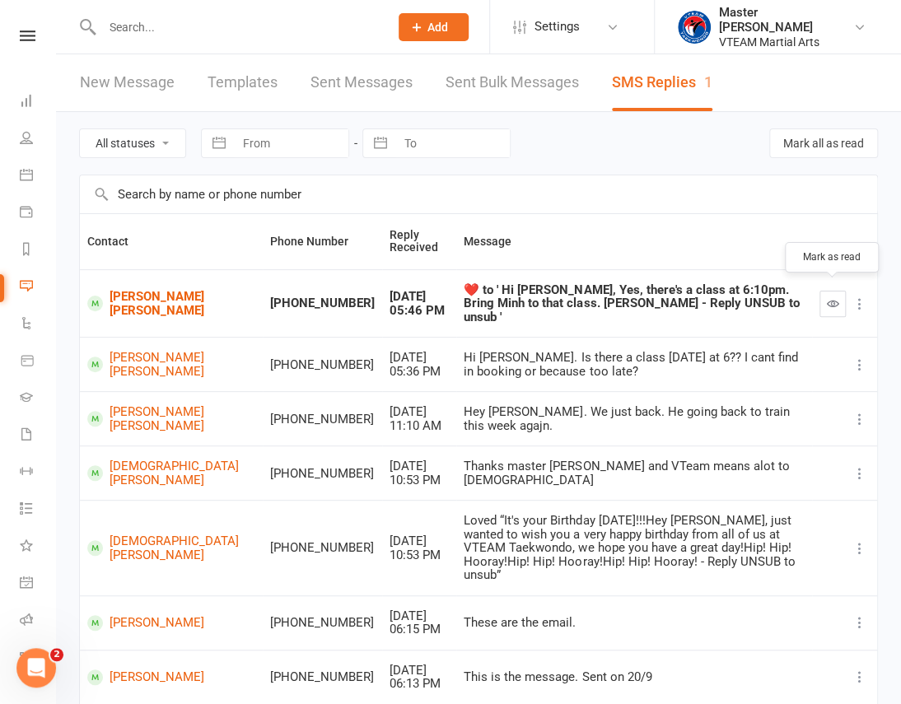
click at [837, 297] on icon "button" at bounding box center [833, 303] width 12 height 12
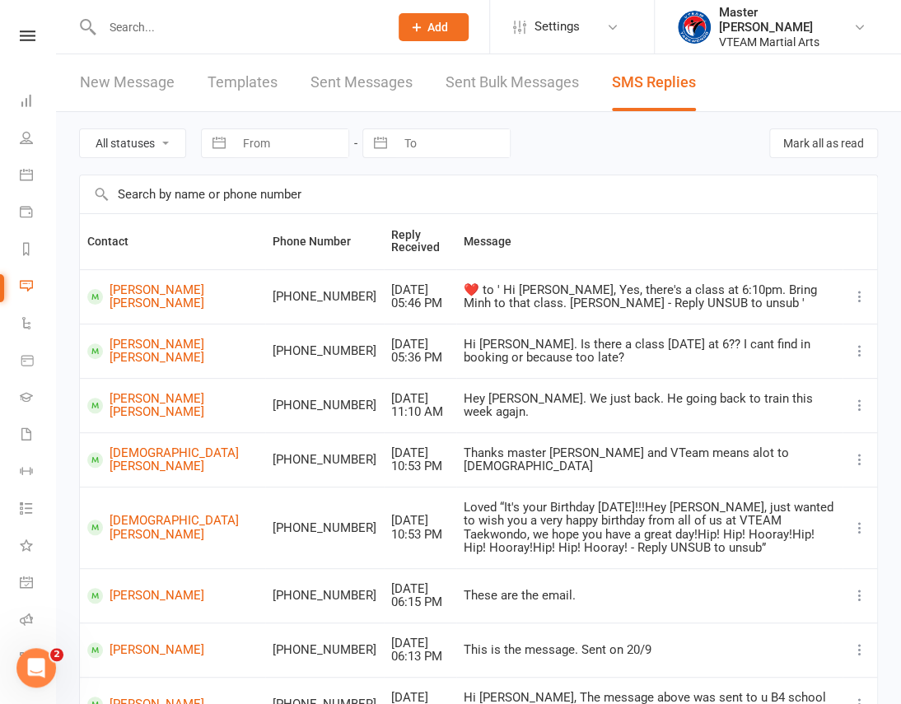
click at [30, 41] on div "Clubworx" at bounding box center [27, 57] width 55 height 54
click at [23, 30] on icon at bounding box center [28, 35] width 16 height 11
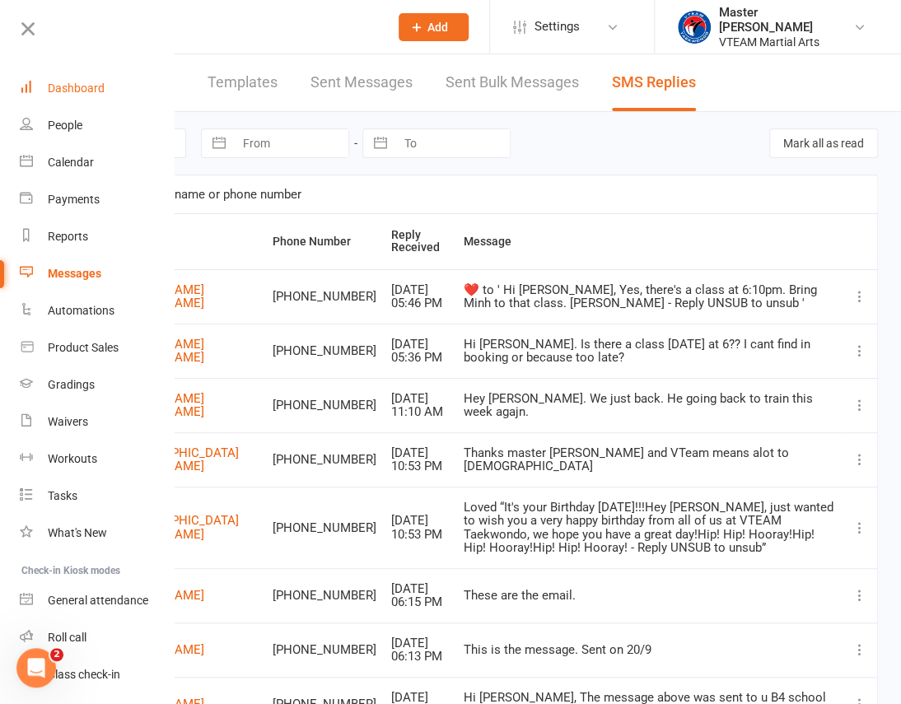
click at [58, 84] on div "Dashboard" at bounding box center [76, 88] width 57 height 13
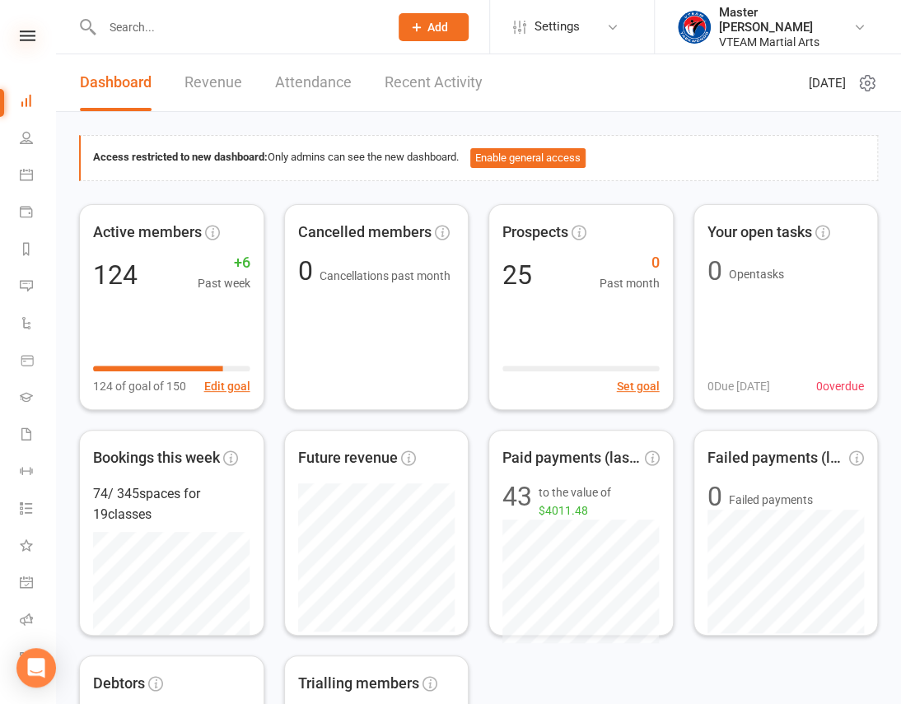
click at [20, 34] on icon at bounding box center [28, 35] width 16 height 11
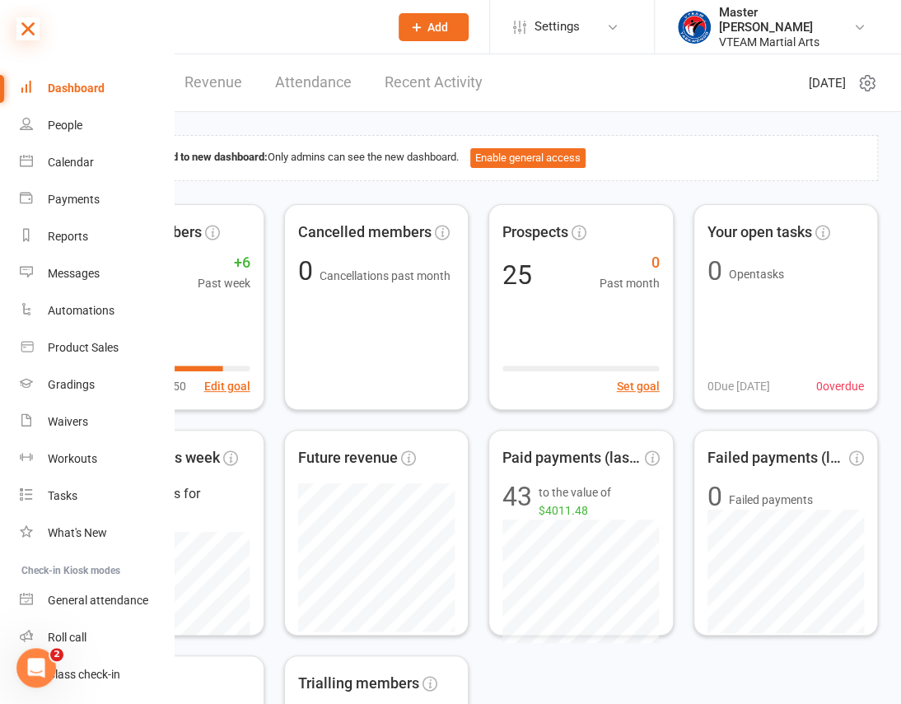
click at [33, 32] on icon at bounding box center [27, 28] width 23 height 23
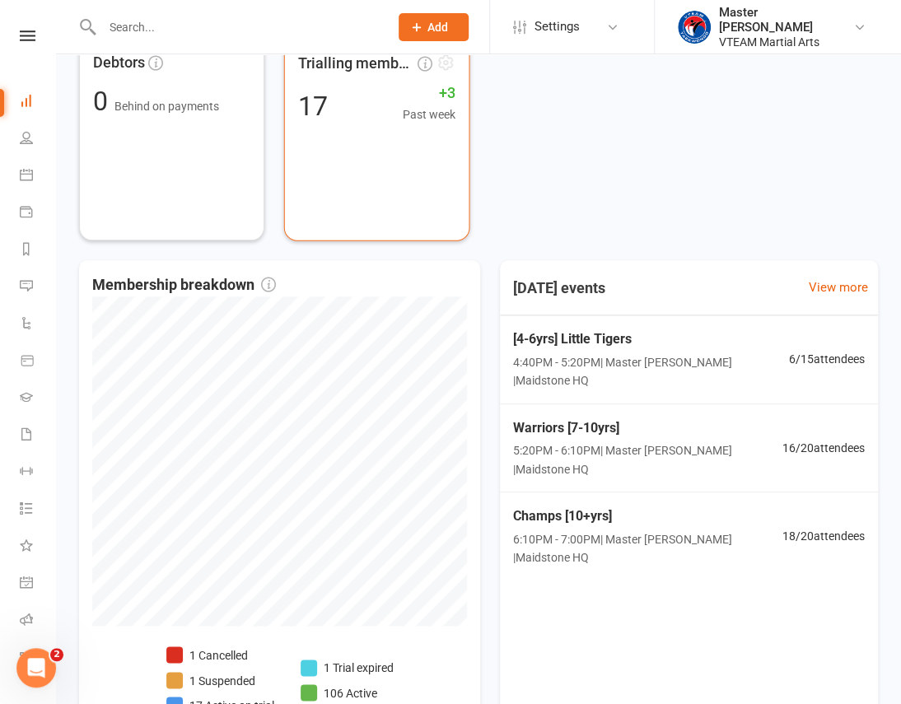
scroll to position [674, 0]
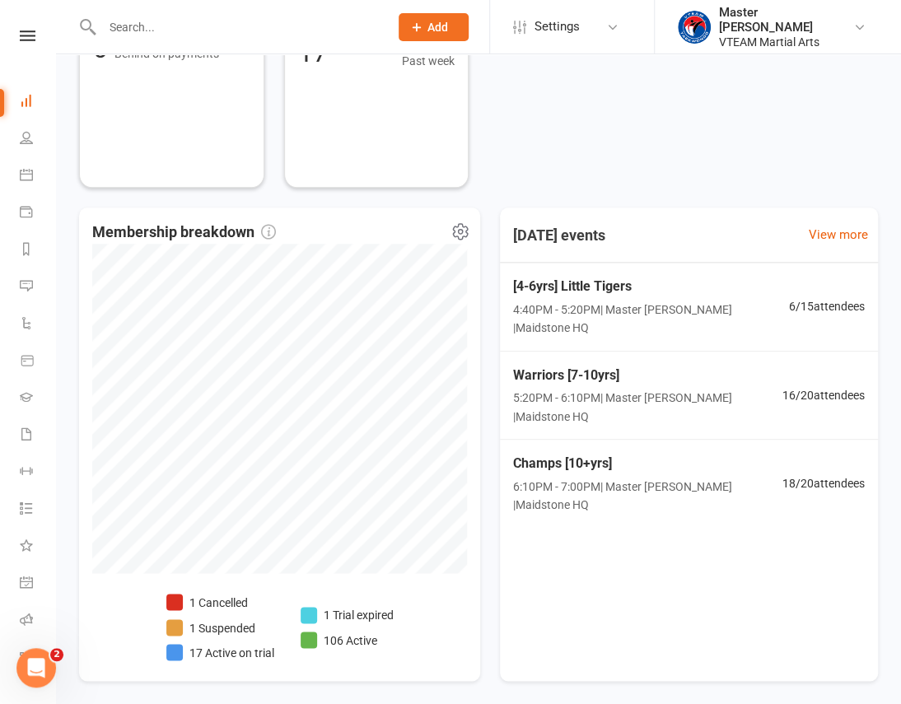
click at [347, 643] on li "106 Active" at bounding box center [347, 640] width 93 height 18
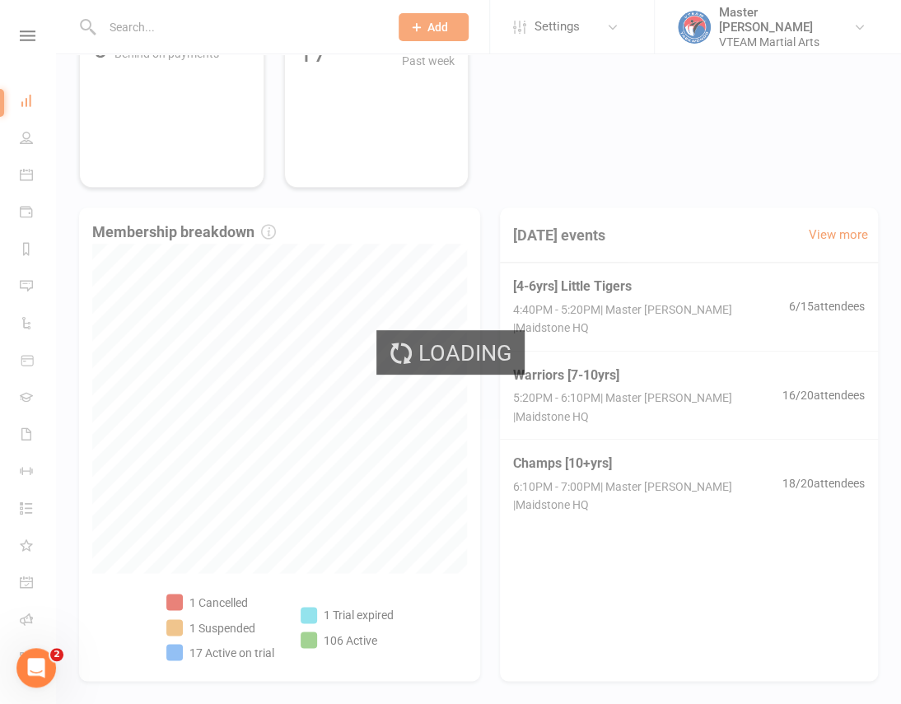
select select "no_trial"
select select "100"
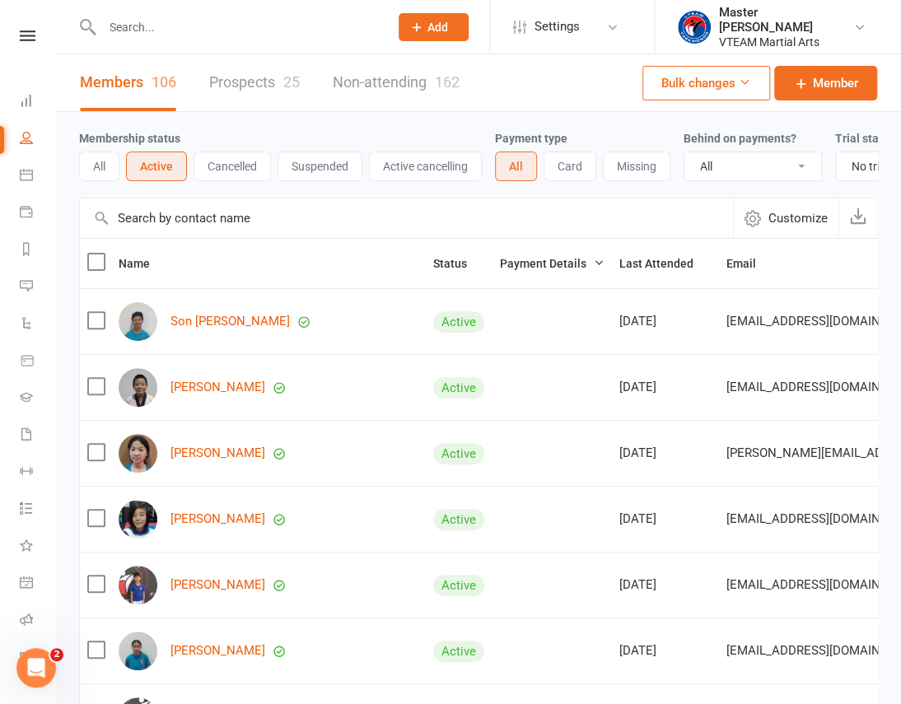
click at [10, 35] on link at bounding box center [27, 35] width 58 height 11
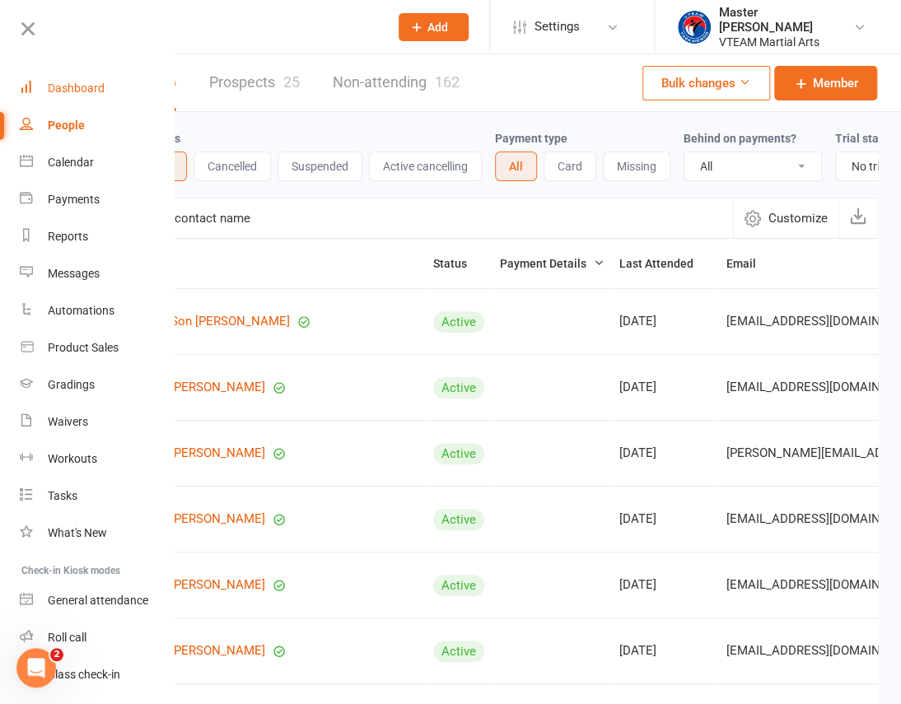
click at [56, 79] on link "Dashboard" at bounding box center [98, 88] width 156 height 37
